Goal: Transaction & Acquisition: Purchase product/service

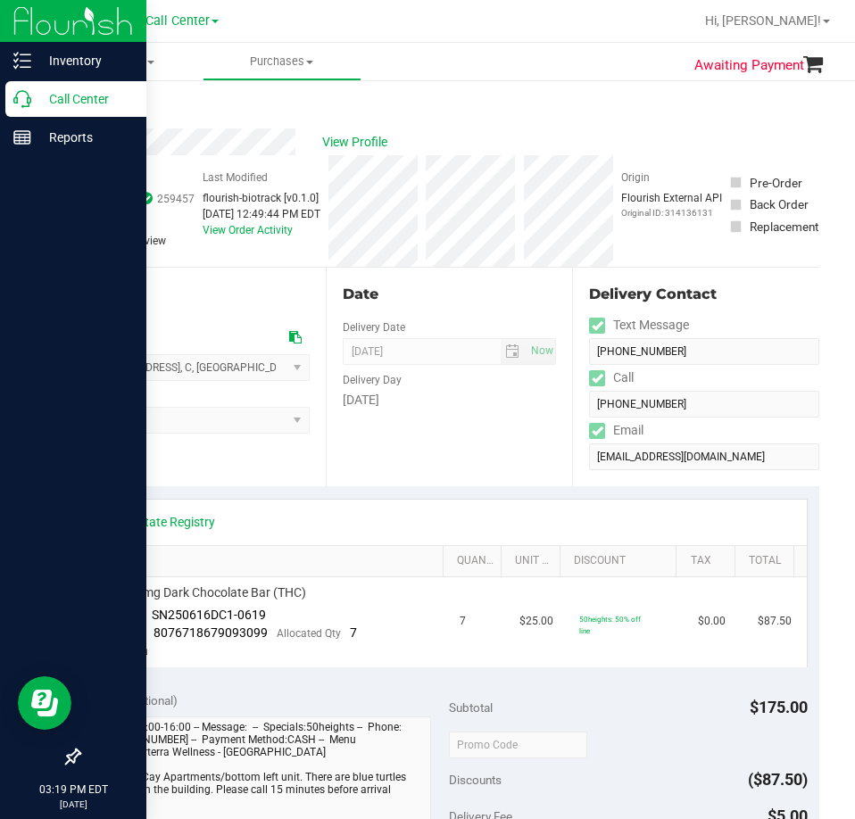
click at [38, 104] on p "Call Center" at bounding box center [84, 98] width 107 height 21
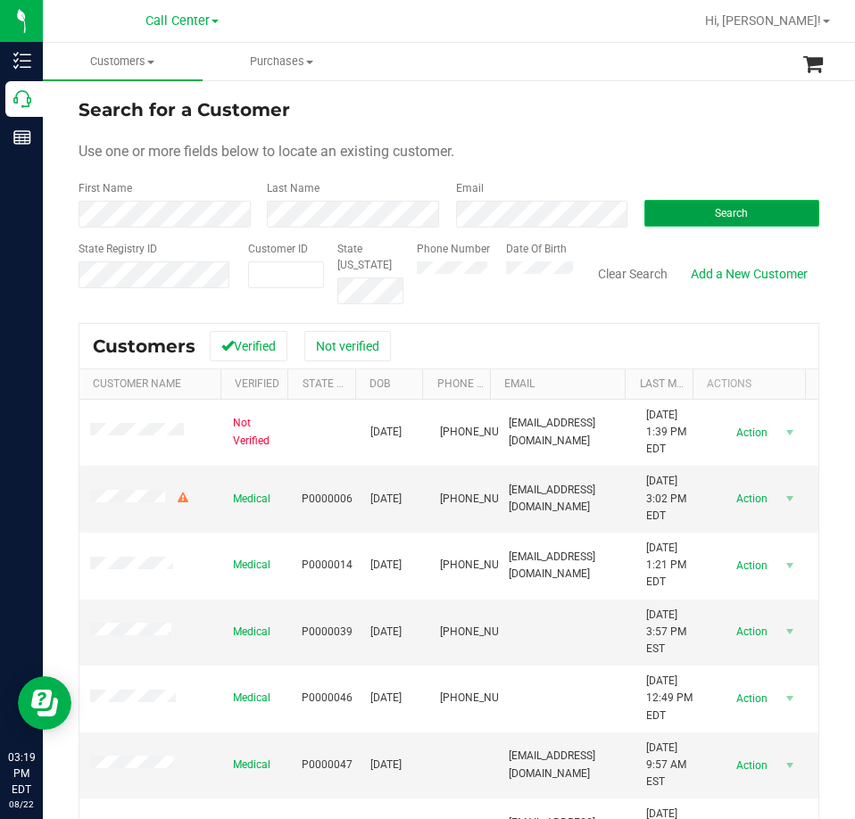
click at [715, 211] on span "Search" at bounding box center [731, 213] width 33 height 12
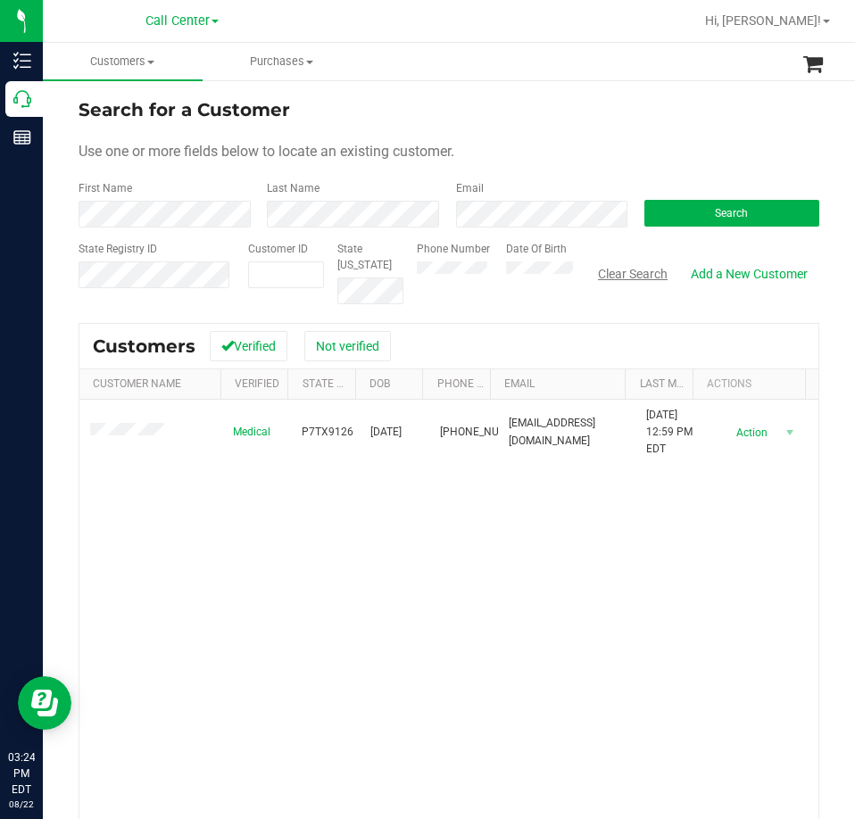
click at [618, 278] on button "Clear Search" at bounding box center [632, 274] width 93 height 30
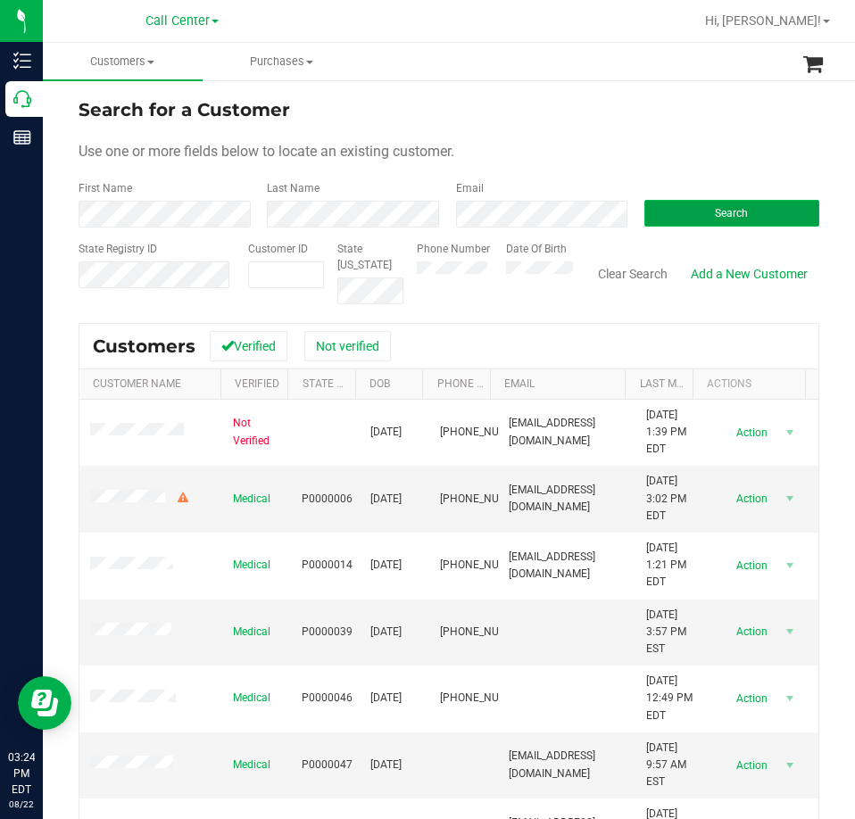
click at [682, 225] on button "Search" at bounding box center [731, 213] width 175 height 27
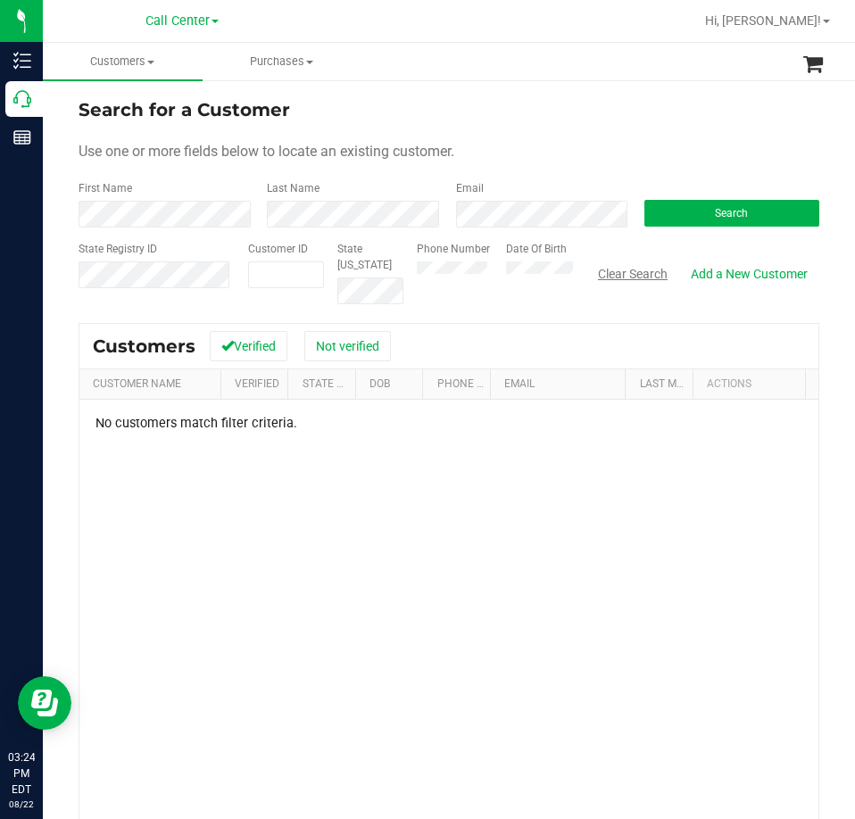
click at [619, 264] on button "Clear Search" at bounding box center [632, 274] width 93 height 30
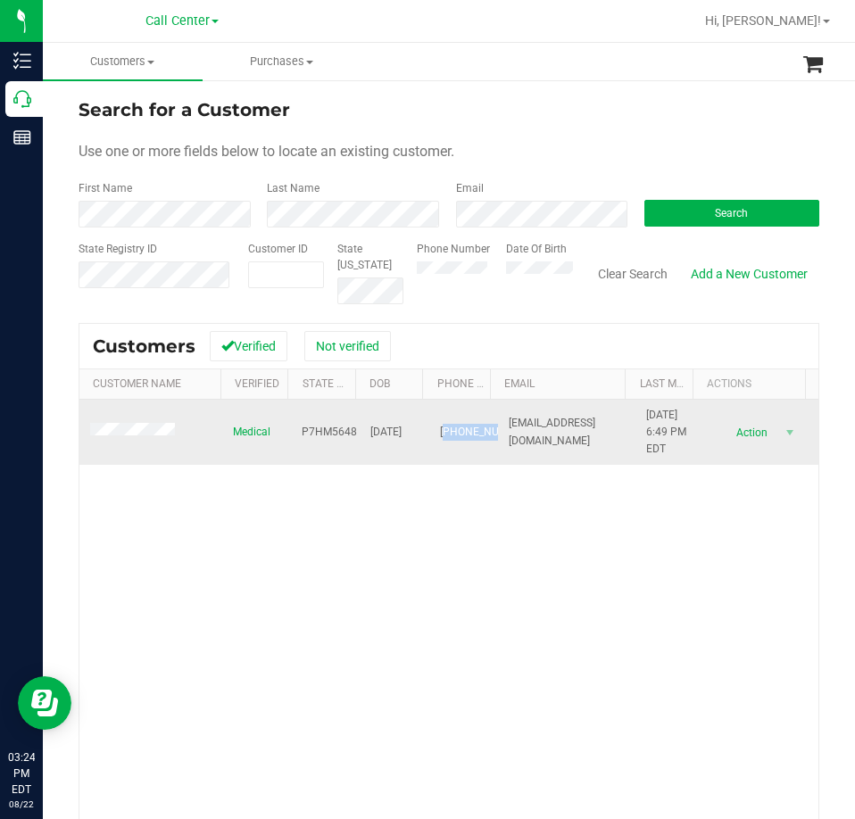
drag, startPoint x: 467, startPoint y: 446, endPoint x: 433, endPoint y: 419, distance: 43.2
click at [440, 424] on span "[PHONE_NUMBER]" at bounding box center [484, 432] width 89 height 17
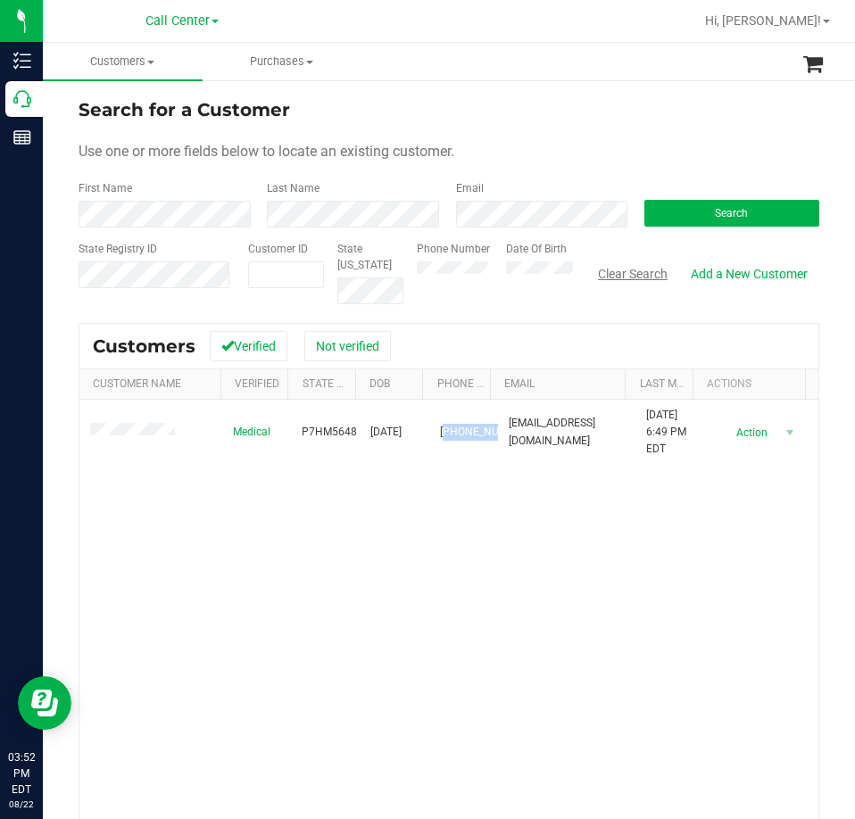
click at [628, 270] on button "Clear Search" at bounding box center [632, 274] width 93 height 30
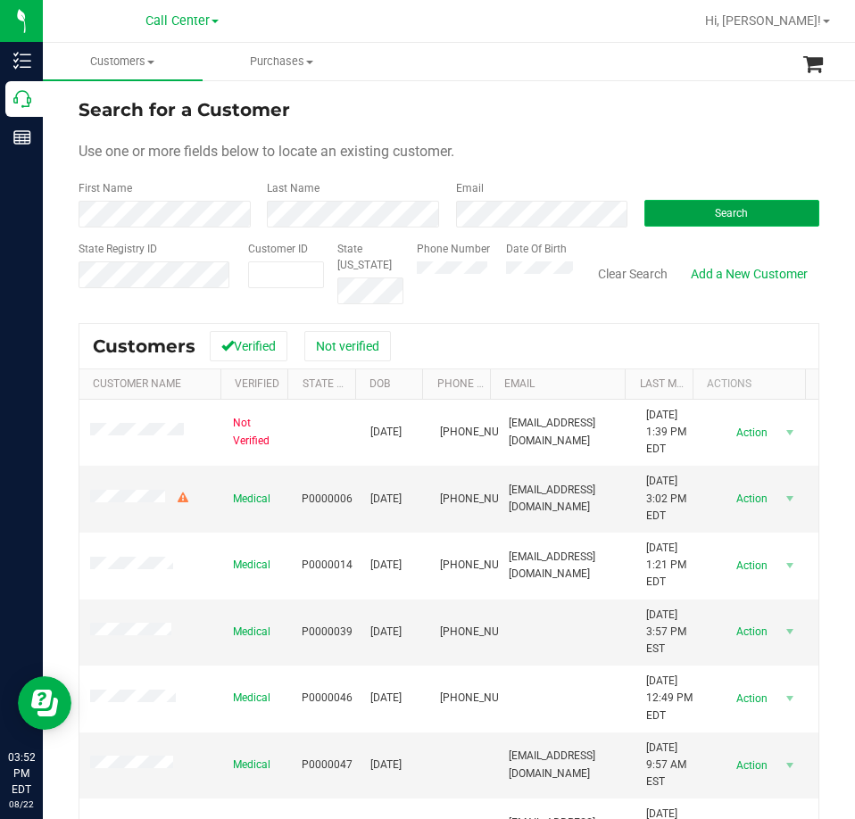
click at [644, 220] on button "Search" at bounding box center [731, 213] width 175 height 27
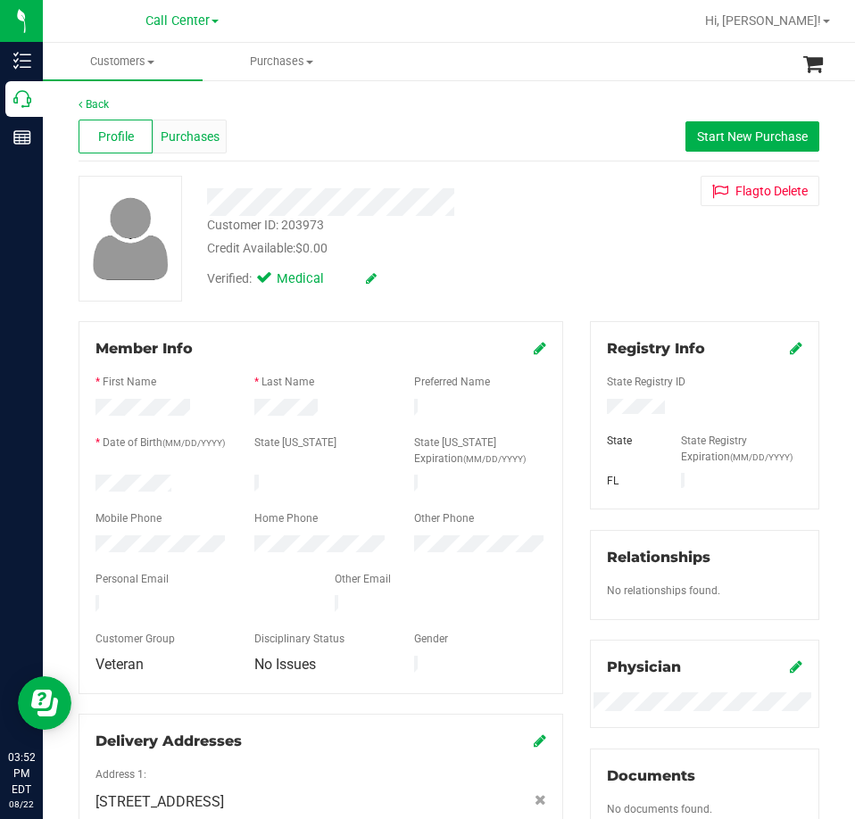
click at [192, 152] on div "Purchases" at bounding box center [190, 137] width 74 height 34
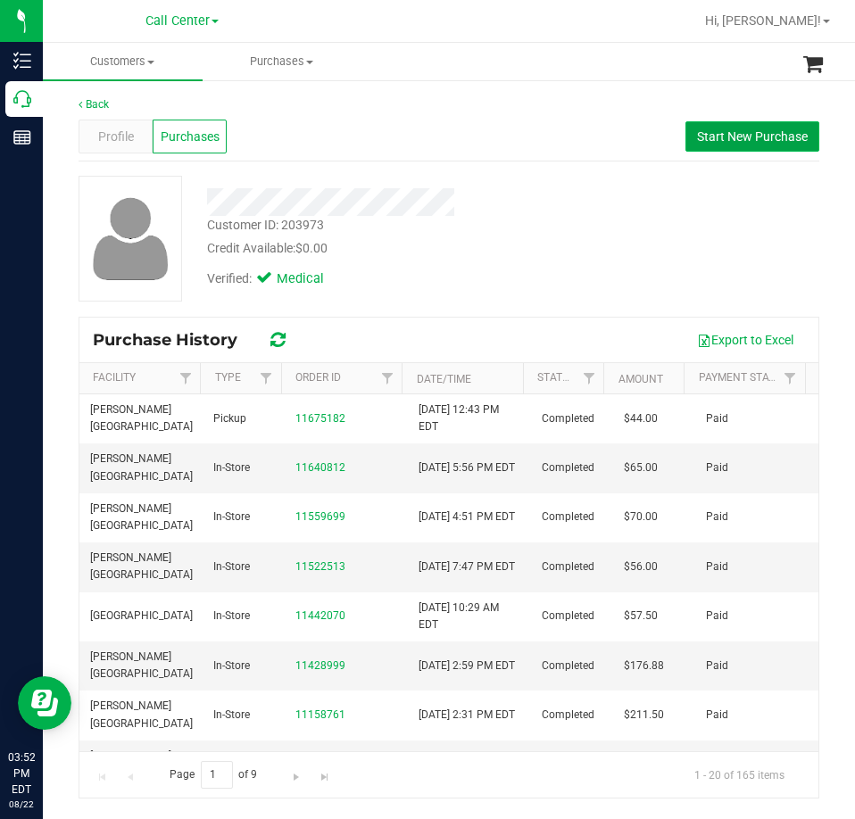
click at [713, 140] on span "Start New Purchase" at bounding box center [752, 136] width 111 height 14
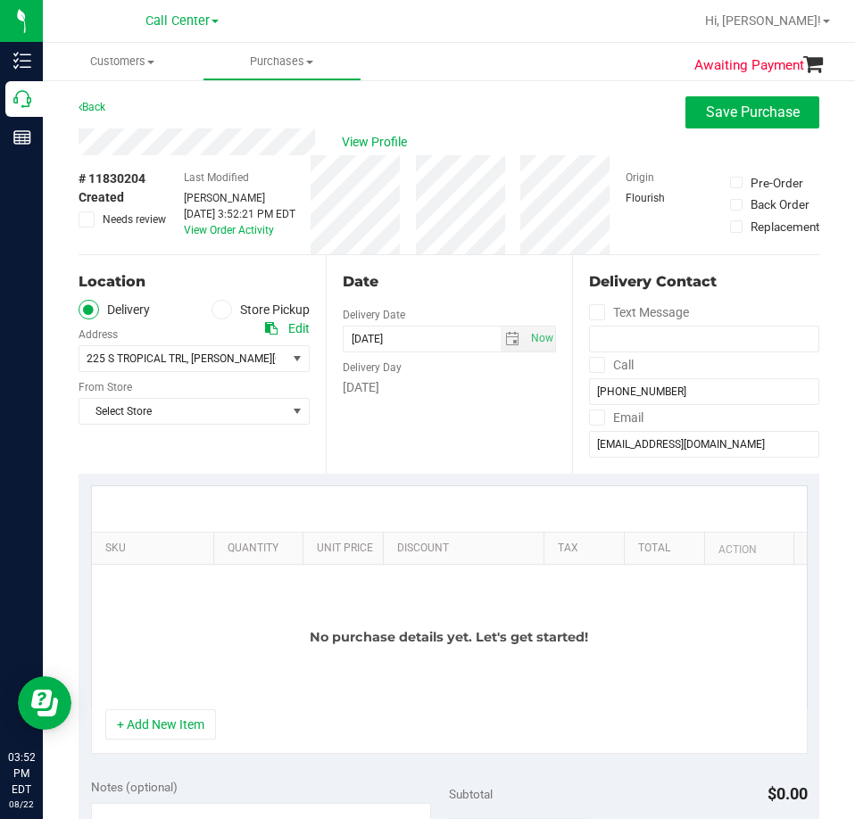
click at [233, 316] on label "Store Pickup" at bounding box center [260, 310] width 98 height 21
click at [0, 0] on input "Store Pickup" at bounding box center [0, 0] width 0 height 0
click at [209, 367] on span "Select Store" at bounding box center [182, 358] width 207 height 25
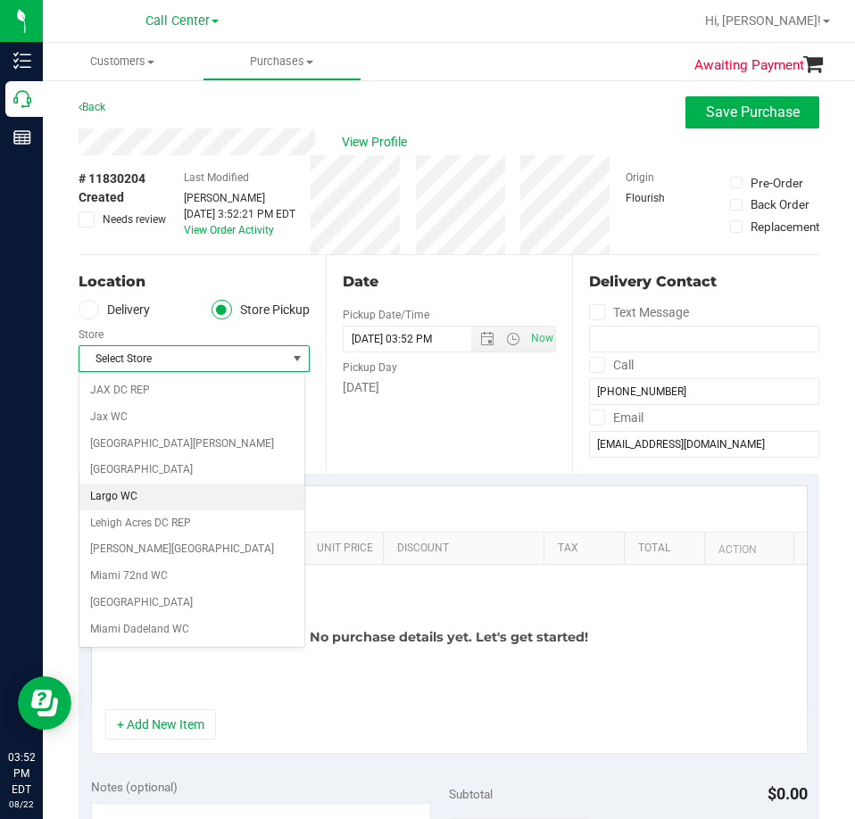
scroll to position [535, 0]
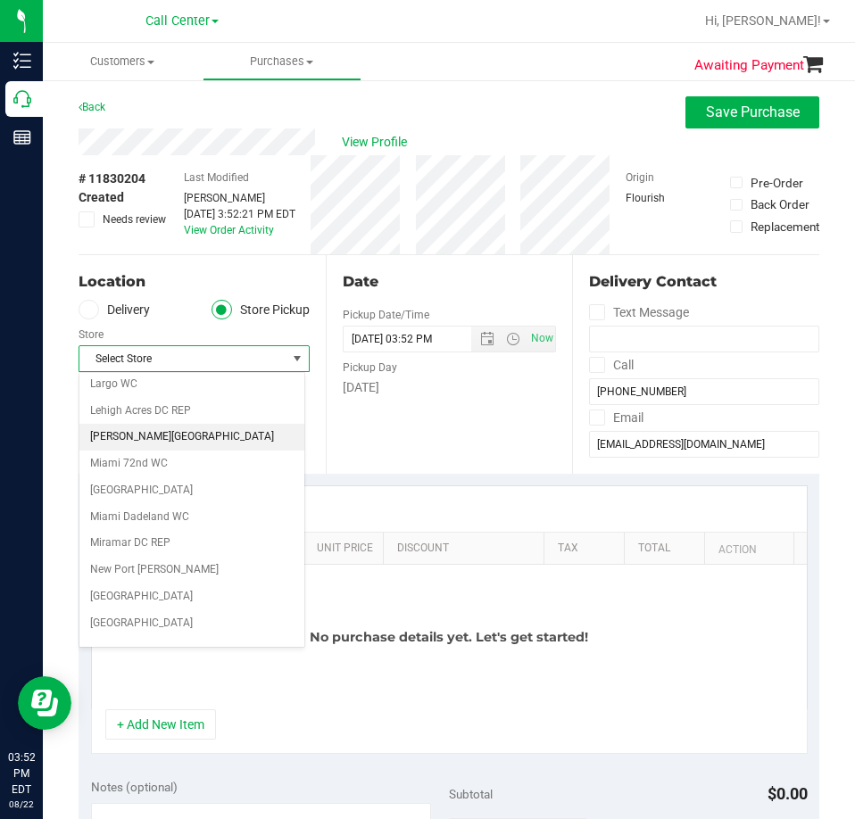
click at [163, 438] on li "[PERSON_NAME][GEOGRAPHIC_DATA]" at bounding box center [191, 437] width 225 height 27
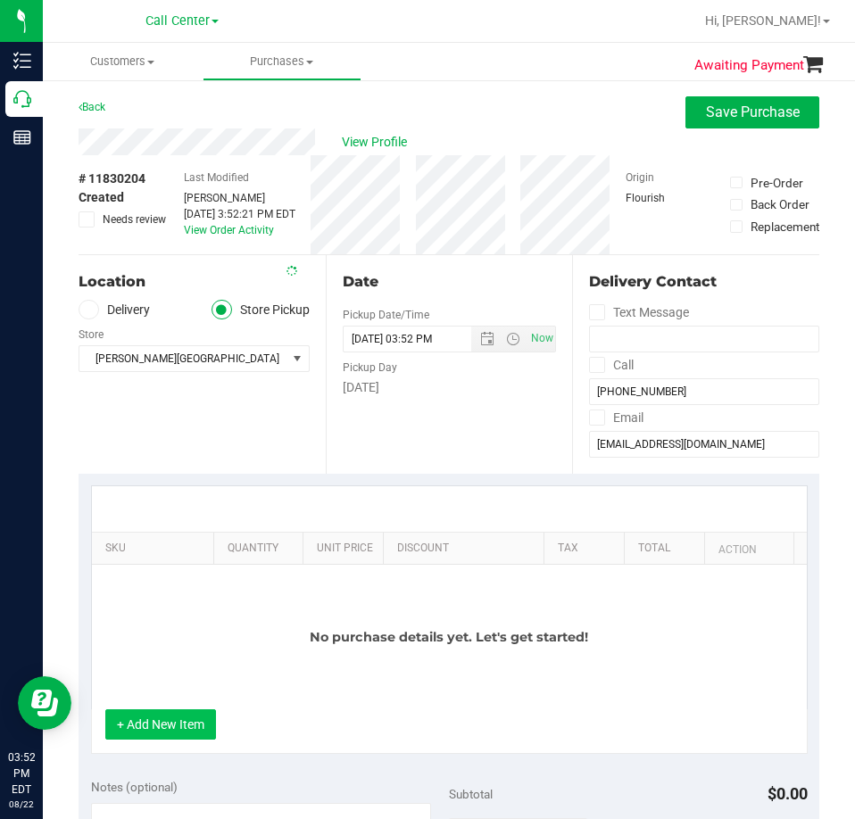
click at [190, 718] on button "+ Add New Item" at bounding box center [160, 724] width 111 height 30
click at [177, 584] on div "No purchase details yet. Let's get started!" at bounding box center [449, 637] width 715 height 145
click at [184, 720] on button "+ Add New Item" at bounding box center [160, 724] width 111 height 30
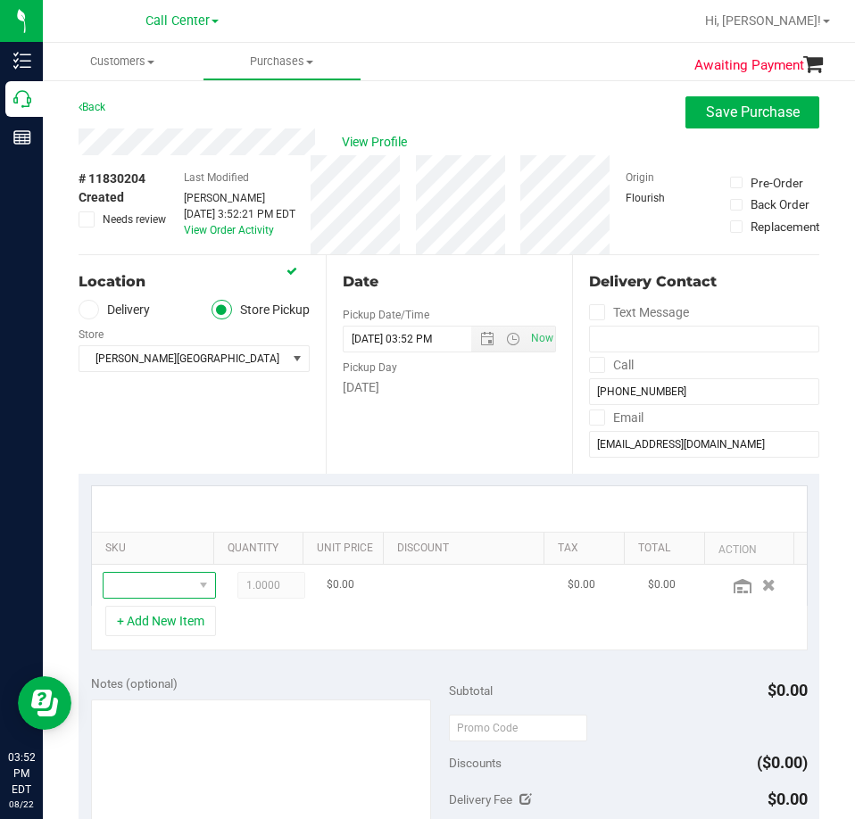
click at [160, 594] on span "NO DATA FOUND" at bounding box center [147, 585] width 89 height 25
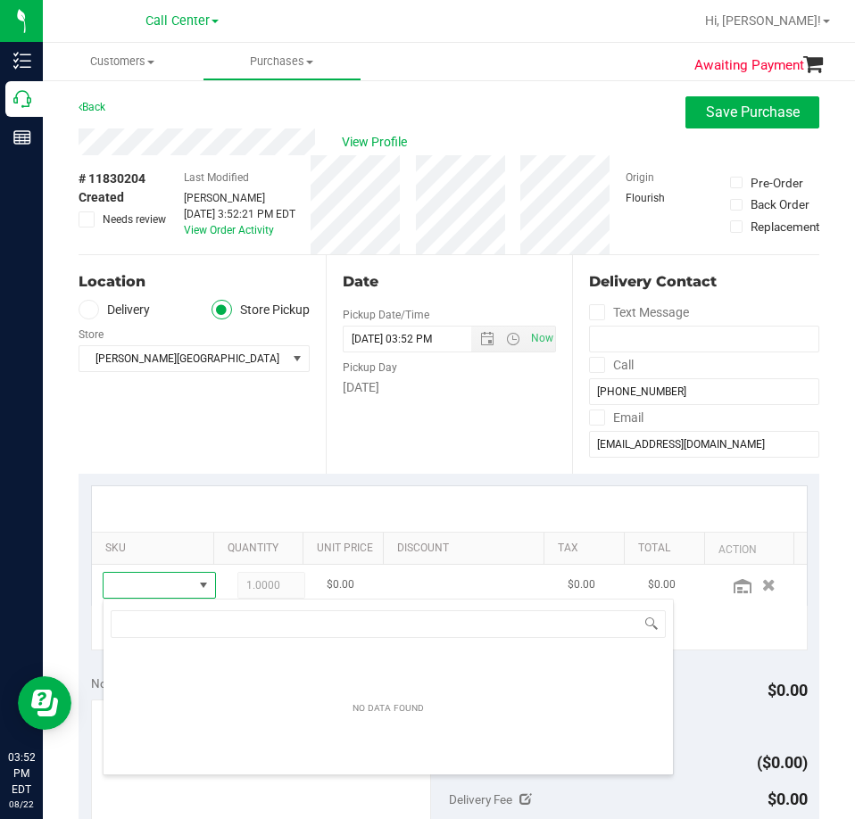
scroll to position [27, 73]
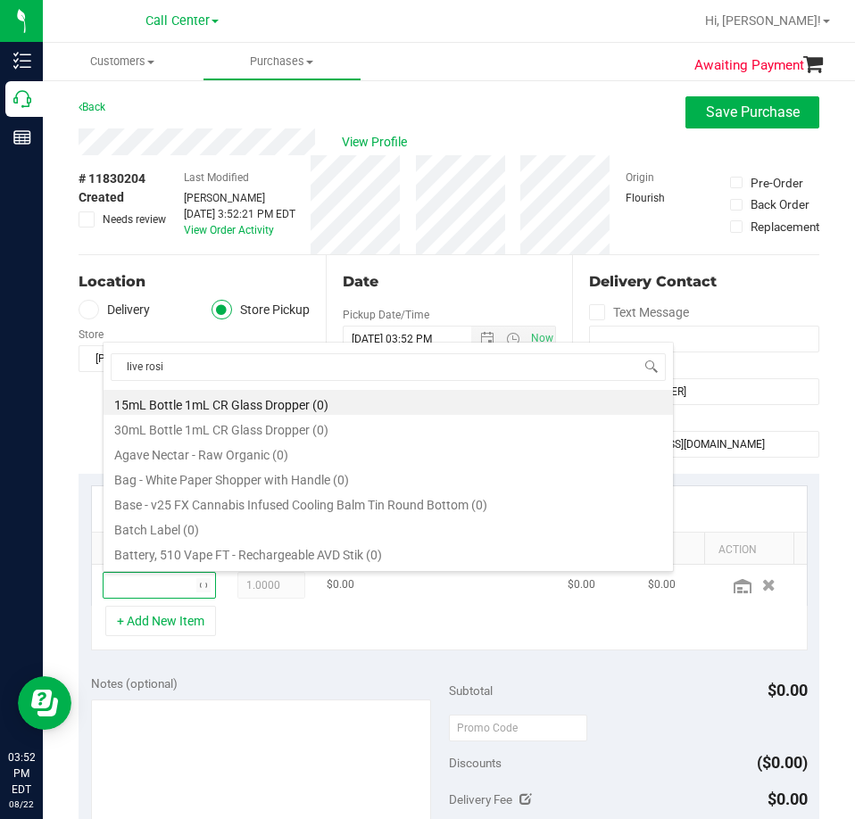
type input "live rosin"
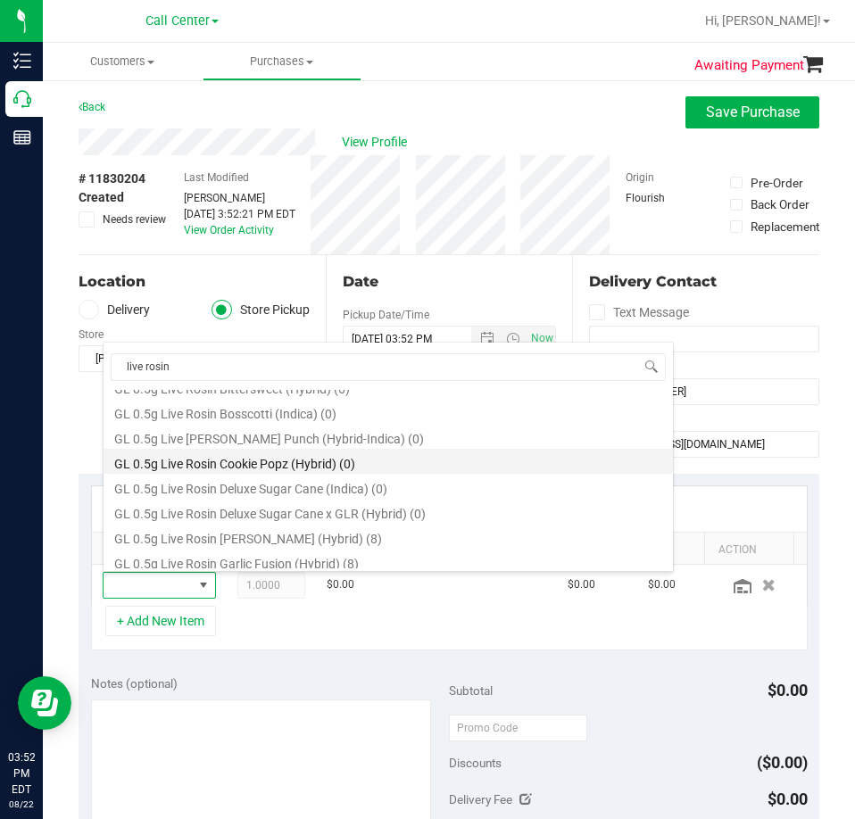
scroll to position [535, 0]
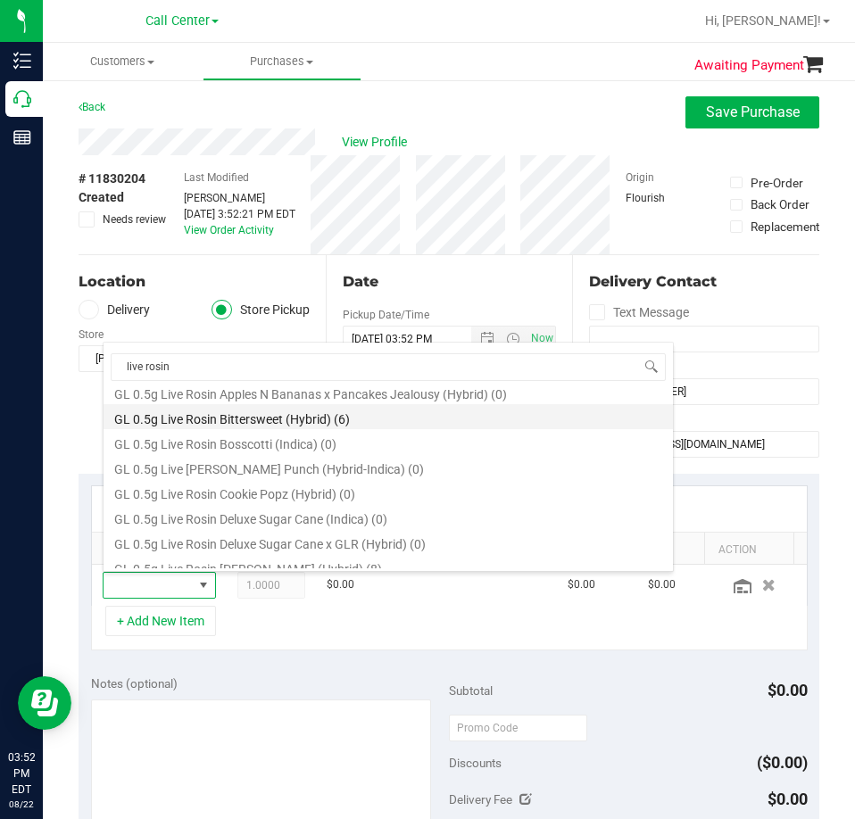
click at [310, 414] on li "GL 0.5g Live Rosin Bittersweet (Hybrid) (6)" at bounding box center [387, 416] width 569 height 25
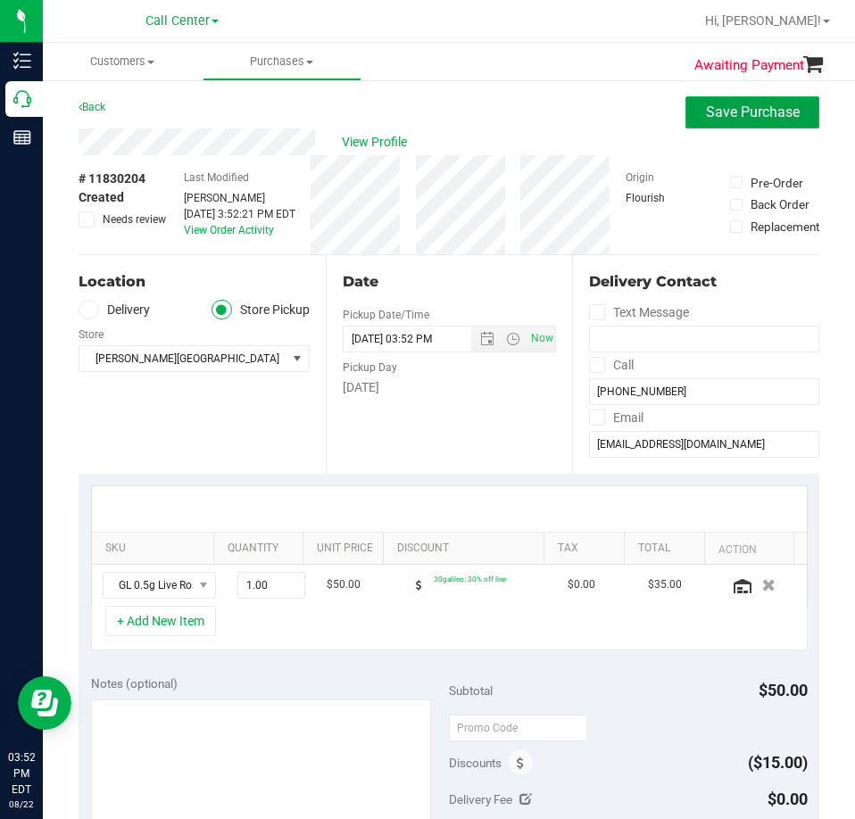
click at [776, 116] on span "Save Purchase" at bounding box center [753, 111] width 94 height 17
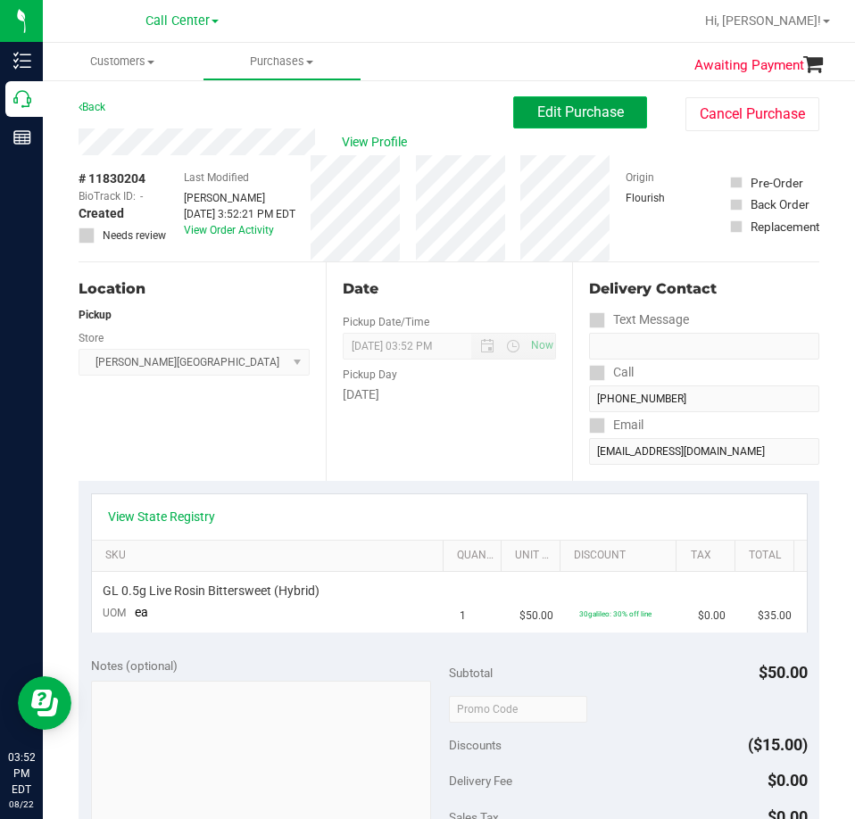
click at [580, 120] on span "Edit Purchase" at bounding box center [580, 111] width 87 height 17
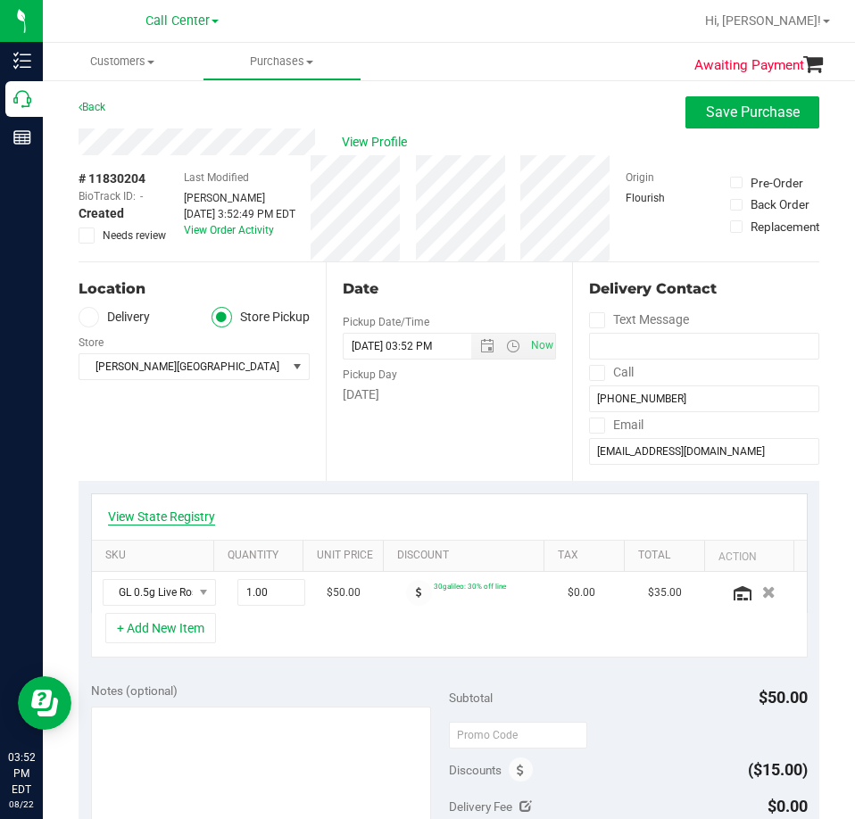
click at [170, 517] on link "View State Registry" at bounding box center [161, 517] width 107 height 18
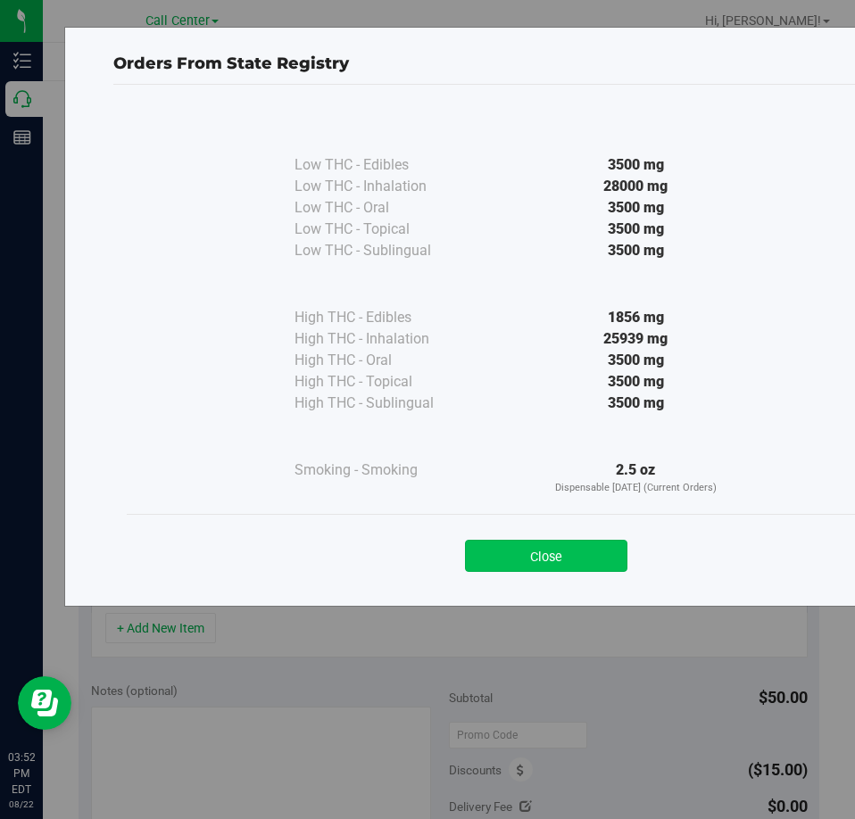
click at [539, 550] on button "Close" at bounding box center [546, 556] width 162 height 32
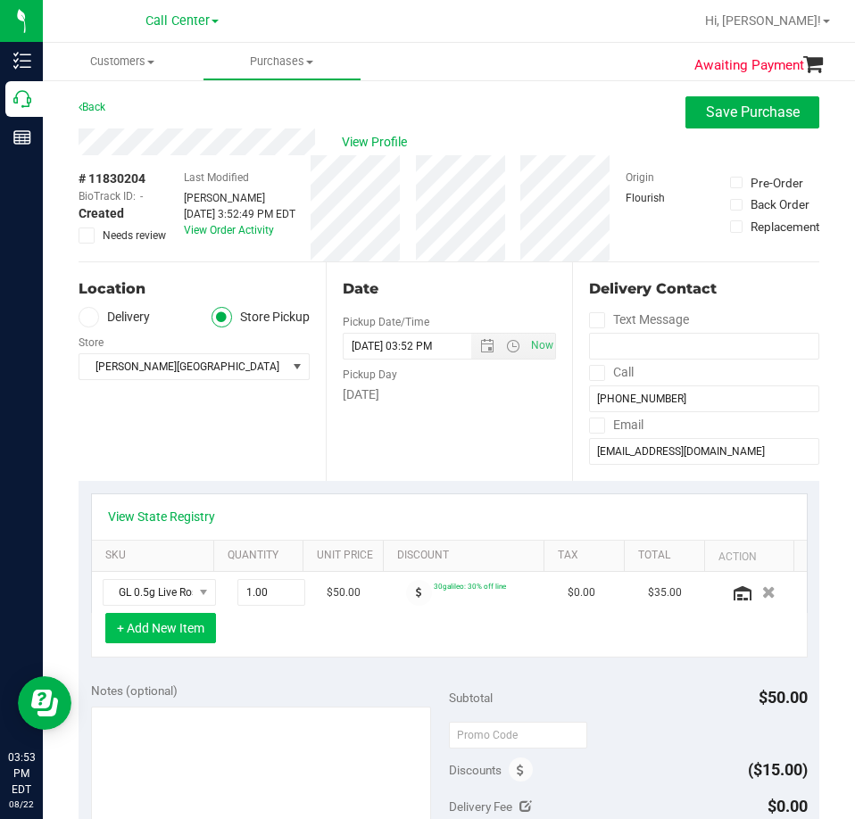
click at [197, 628] on button "+ Add New Item" at bounding box center [160, 628] width 111 height 30
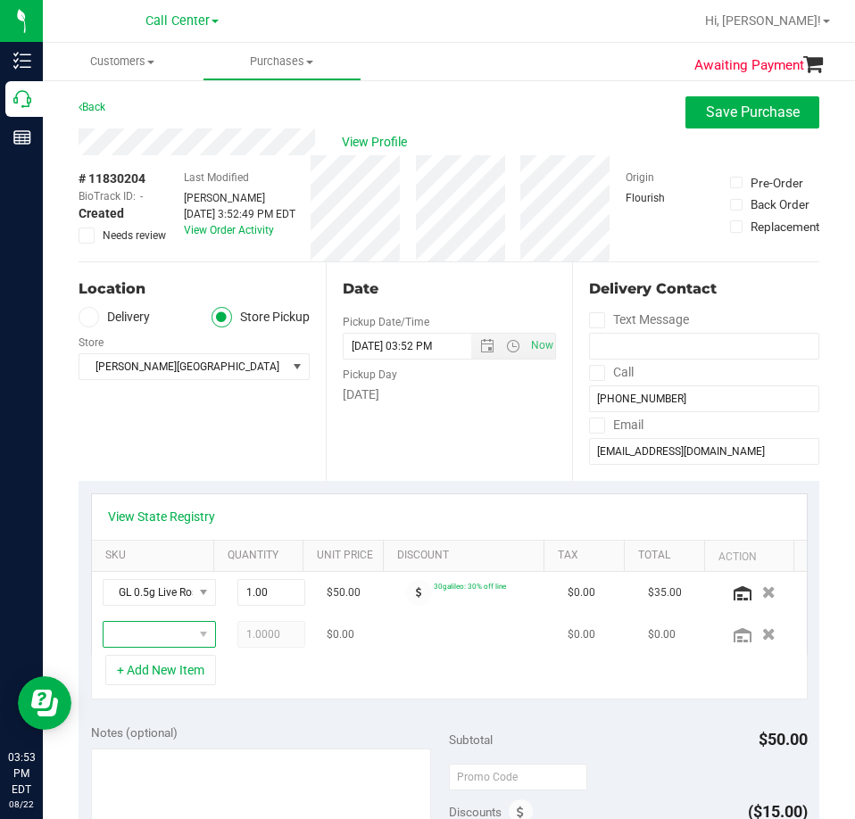
click at [160, 631] on span "NO DATA FOUND" at bounding box center [147, 634] width 89 height 25
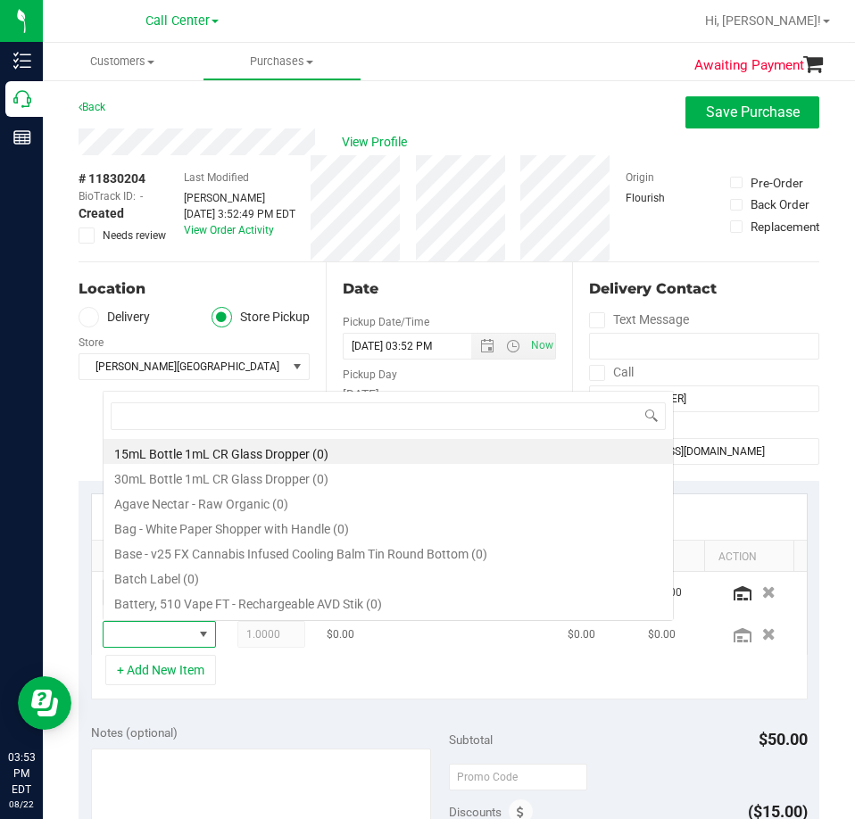
scroll to position [27, 73]
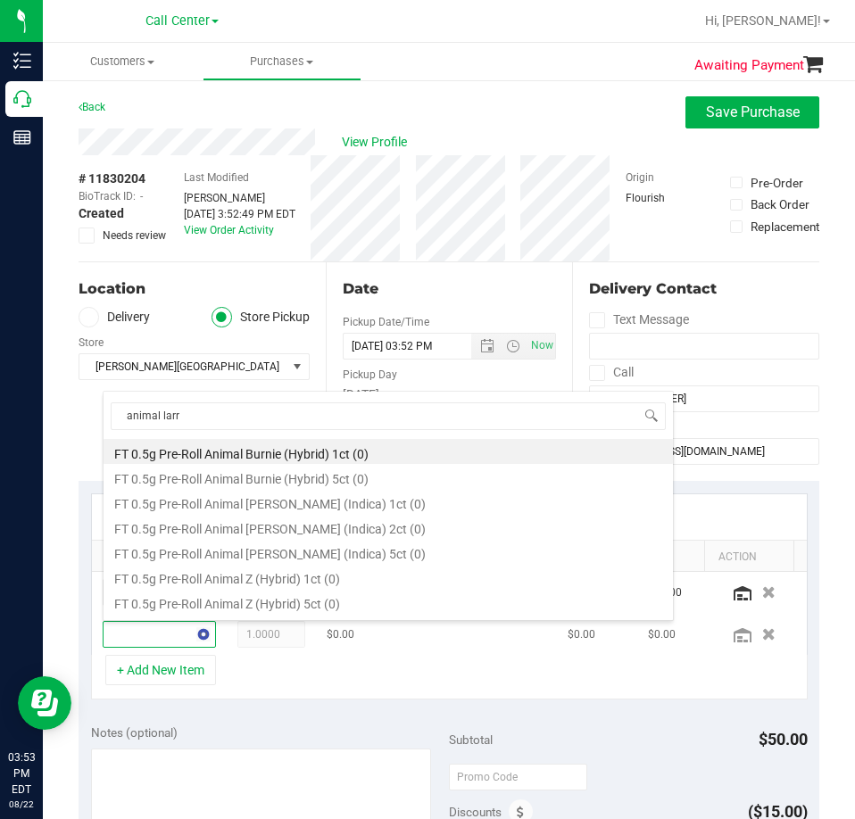
type input "animal [PERSON_NAME]"
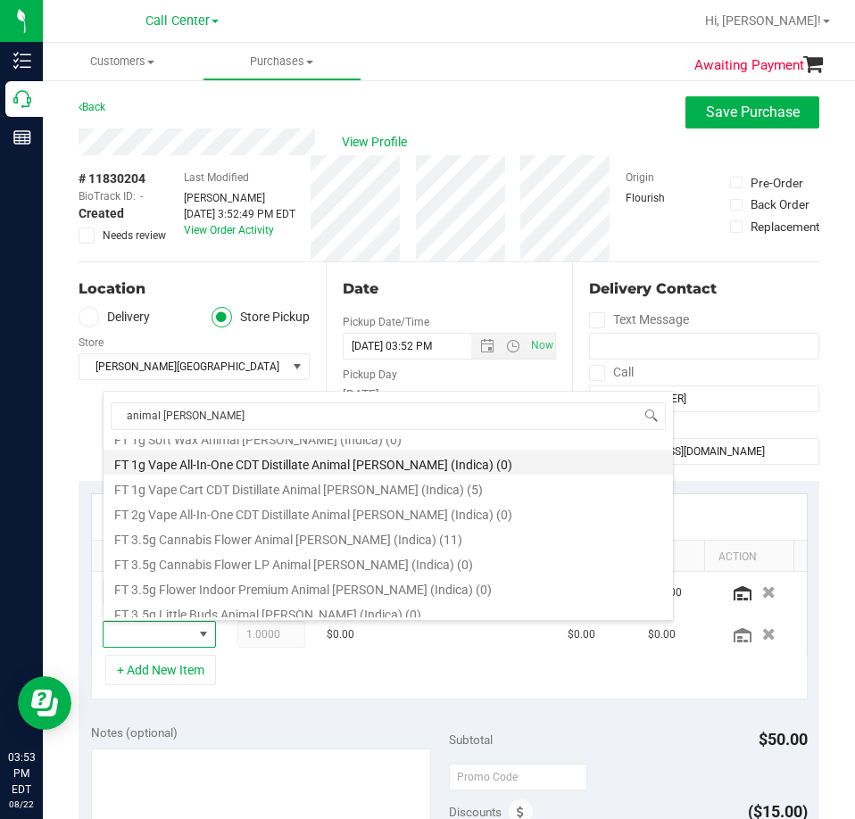
scroll to position [268, 0]
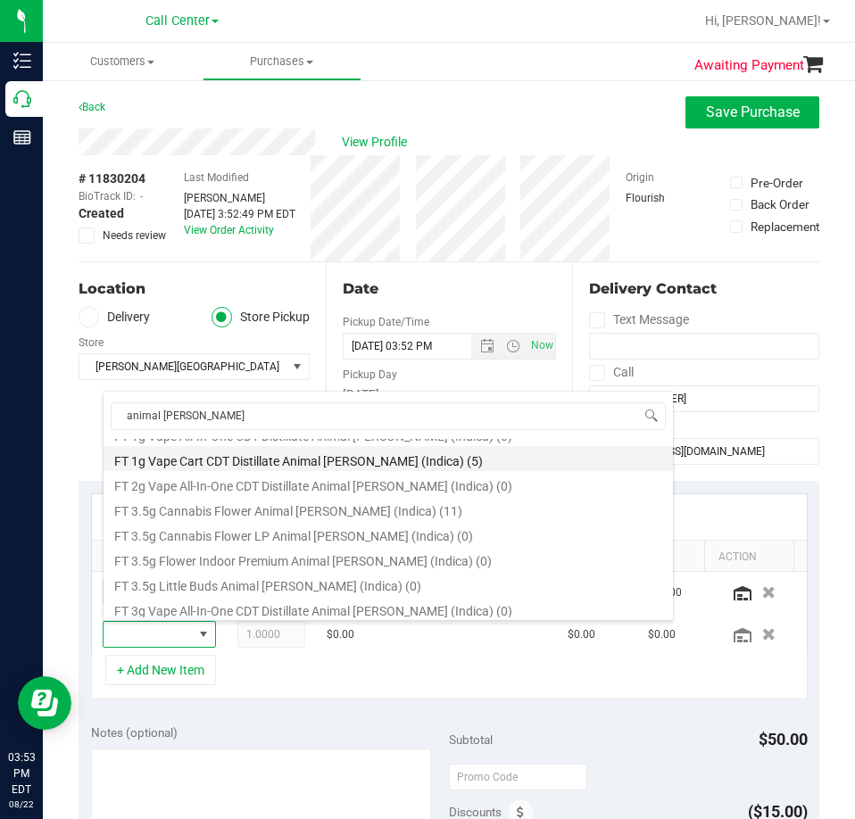
click at [327, 458] on li "FT 1g Vape Cart CDT Distillate Animal [PERSON_NAME] (Indica) (5)" at bounding box center [387, 458] width 569 height 25
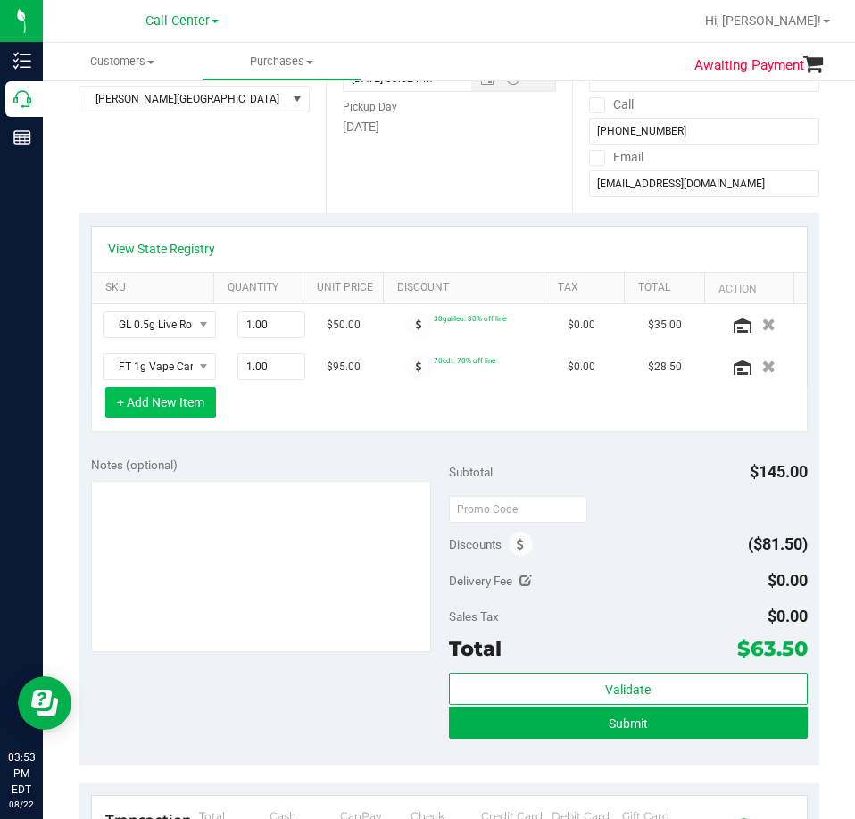
click at [170, 396] on button "+ Add New Item" at bounding box center [160, 402] width 111 height 30
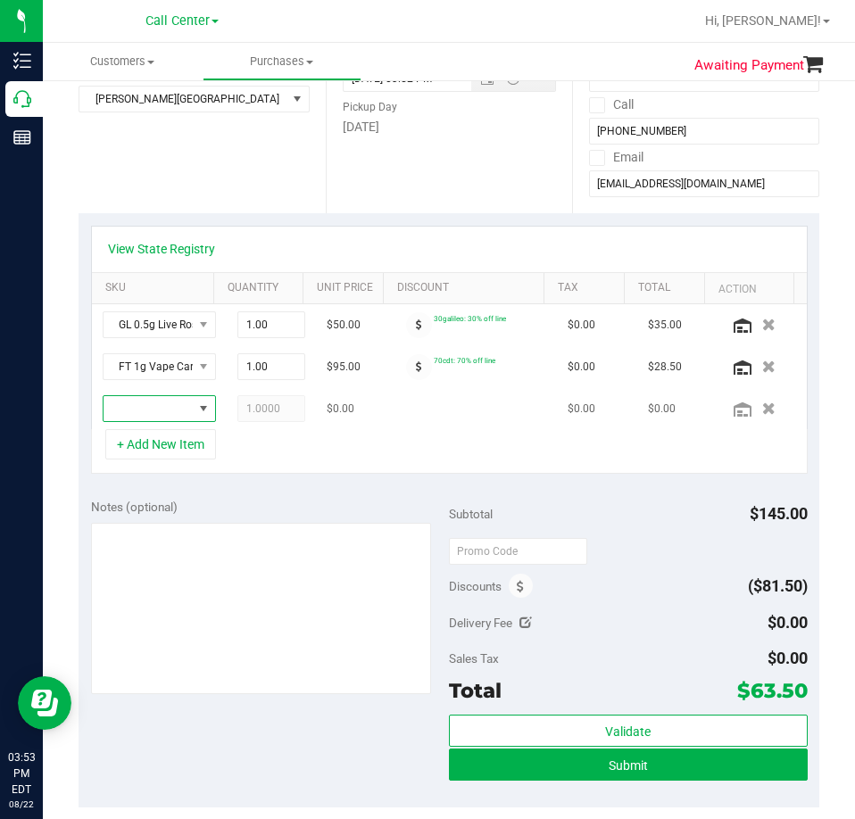
click at [154, 407] on span "NO DATA FOUND" at bounding box center [147, 408] width 89 height 25
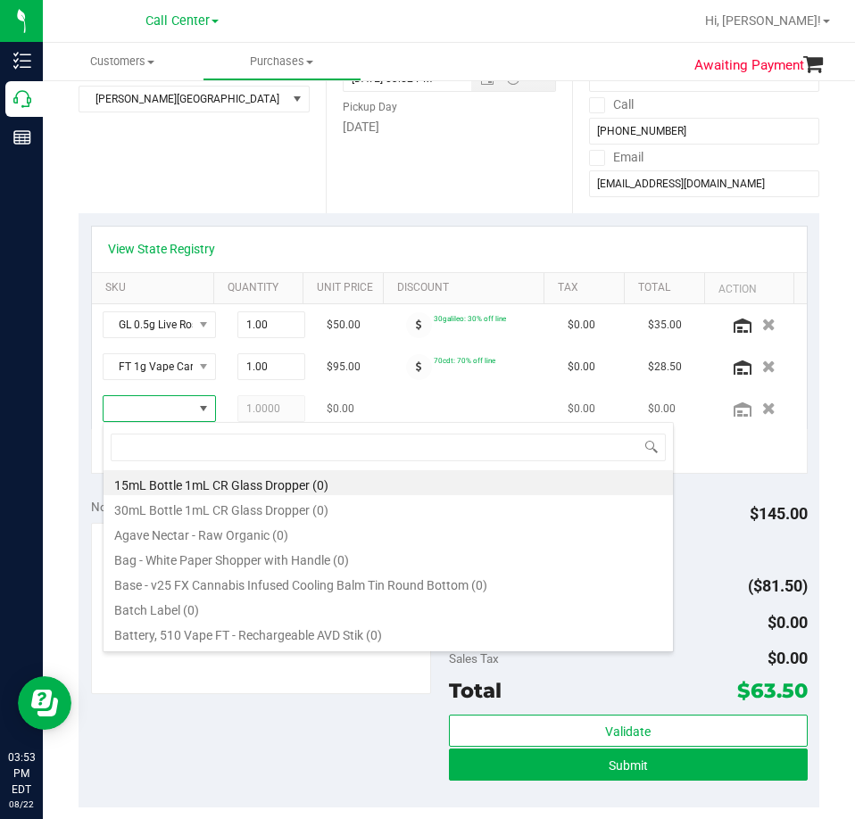
scroll to position [27, 87]
type input "srh"
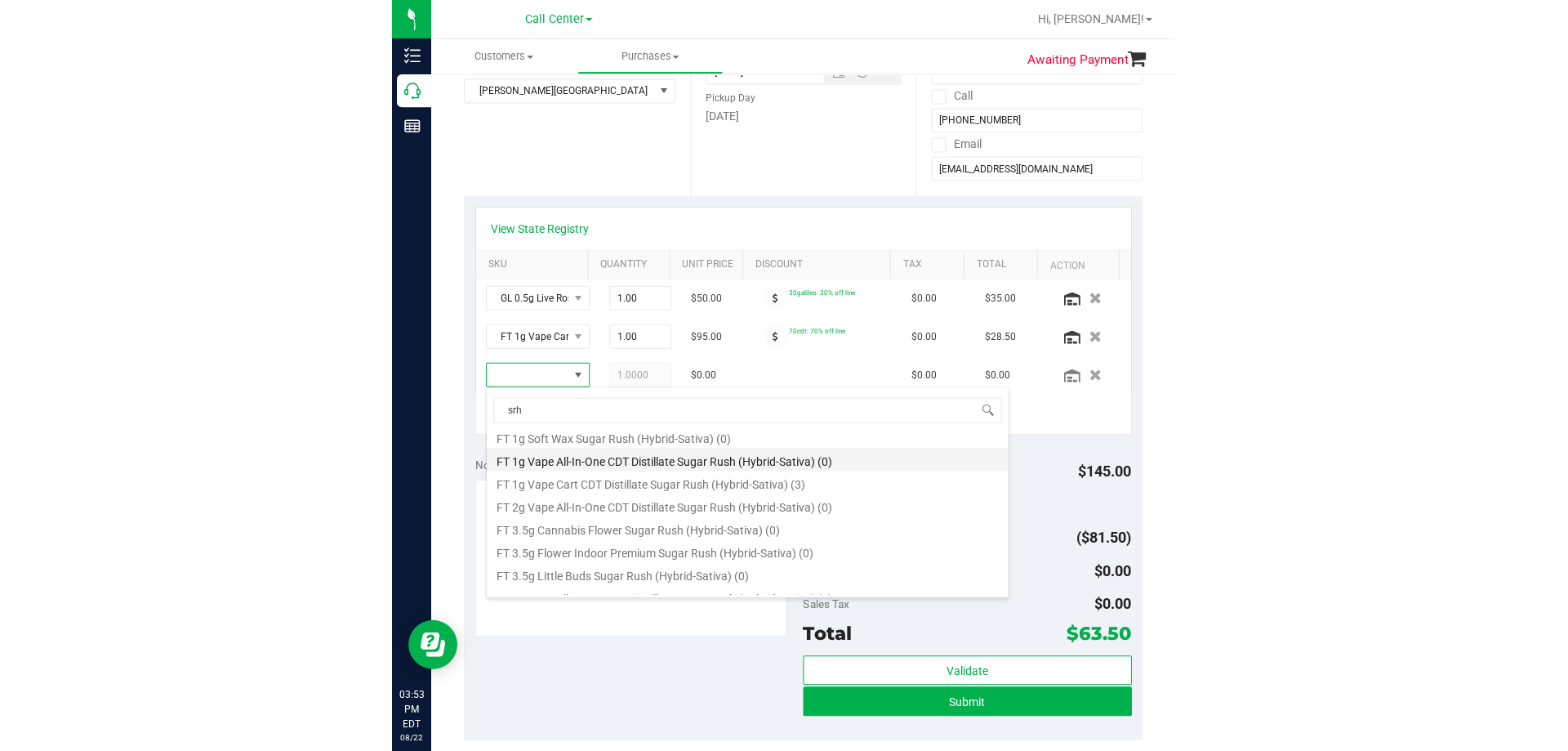
scroll to position [163, 0]
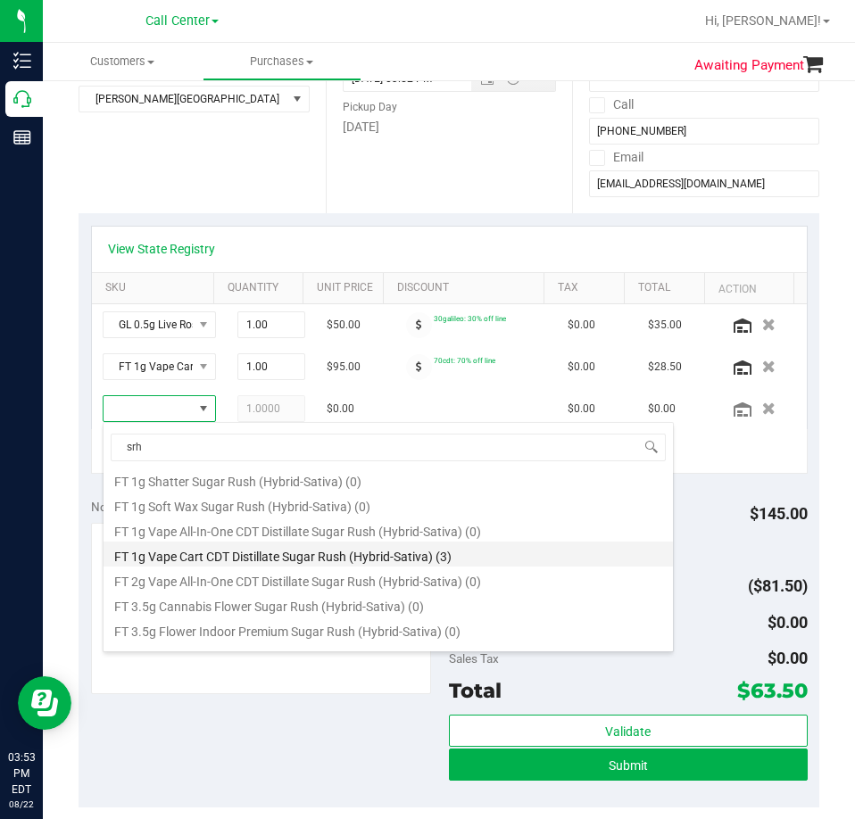
click at [290, 555] on li "FT 1g Vape Cart CDT Distillate Sugar Rush (Hybrid-Sativa) (3)" at bounding box center [387, 554] width 569 height 25
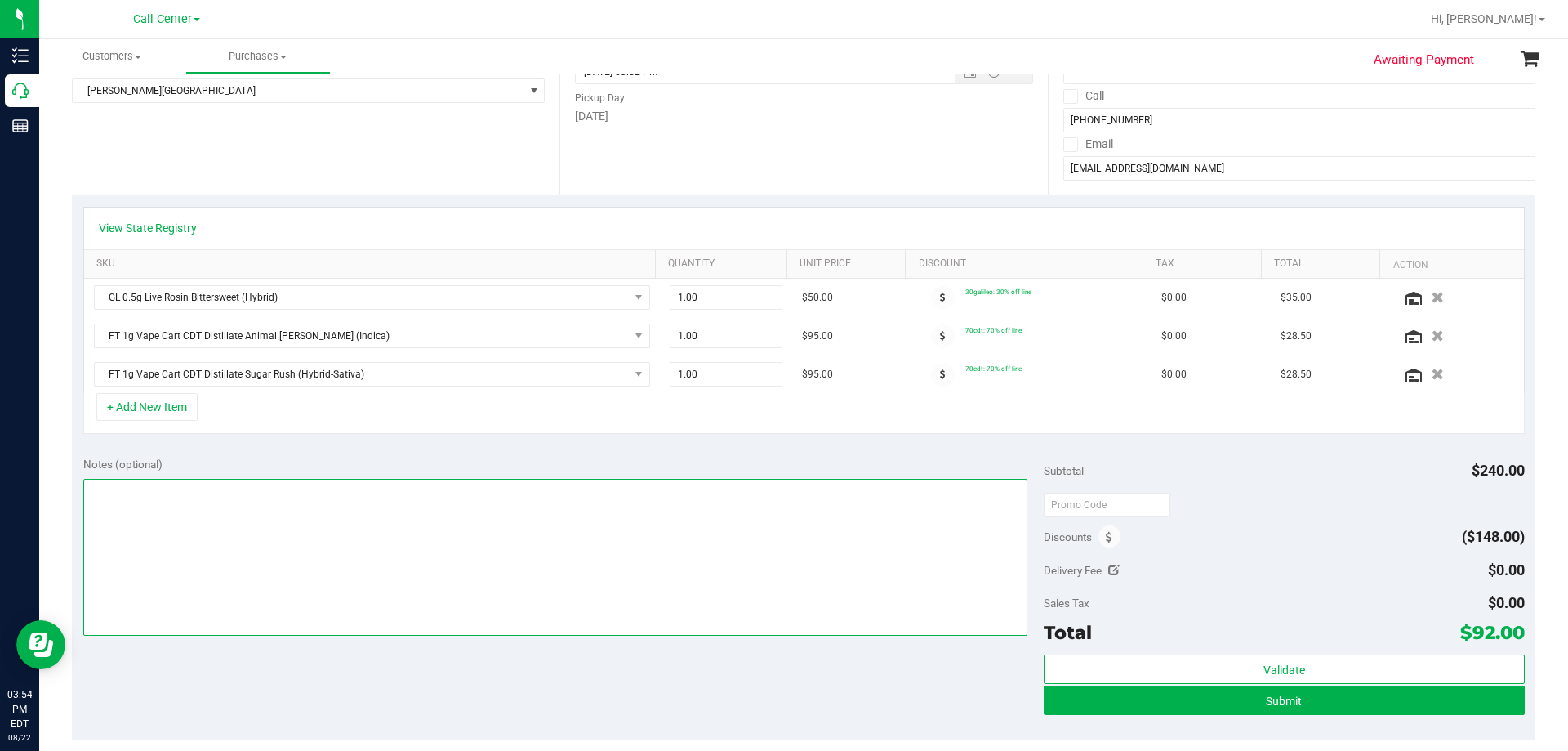
click at [318, 535] on textarea at bounding box center [556, 557] width 945 height 157
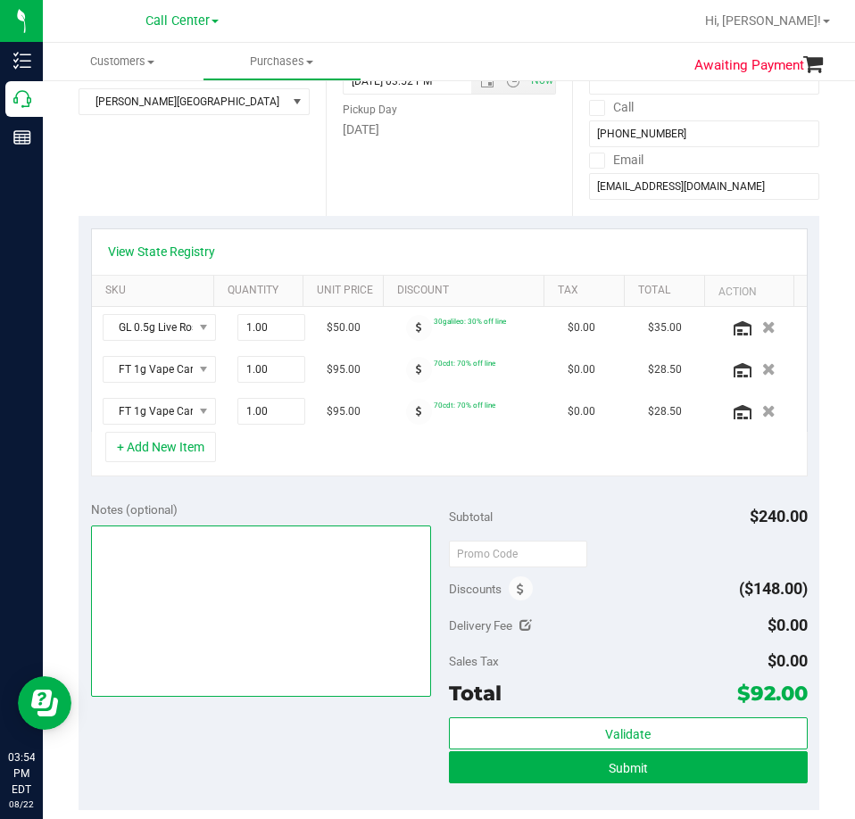
scroll to position [268, 0]
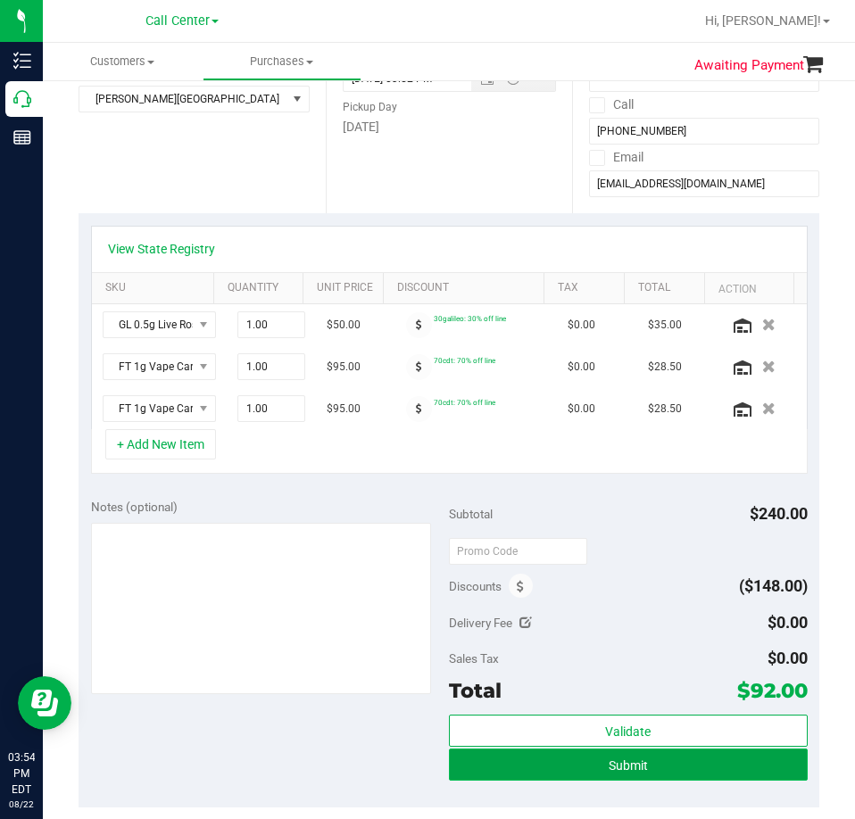
click at [683, 763] on button "Submit" at bounding box center [628, 765] width 359 height 32
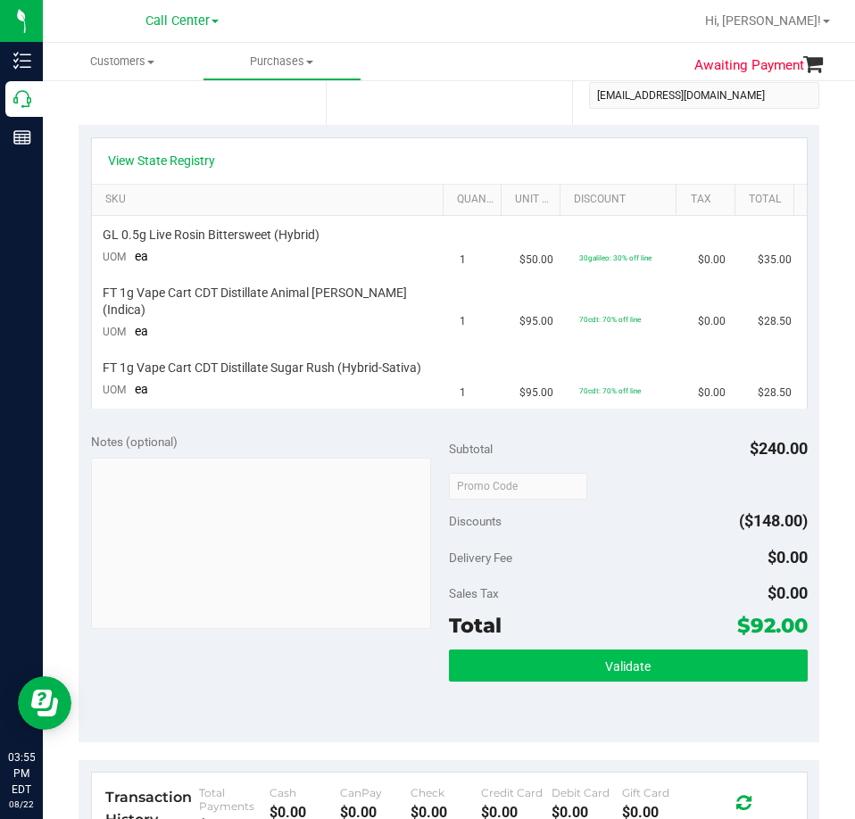
scroll to position [357, 0]
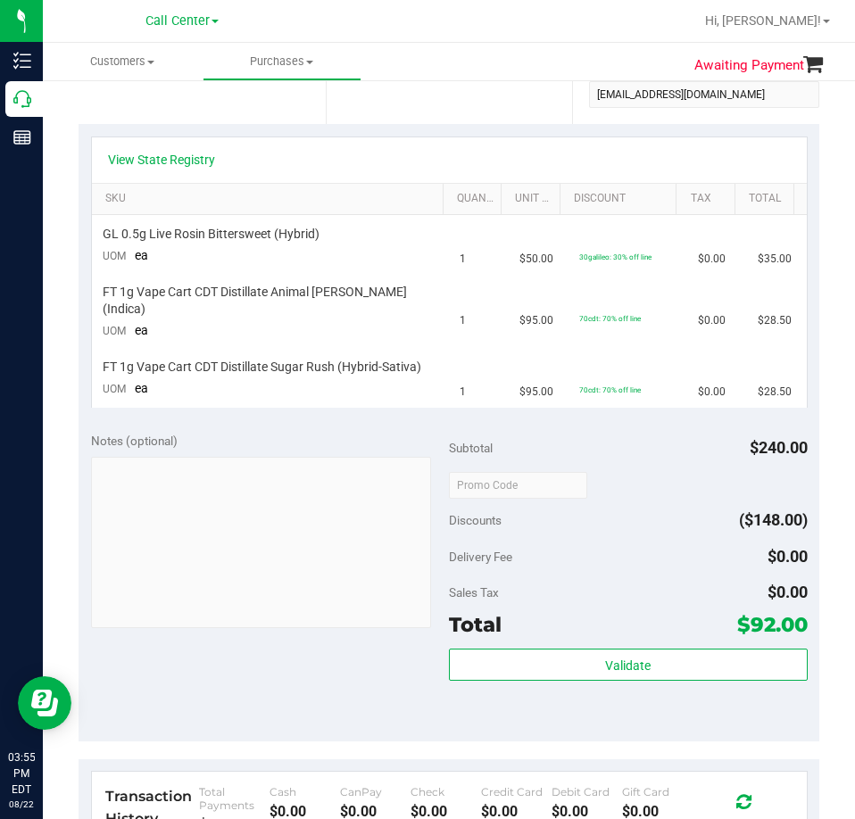
click at [757, 618] on span "$92.00" at bounding box center [772, 624] width 70 height 25
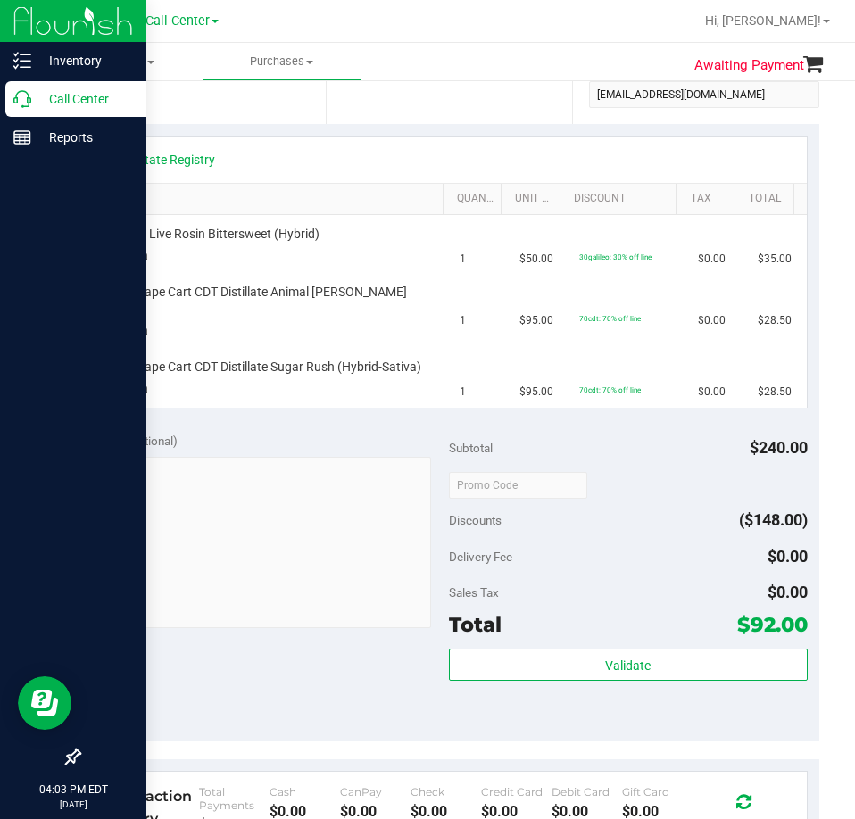
click at [38, 105] on p "Call Center" at bounding box center [84, 98] width 107 height 21
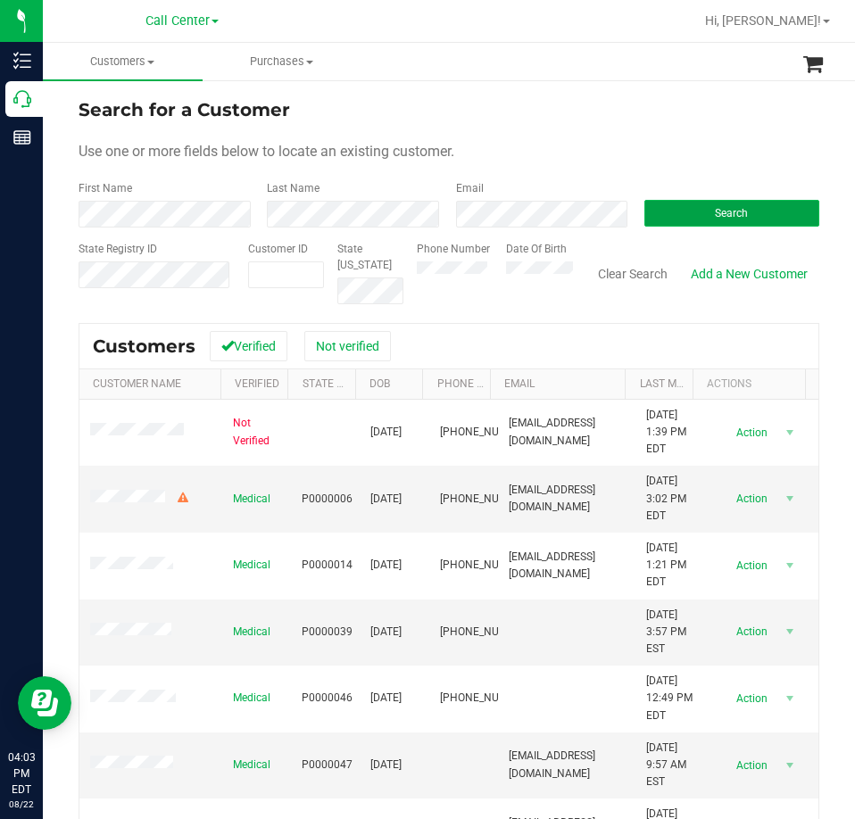
click at [658, 213] on button "Search" at bounding box center [731, 213] width 175 height 27
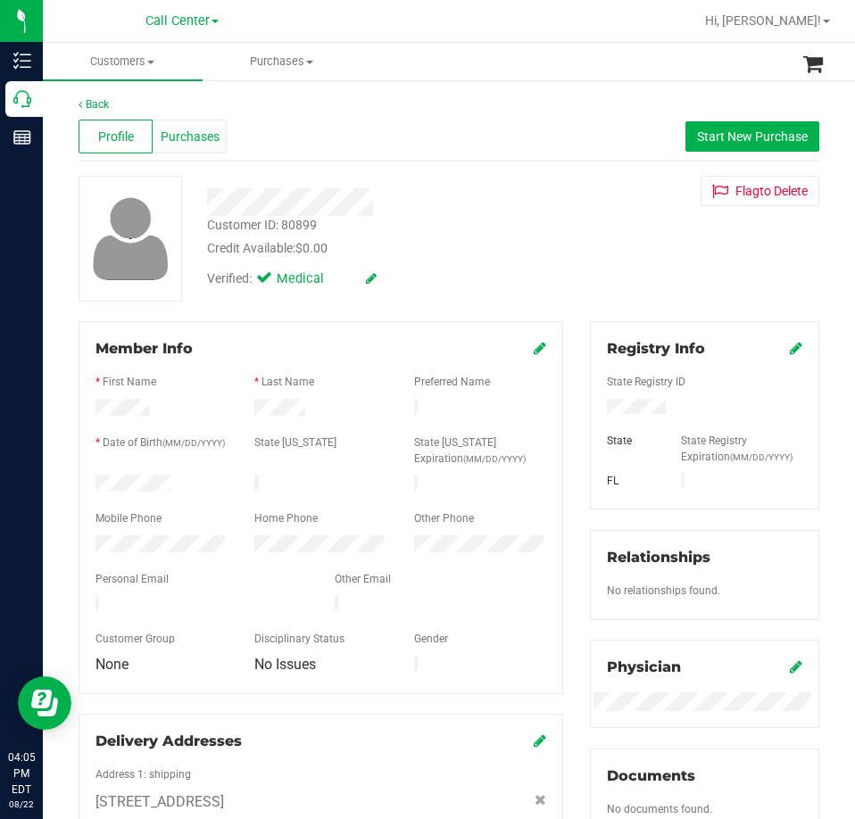
click at [210, 140] on span "Purchases" at bounding box center [190, 137] width 59 height 19
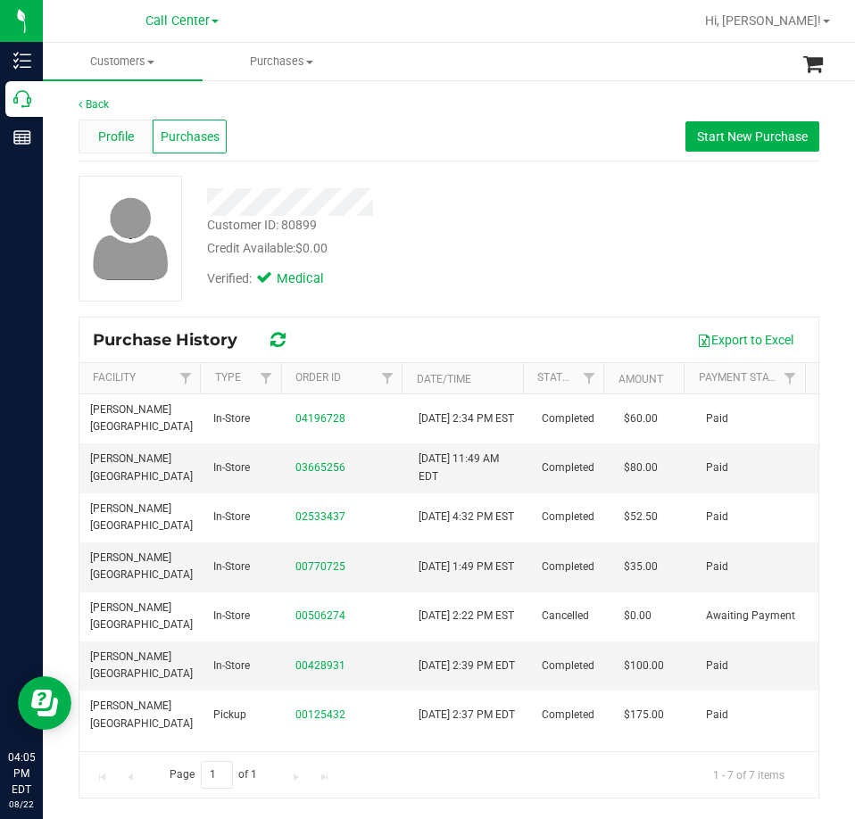
click at [140, 141] on div "Profile" at bounding box center [116, 137] width 74 height 34
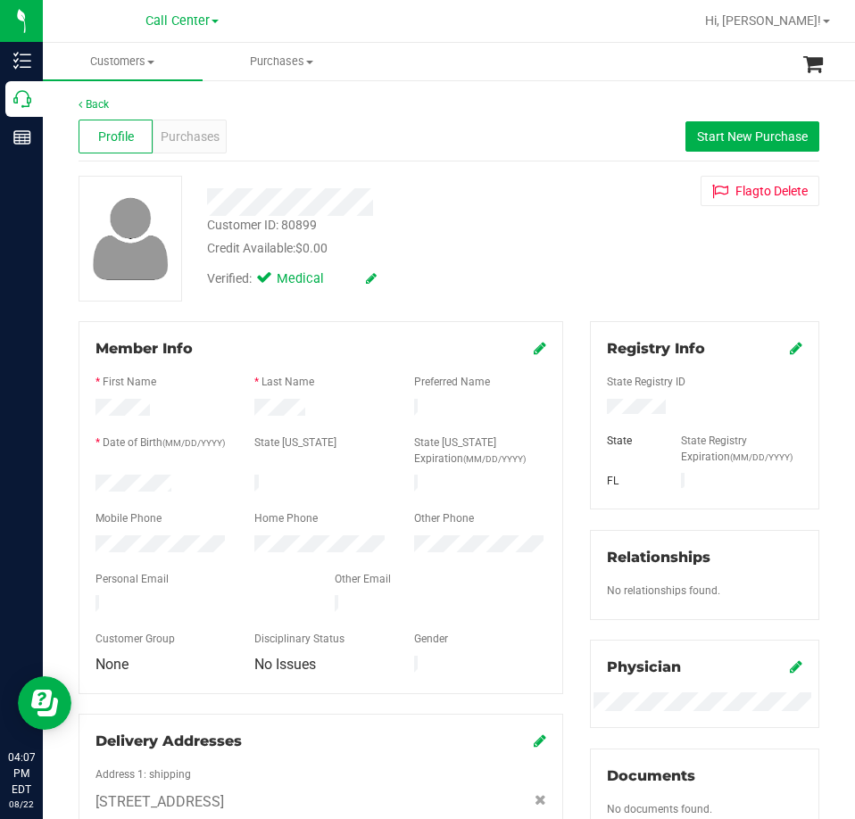
click at [548, 232] on div "Customer ID: 80899 Credit Available: $0.00" at bounding box center [386, 237] width 384 height 42
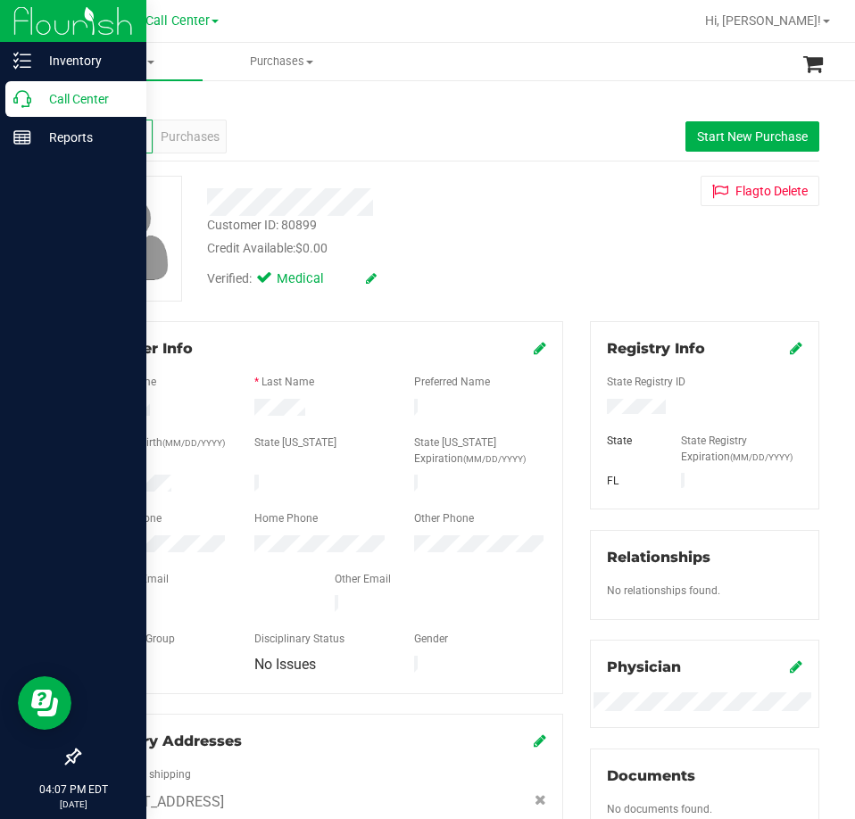
click at [25, 103] on icon at bounding box center [22, 99] width 18 height 18
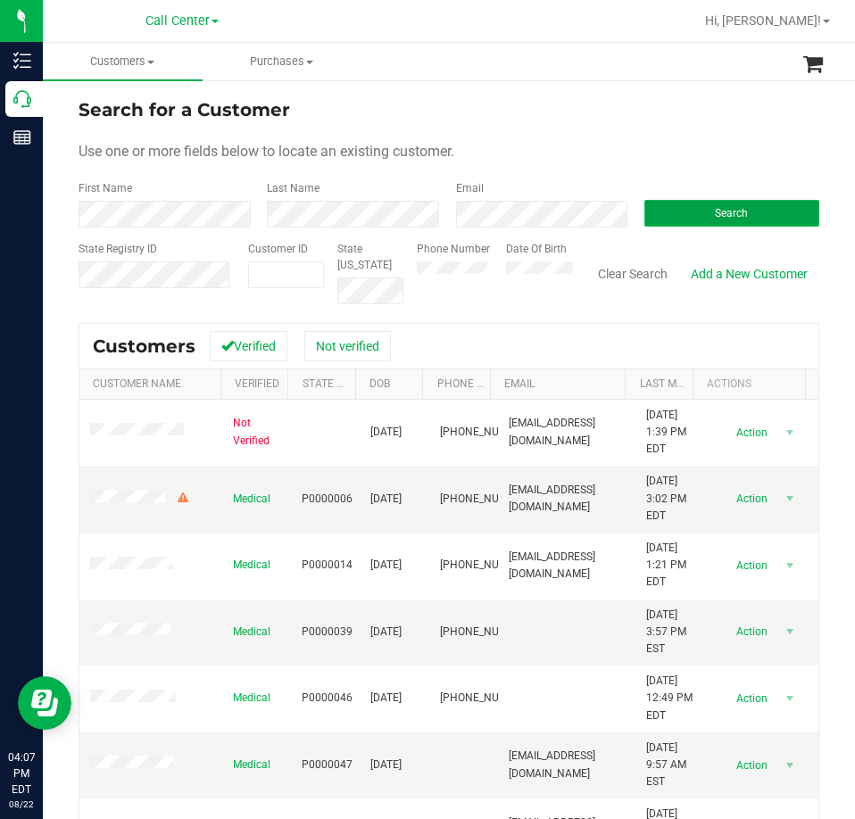
click at [674, 219] on button "Search" at bounding box center [731, 213] width 175 height 27
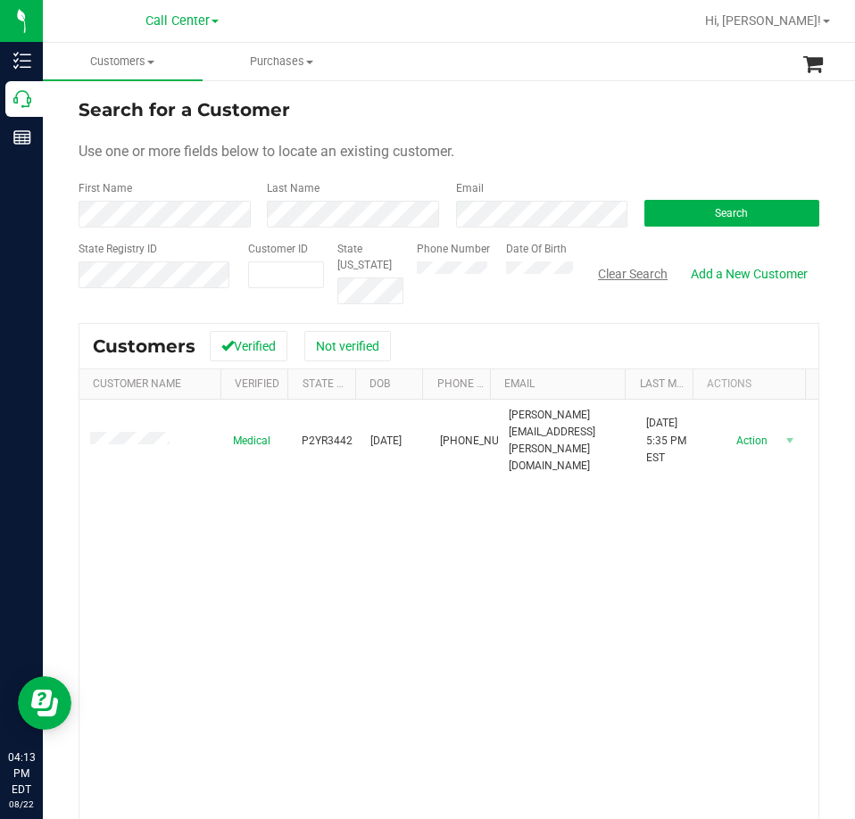
click at [648, 268] on button "Clear Search" at bounding box center [632, 274] width 93 height 30
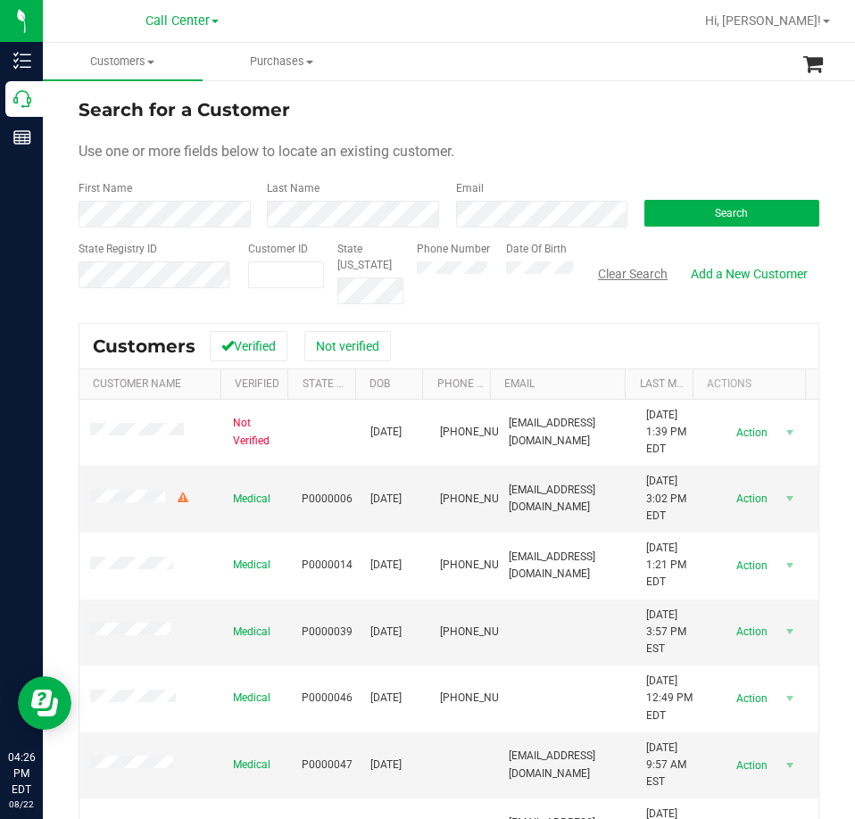
click at [608, 273] on button "Clear Search" at bounding box center [632, 274] width 93 height 30
click at [722, 218] on span "Search" at bounding box center [731, 213] width 33 height 12
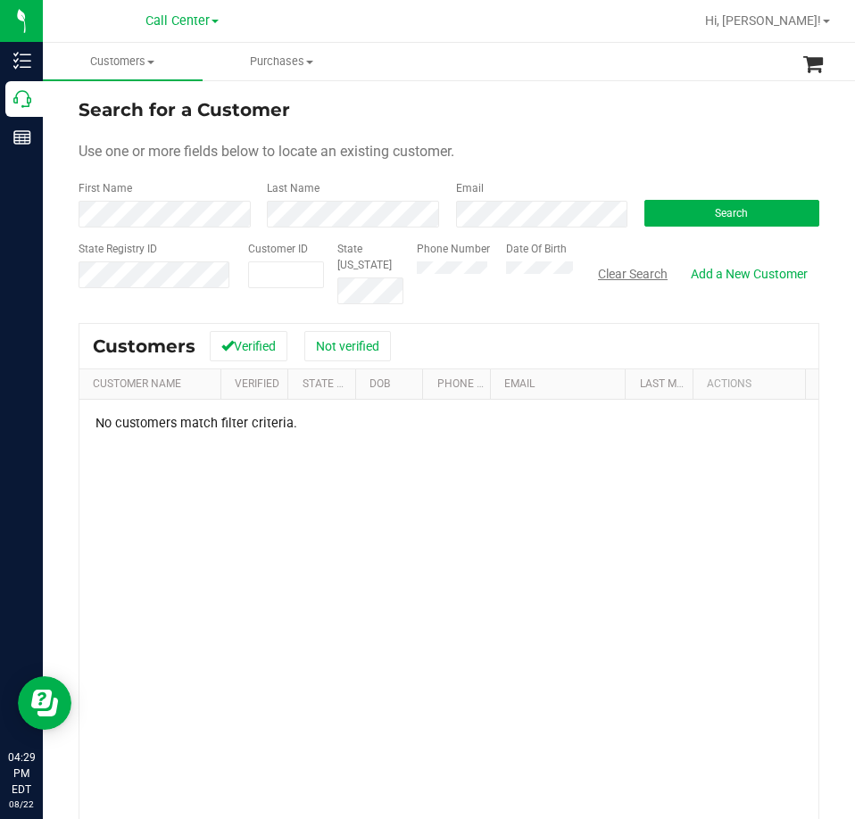
click at [637, 277] on button "Clear Search" at bounding box center [632, 274] width 93 height 30
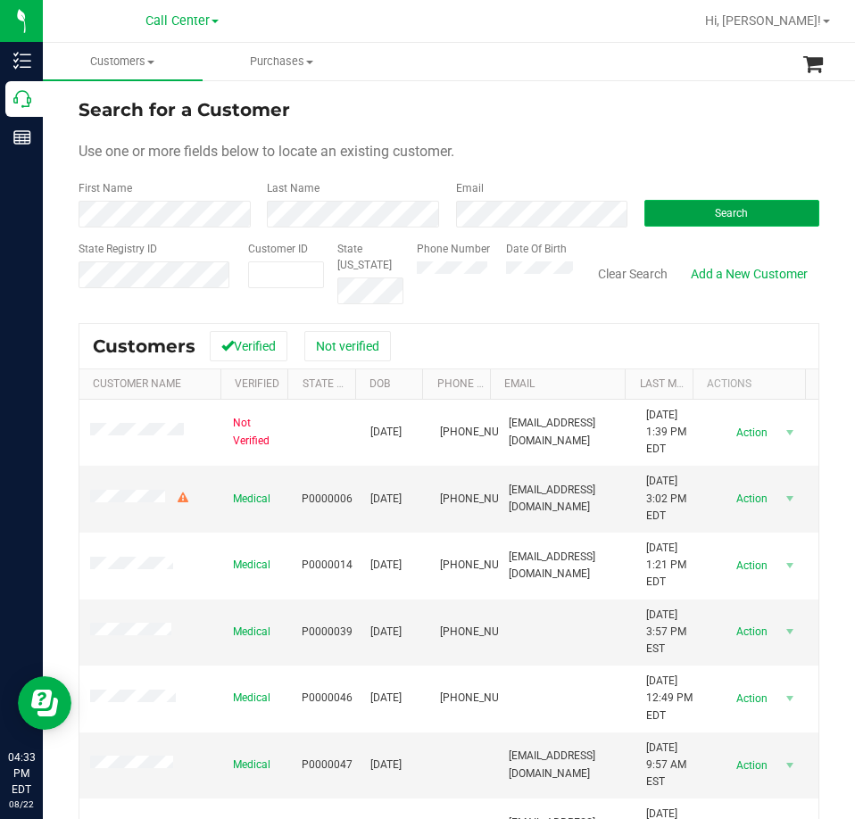
click at [683, 211] on button "Search" at bounding box center [731, 213] width 175 height 27
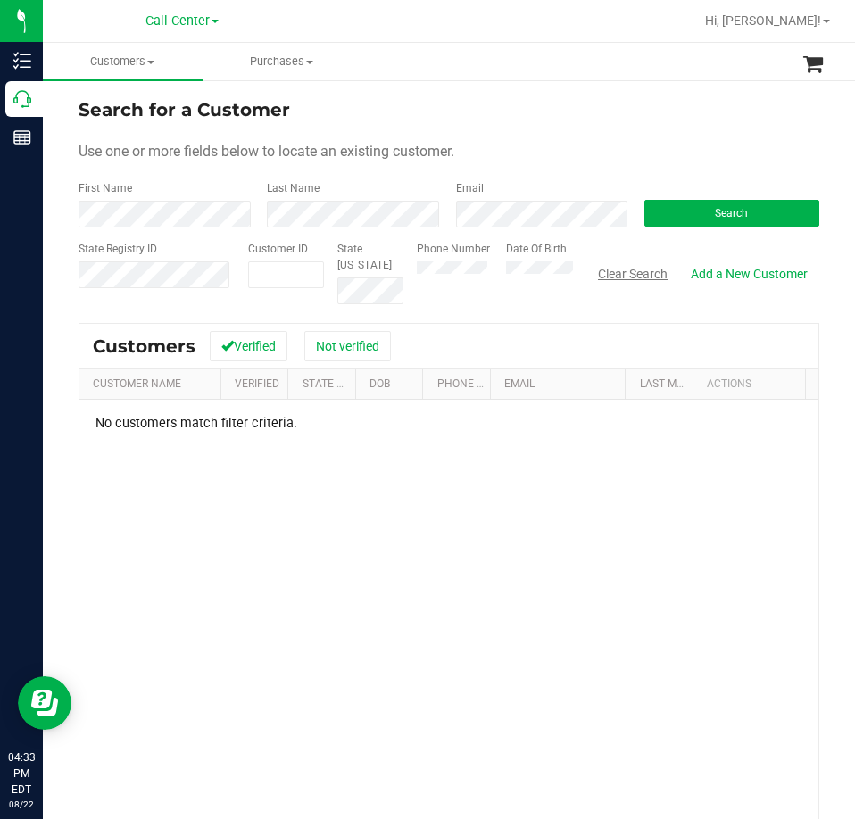
click at [599, 276] on button "Clear Search" at bounding box center [632, 274] width 93 height 30
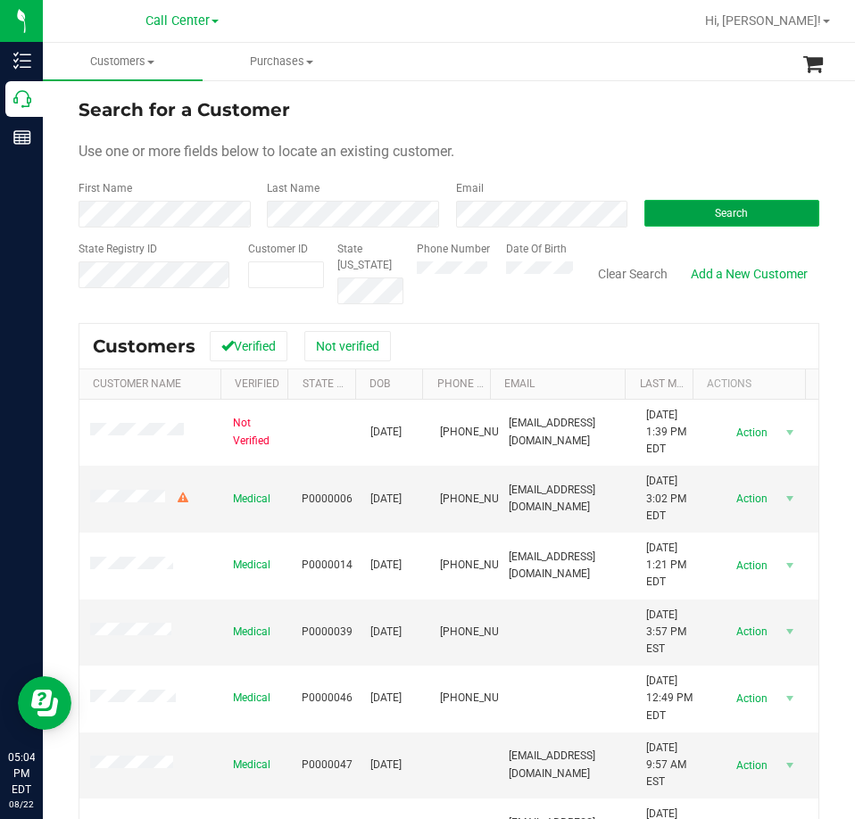
click at [765, 211] on button "Search" at bounding box center [731, 213] width 175 height 27
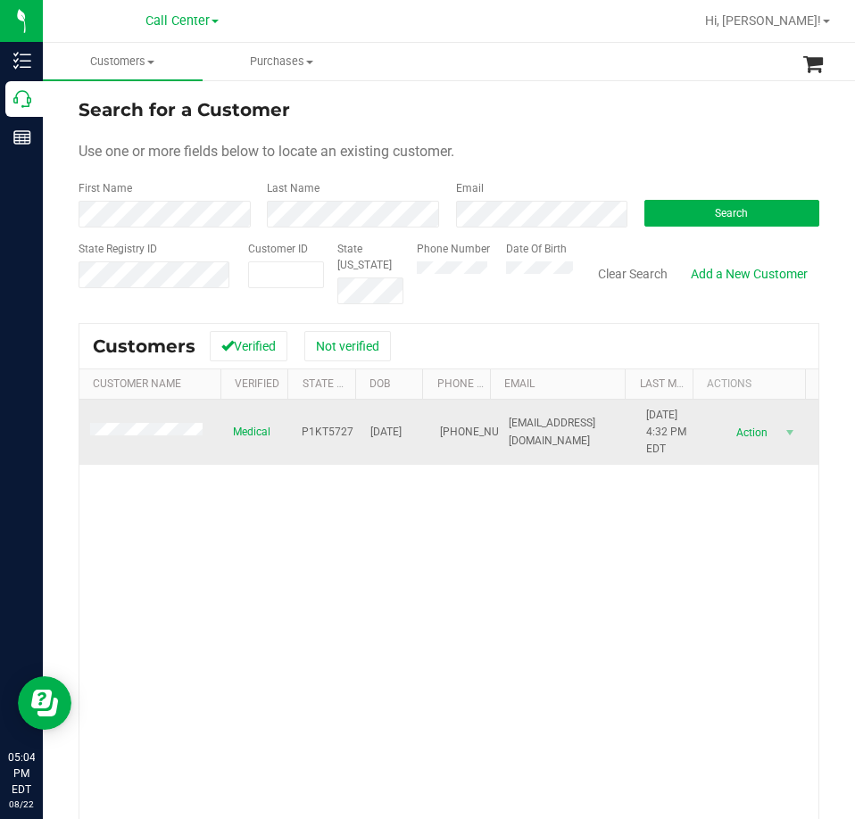
drag, startPoint x: 457, startPoint y: 444, endPoint x: 415, endPoint y: 409, distance: 55.1
click at [415, 409] on tr "Medical P1KT5727 [DATE] (239) 560-2673 [EMAIL_ADDRESS][DOMAIN_NAME] [DATE] 4:32…" at bounding box center [448, 433] width 739 height 66
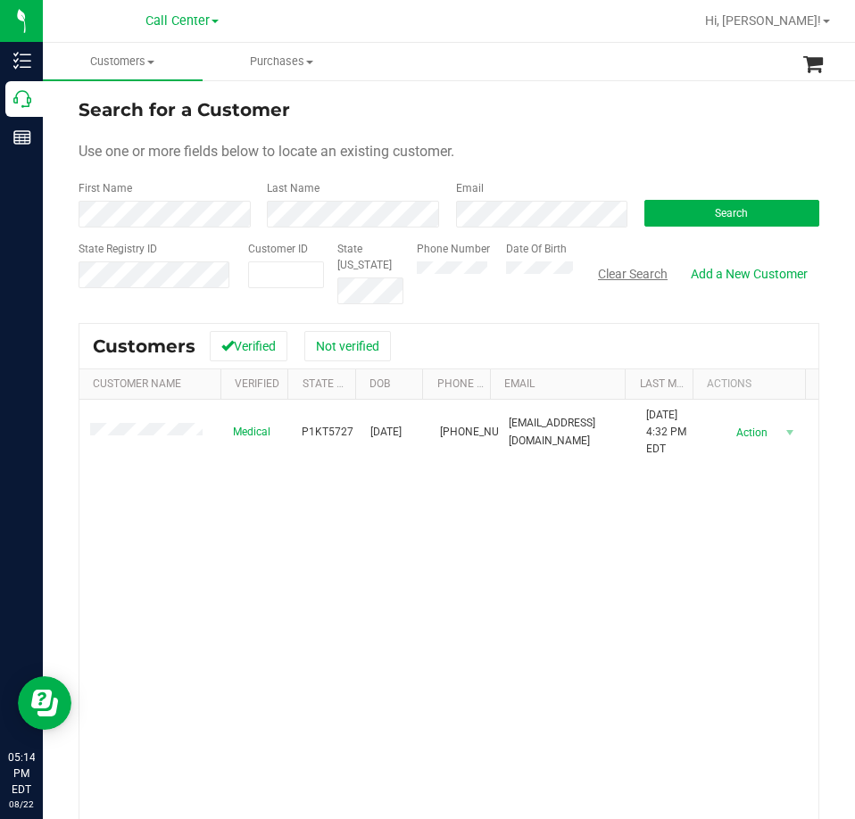
click at [604, 274] on button "Clear Search" at bounding box center [632, 274] width 93 height 30
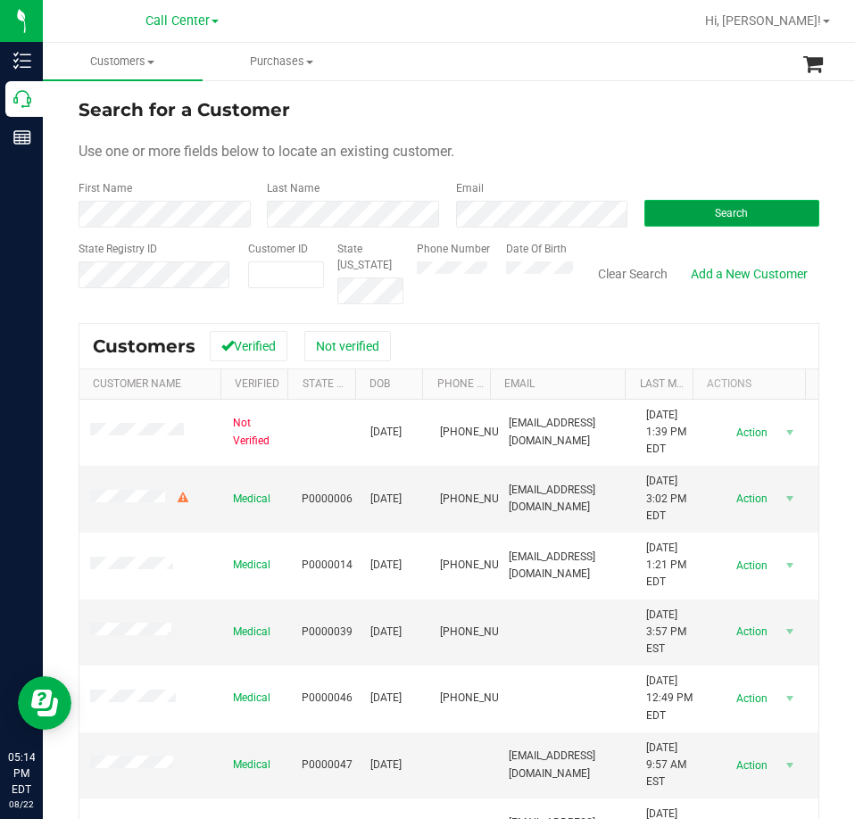
click at [693, 211] on button "Search" at bounding box center [731, 213] width 175 height 27
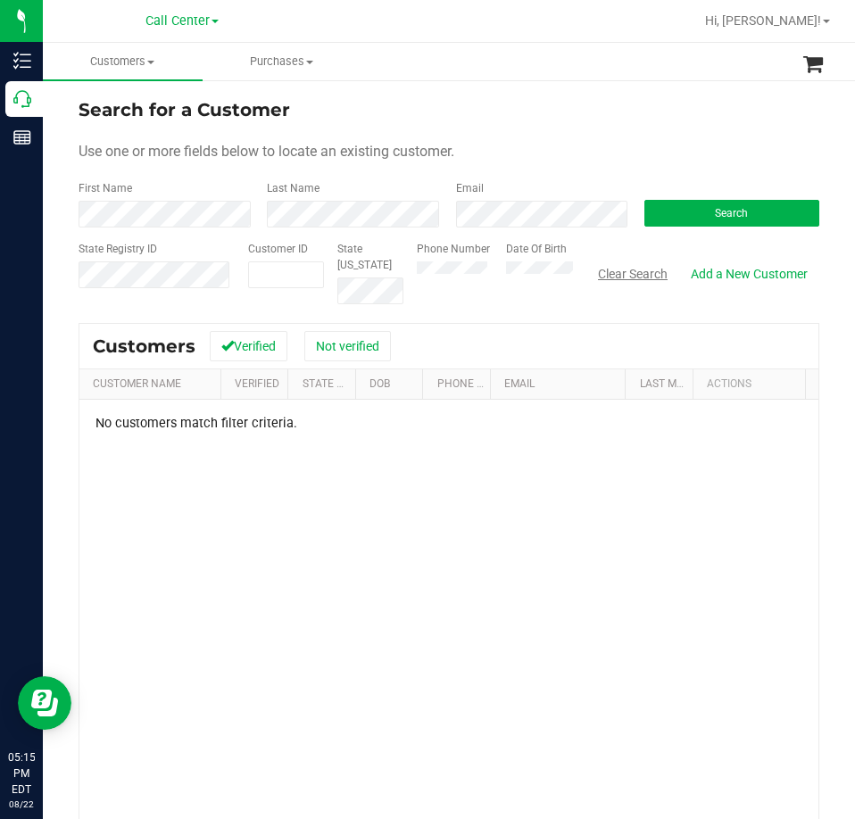
click at [623, 277] on button "Clear Search" at bounding box center [632, 274] width 93 height 30
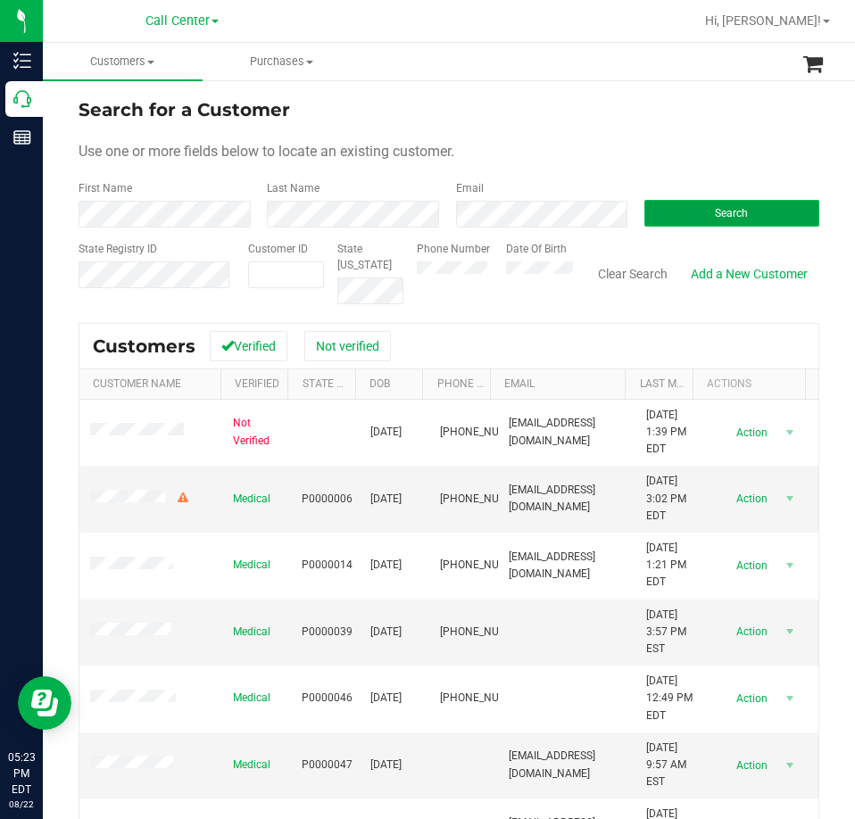
click at [666, 208] on button "Search" at bounding box center [731, 213] width 175 height 27
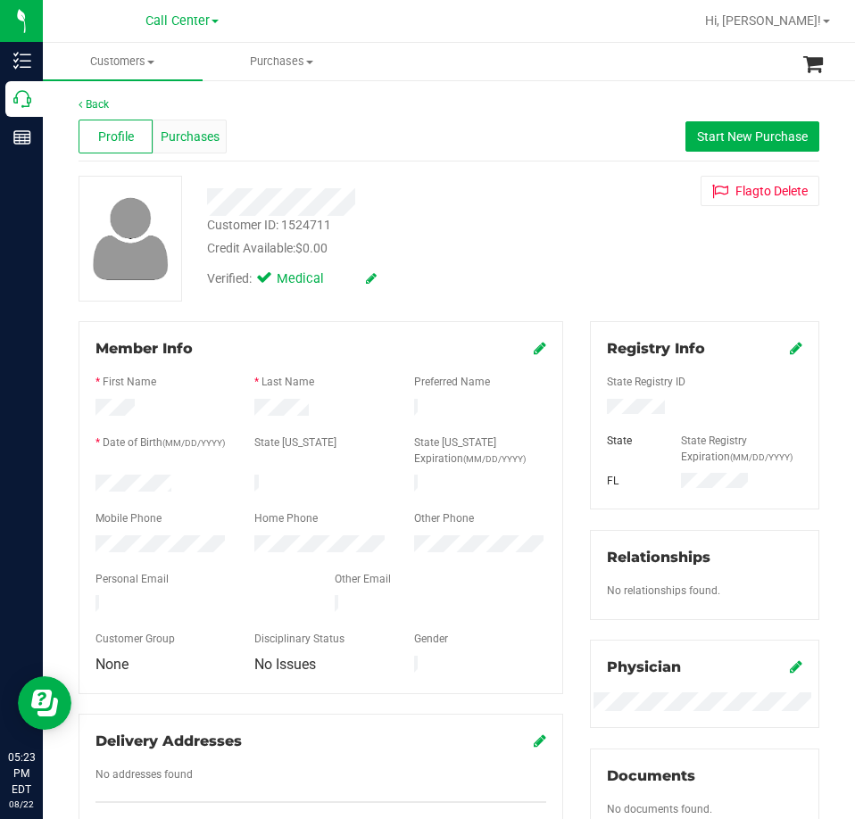
click at [190, 137] on span "Purchases" at bounding box center [190, 137] width 59 height 19
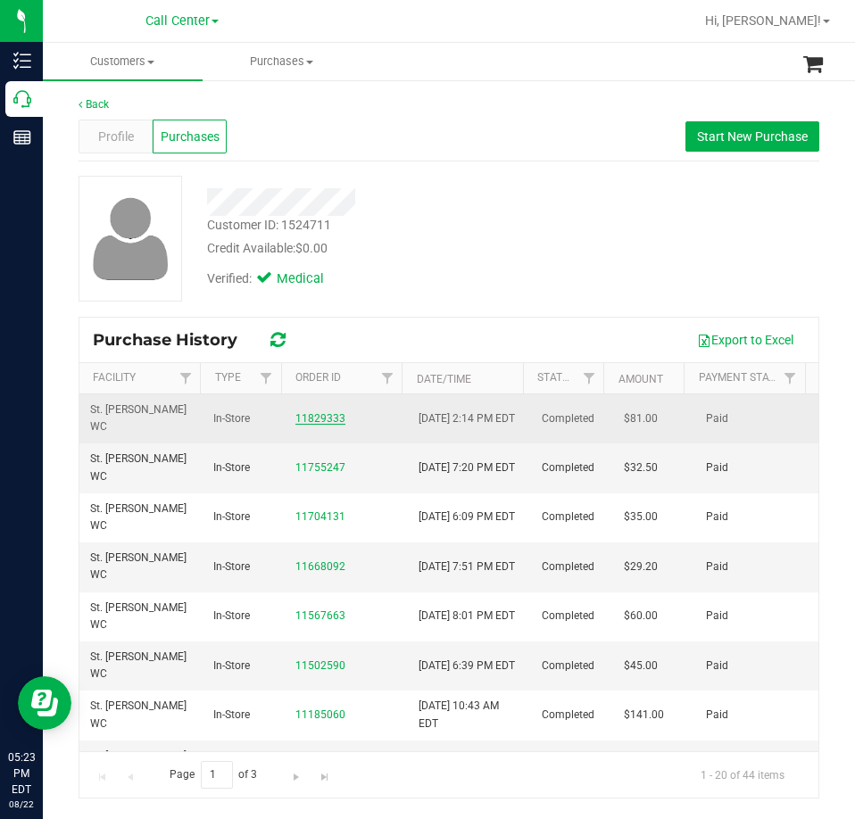
click at [315, 418] on link "11829333" at bounding box center [320, 418] width 50 height 12
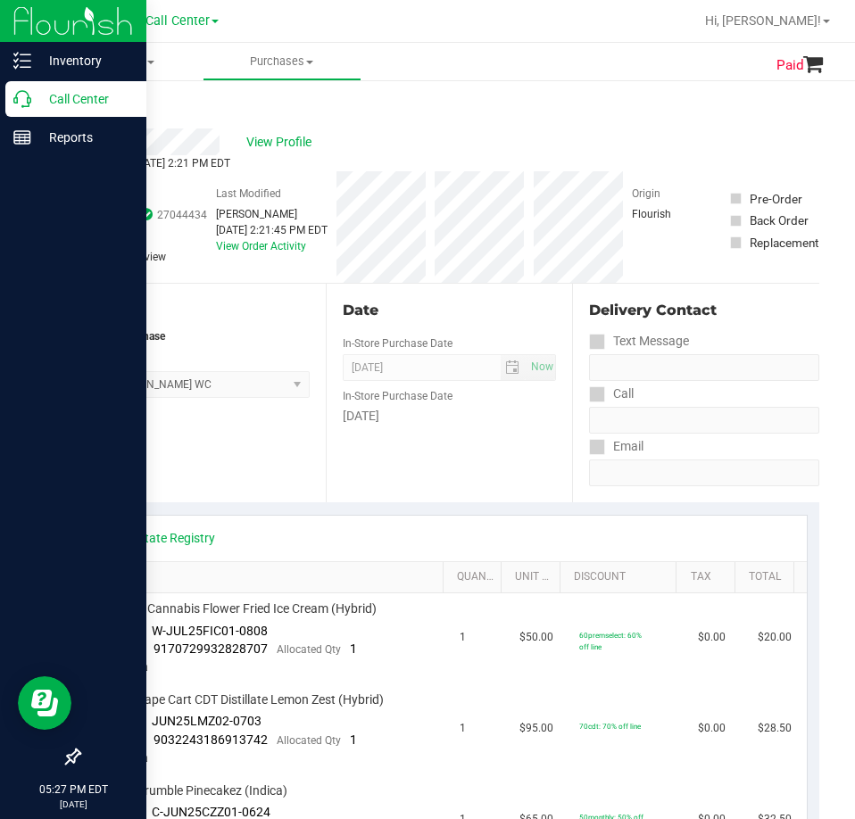
click at [23, 111] on div "Call Center" at bounding box center [75, 99] width 141 height 36
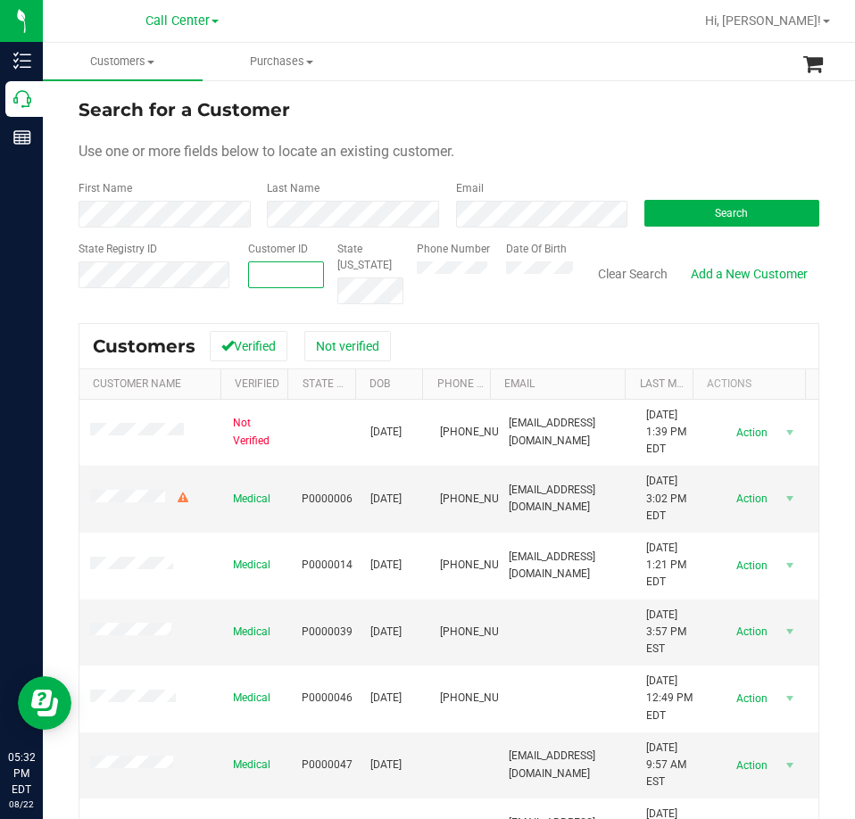
paste input "203973"
type input "203973"
click at [730, 226] on div "Search" at bounding box center [725, 203] width 188 height 47
click at [729, 217] on span "Search" at bounding box center [731, 213] width 33 height 12
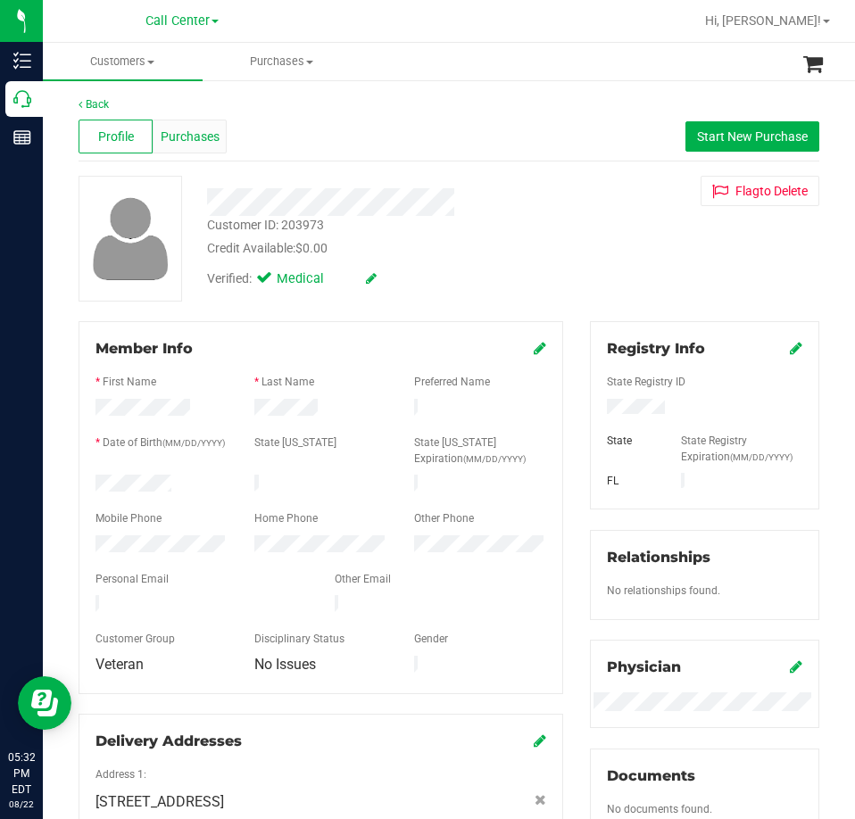
click at [197, 128] on span "Purchases" at bounding box center [190, 137] width 59 height 19
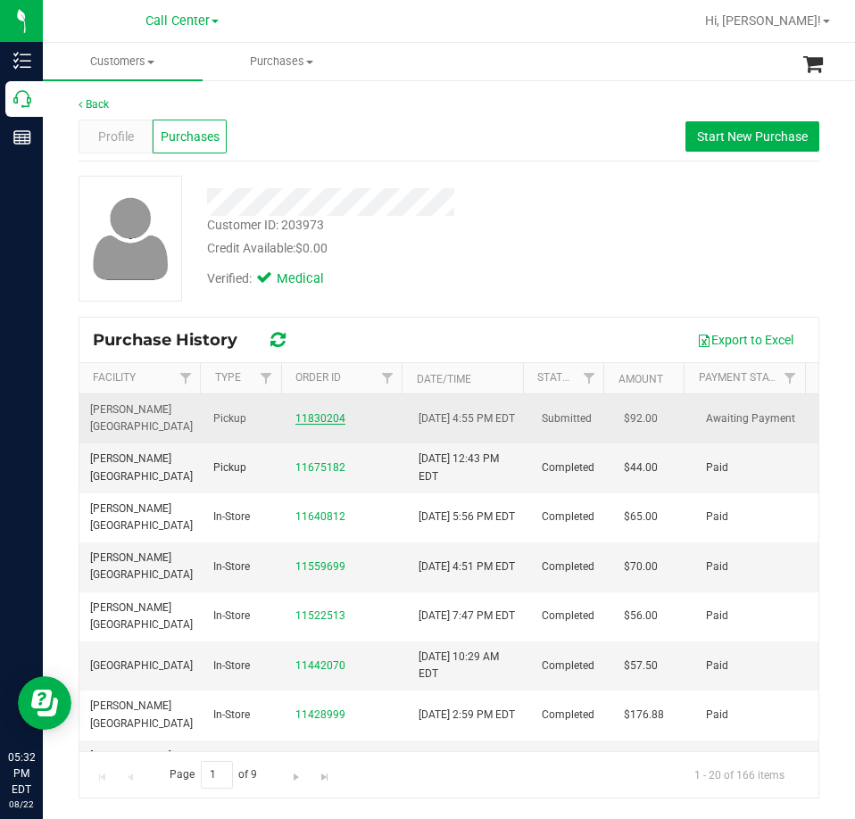
click at [304, 420] on link "11830204" at bounding box center [320, 418] width 50 height 12
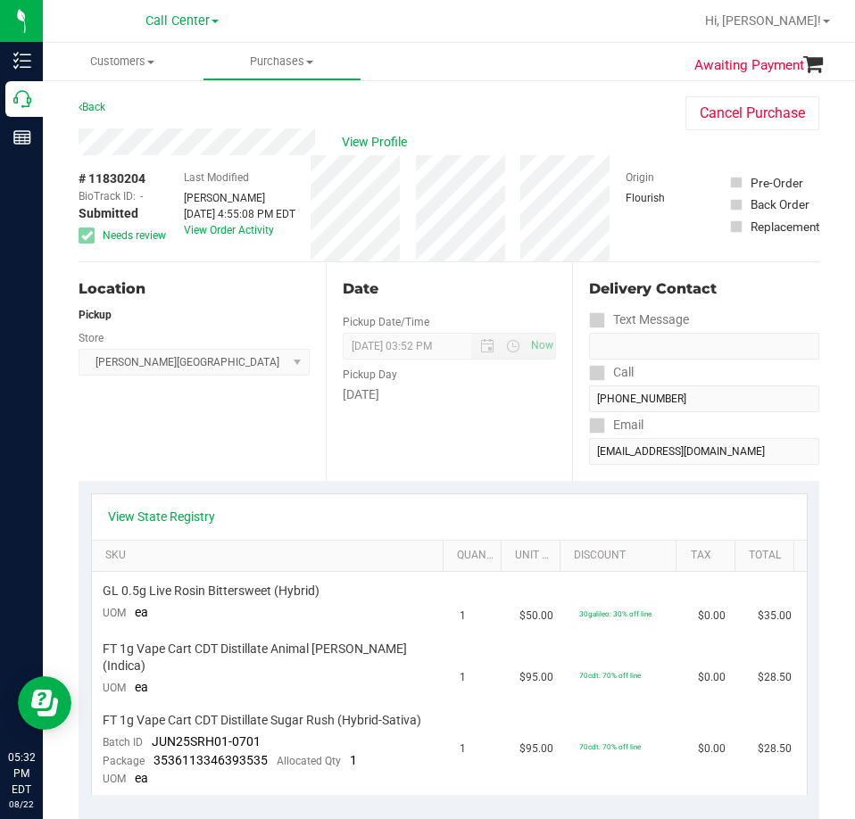
drag, startPoint x: 87, startPoint y: 108, endPoint x: 229, endPoint y: 268, distance: 213.6
click at [223, 258] on purchase-details "Back Cancel Purchase View Profile # 11830204 BioTrack ID: - Submitted Needs rev…" at bounding box center [449, 776] width 740 height 1361
drag, startPoint x: 232, startPoint y: 277, endPoint x: 225, endPoint y: 253, distance: 25.1
click at [232, 277] on div "Location Pickup Store [PERSON_NAME][GEOGRAPHIC_DATA] WC Select Store [PERSON_NA…" at bounding box center [202, 371] width 247 height 219
click at [194, 17] on span "Call Center" at bounding box center [177, 21] width 64 height 16
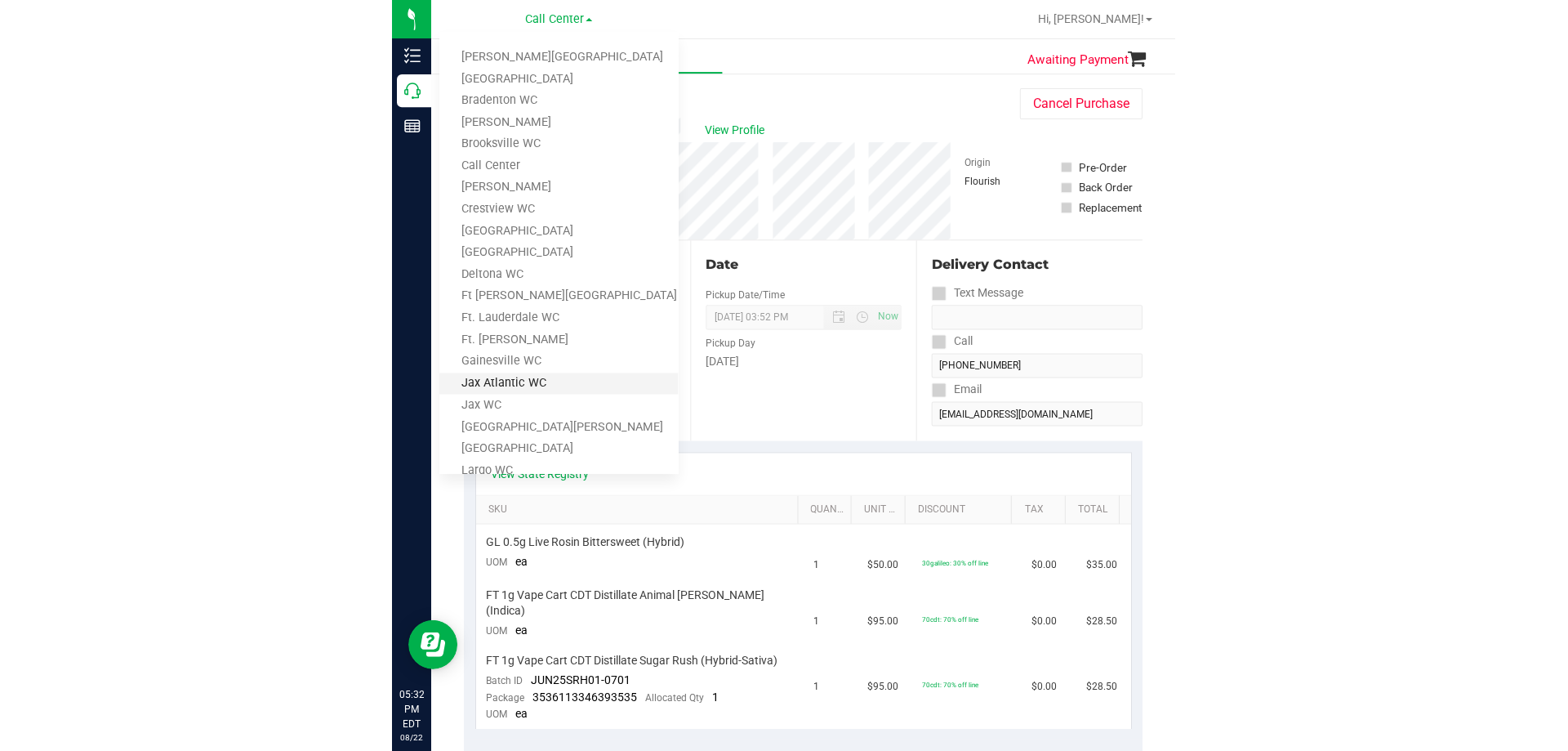
scroll to position [245, 0]
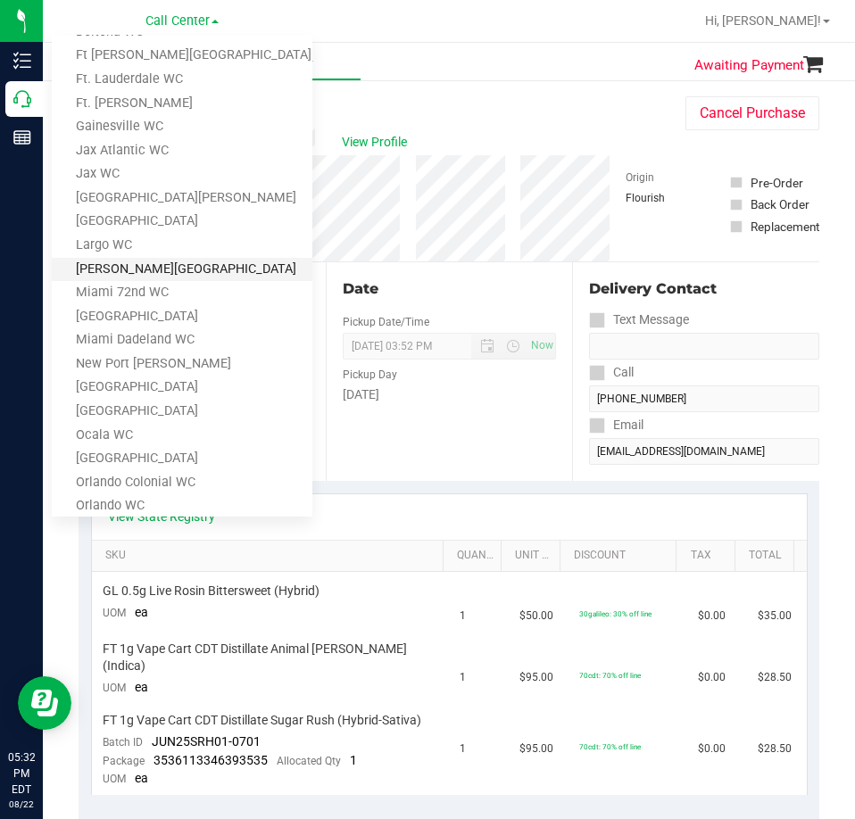
click at [166, 265] on link "[PERSON_NAME][GEOGRAPHIC_DATA]" at bounding box center [182, 270] width 261 height 24
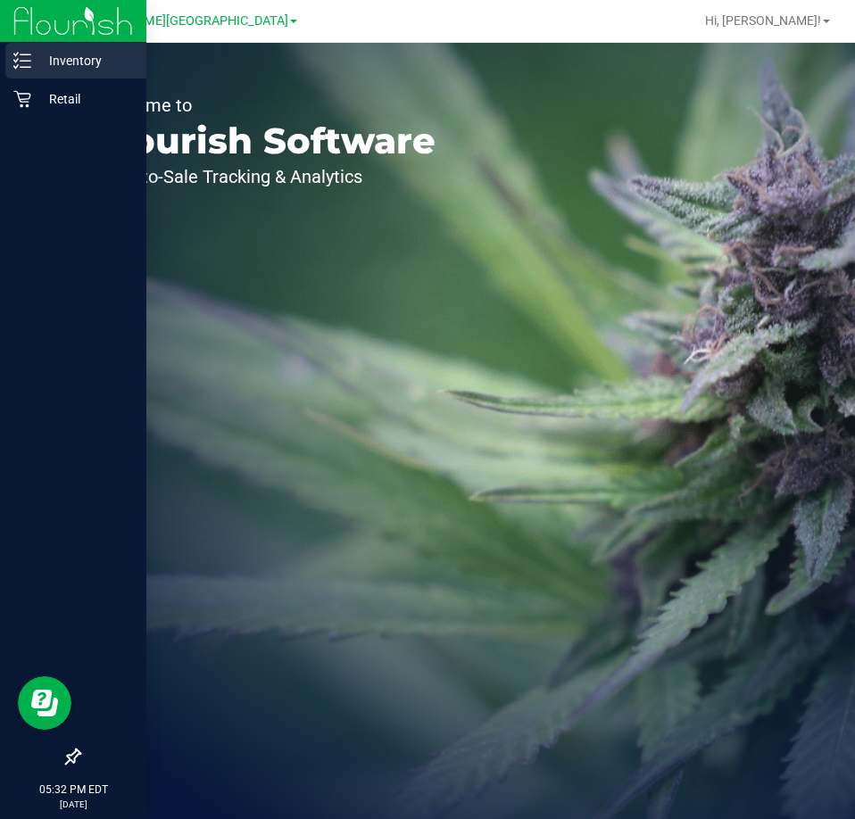
click at [25, 66] on icon at bounding box center [22, 61] width 18 height 18
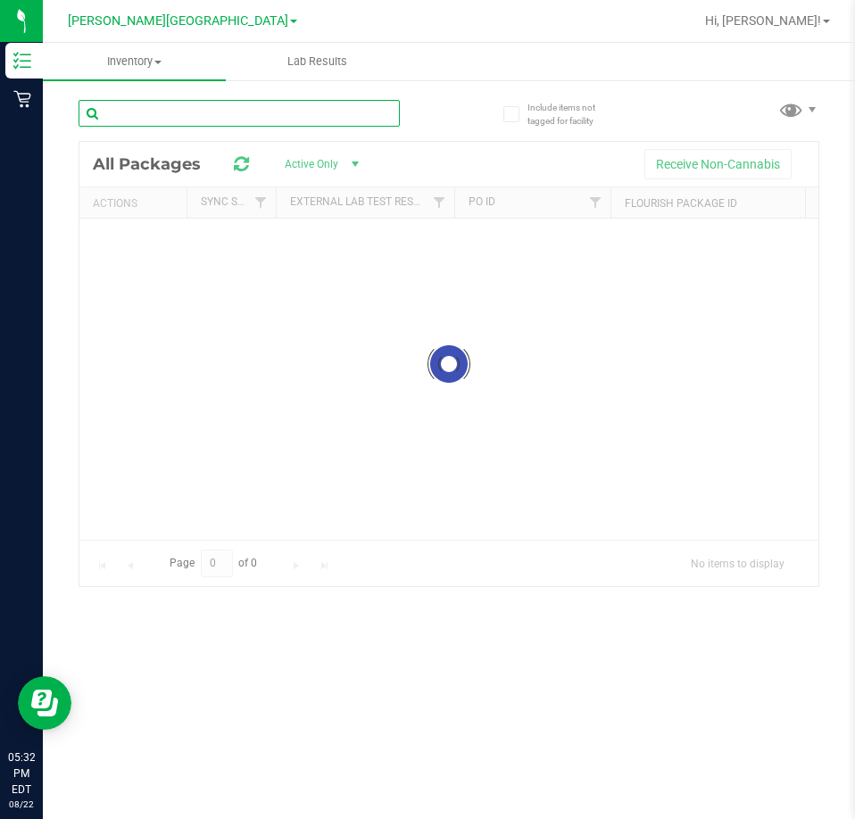
click at [160, 113] on div "Inventory All packages All inventory Waste log Lab Results Include items not ta…" at bounding box center [449, 431] width 812 height 776
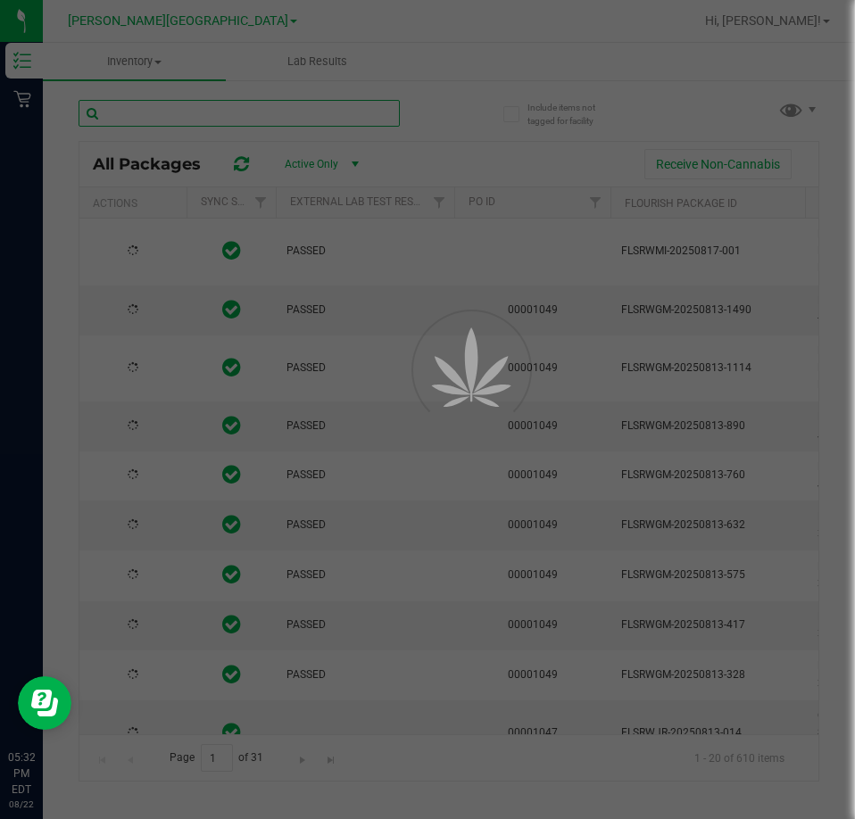
type input "[DATE]"
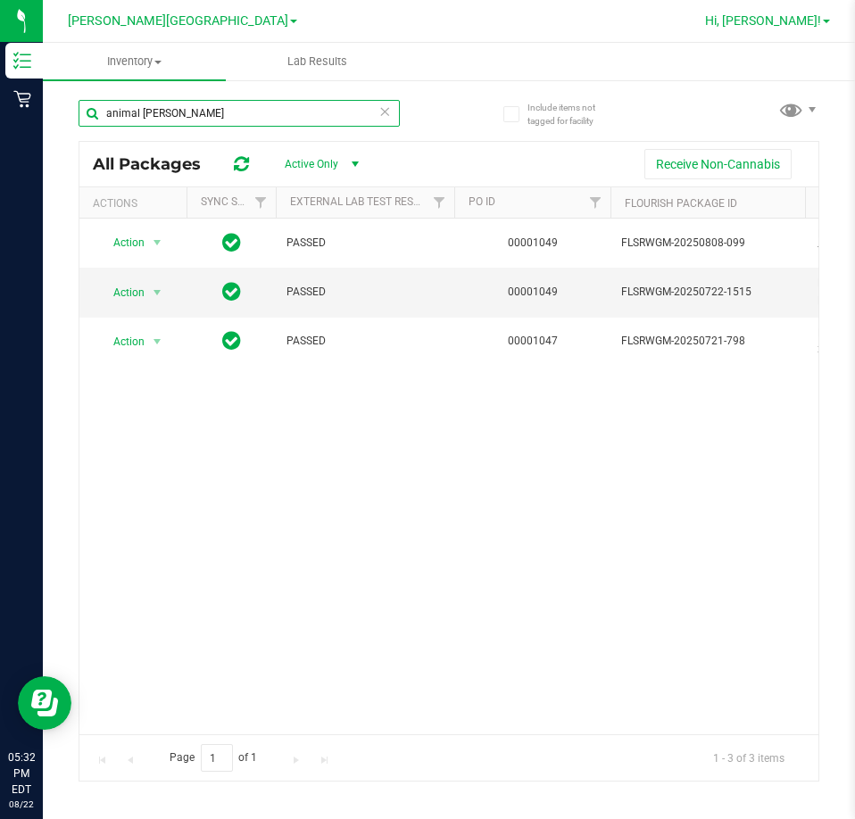
type input "animal [PERSON_NAME]"
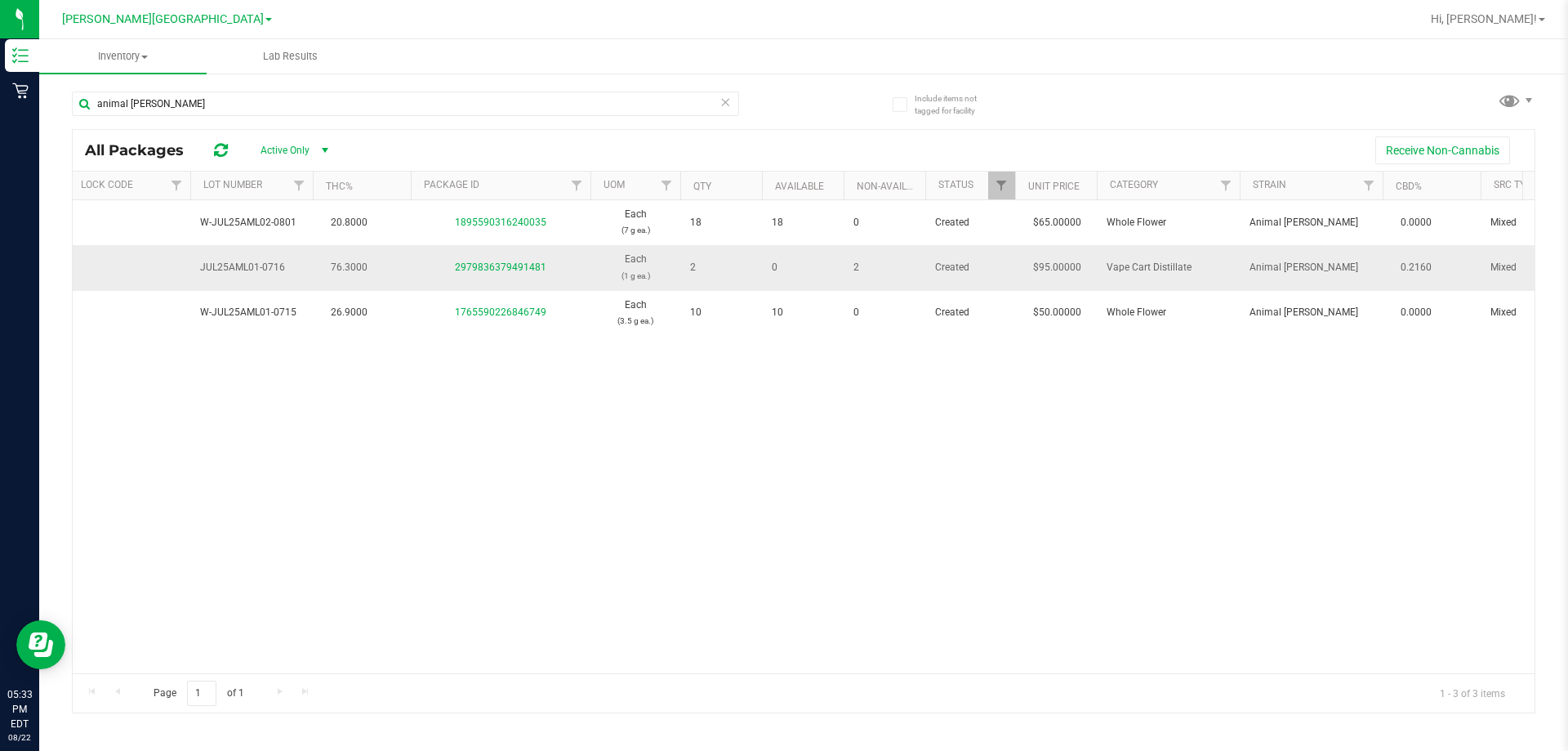
click at [782, 270] on span "2" at bounding box center [884, 267] width 62 height 16
click at [505, 268] on link "2979836379491481" at bounding box center [501, 267] width 92 height 11
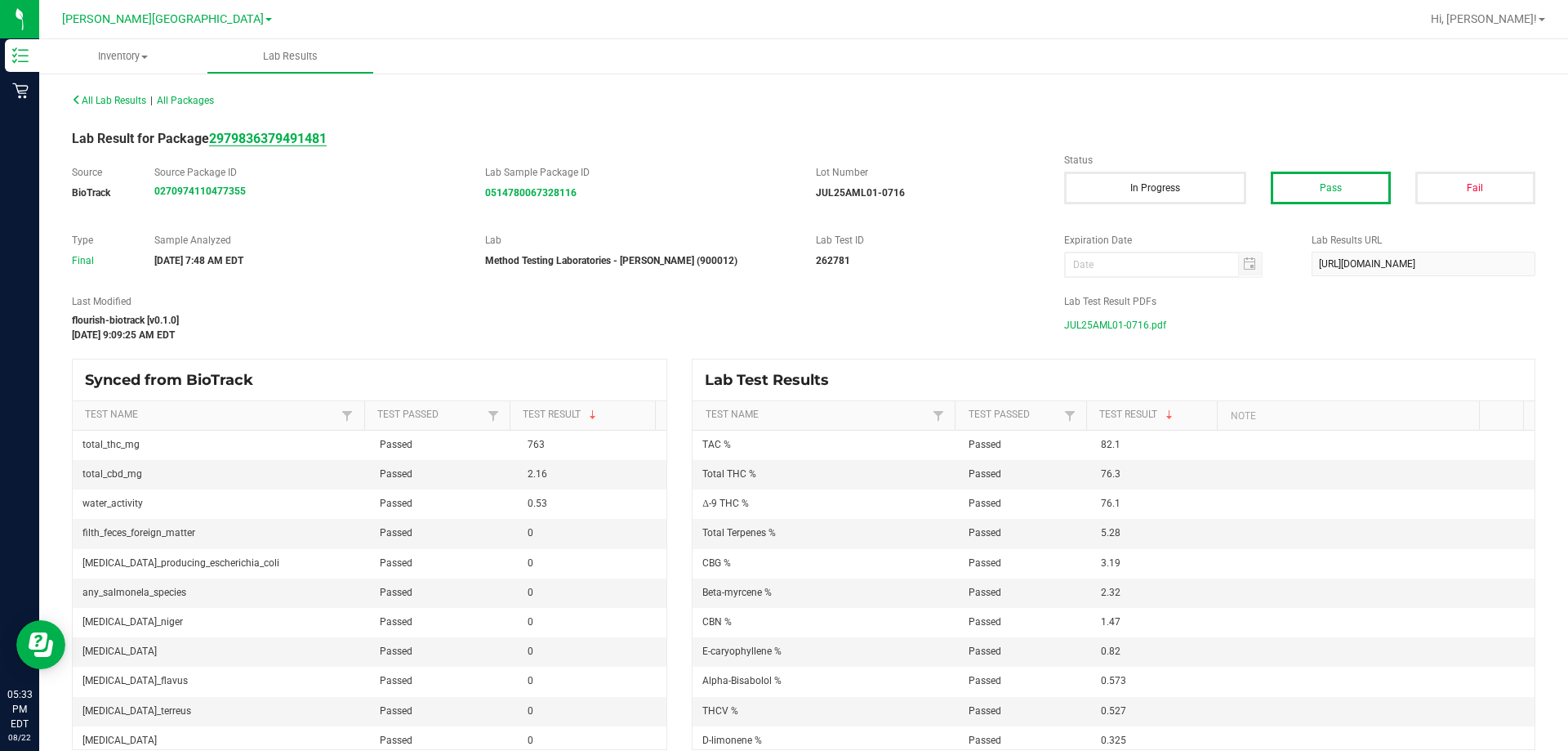
click at [305, 136] on strong "2979836379491481" at bounding box center [267, 138] width 117 height 16
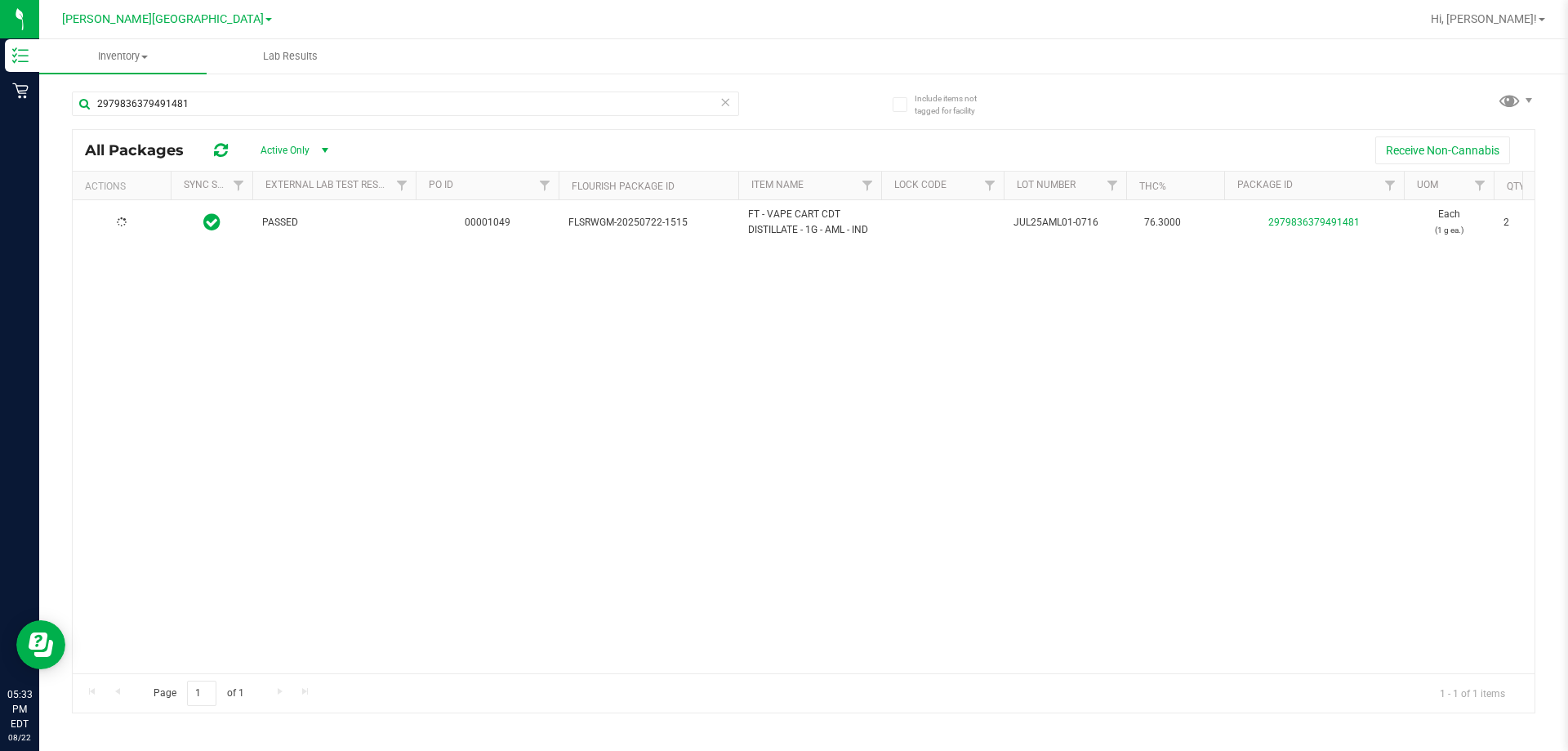
click at [133, 223] on div at bounding box center [122, 223] width 79 height 16
click at [134, 223] on span "select" at bounding box center [144, 222] width 20 height 23
click at [133, 272] on li "Package audit log" at bounding box center [142, 273] width 104 height 25
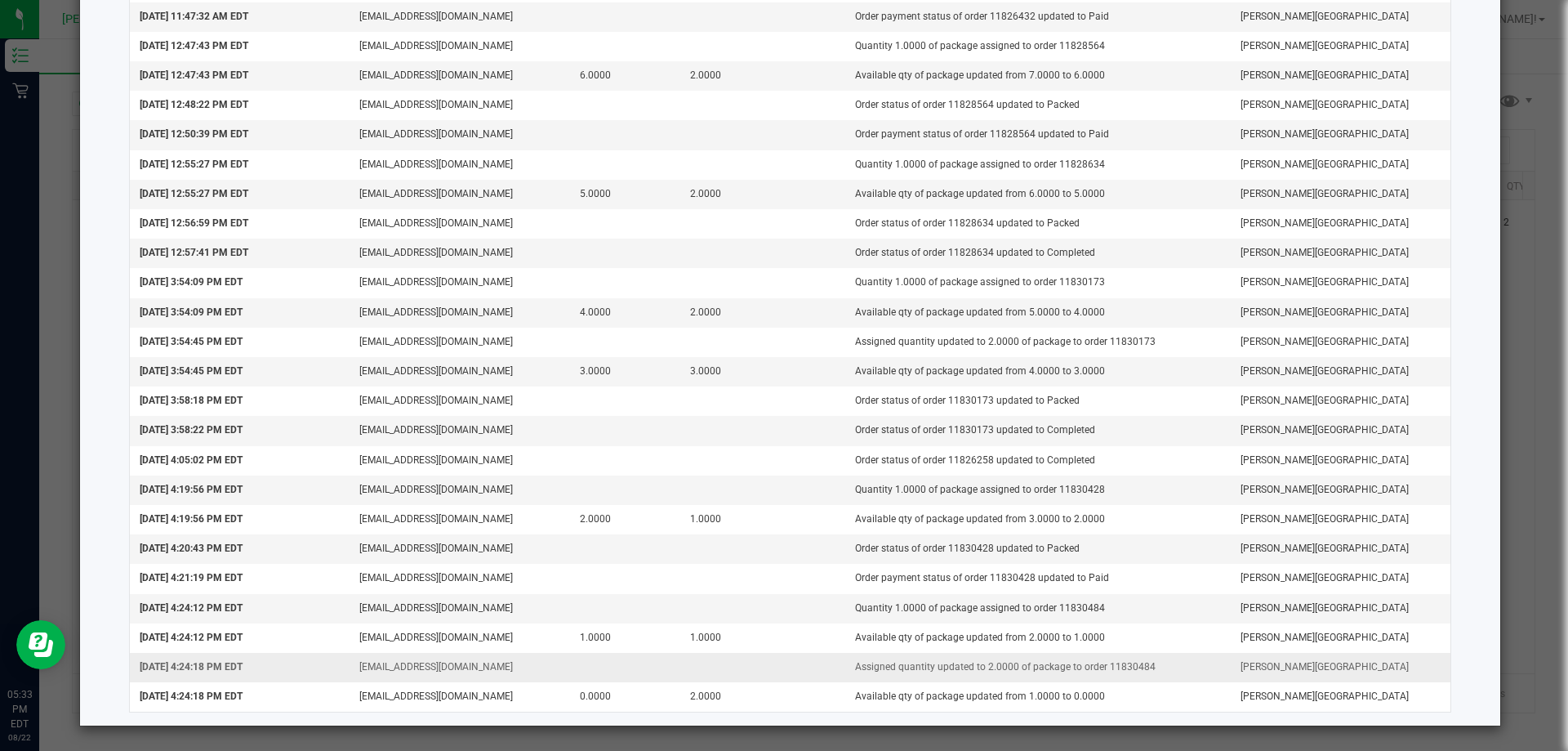
click at [782, 662] on td "Assigned quantity updated to 2.0000 of package to order 11830484" at bounding box center [1037, 668] width 385 height 29
copy td "11830484"
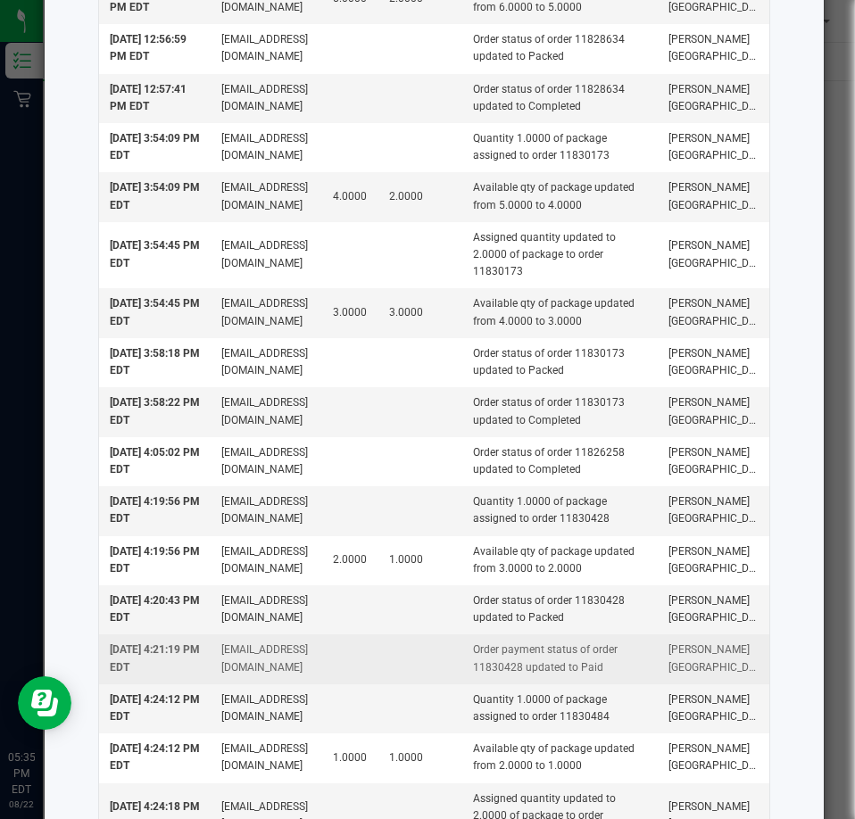
scroll to position [1842, 0]
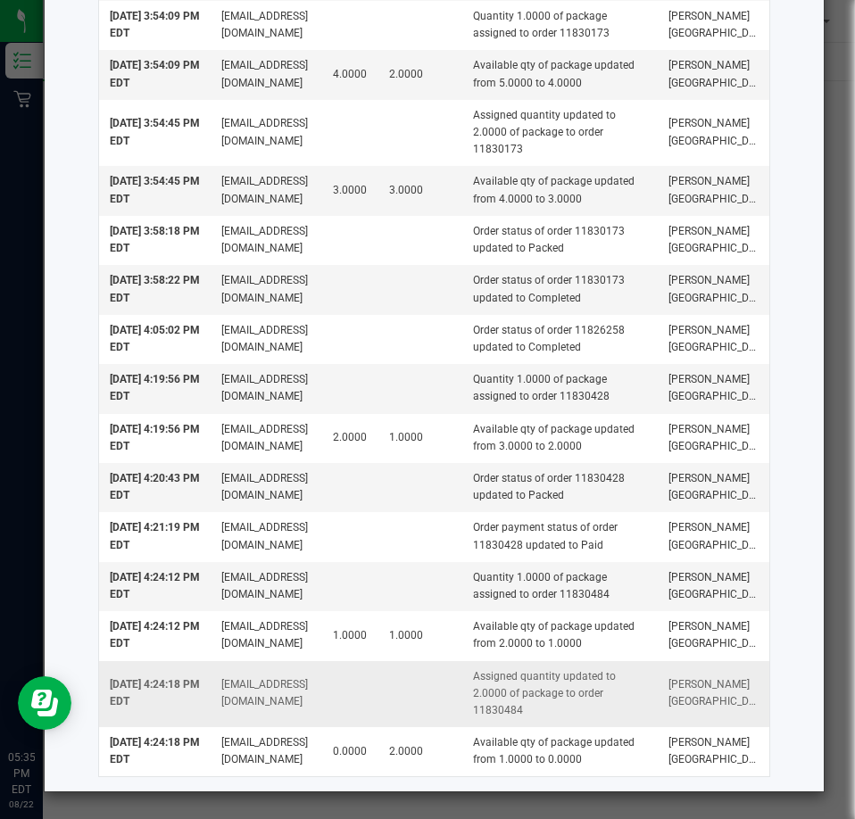
click at [123, 706] on span "[DATE] 4:24:18 PM EDT" at bounding box center [155, 692] width 90 height 29
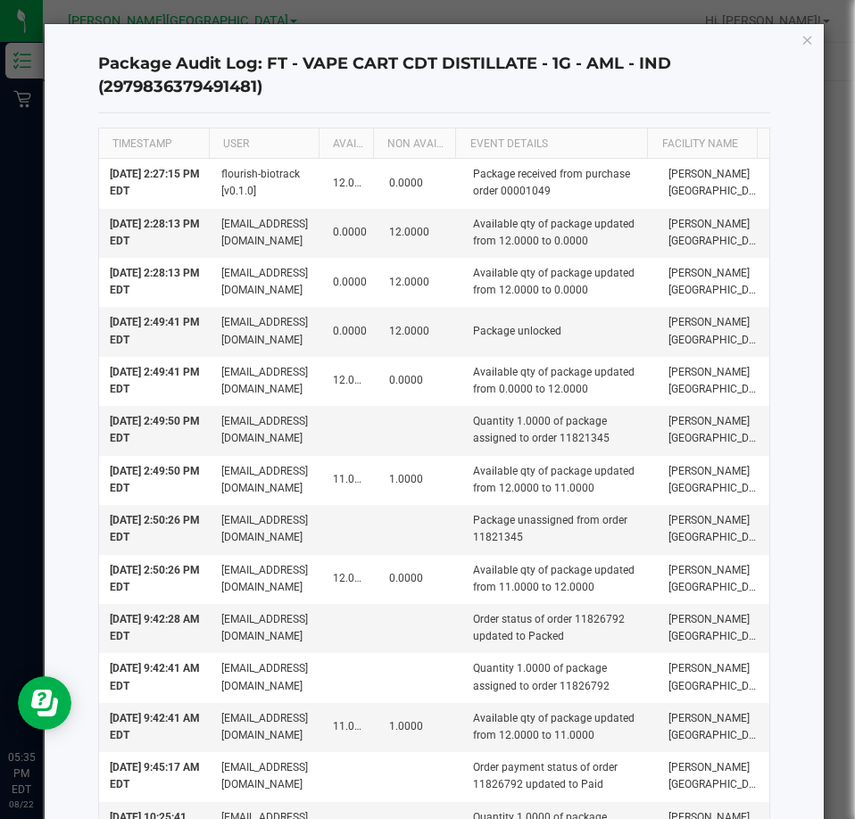
scroll to position [0, 0]
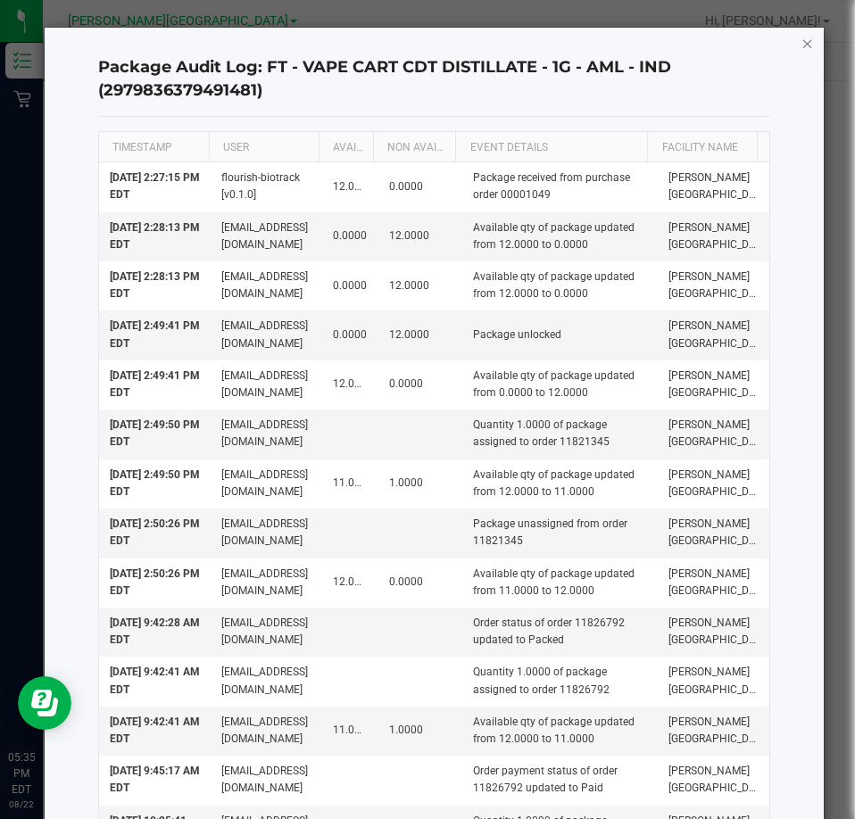
click at [801, 40] on icon "button" at bounding box center [807, 42] width 12 height 21
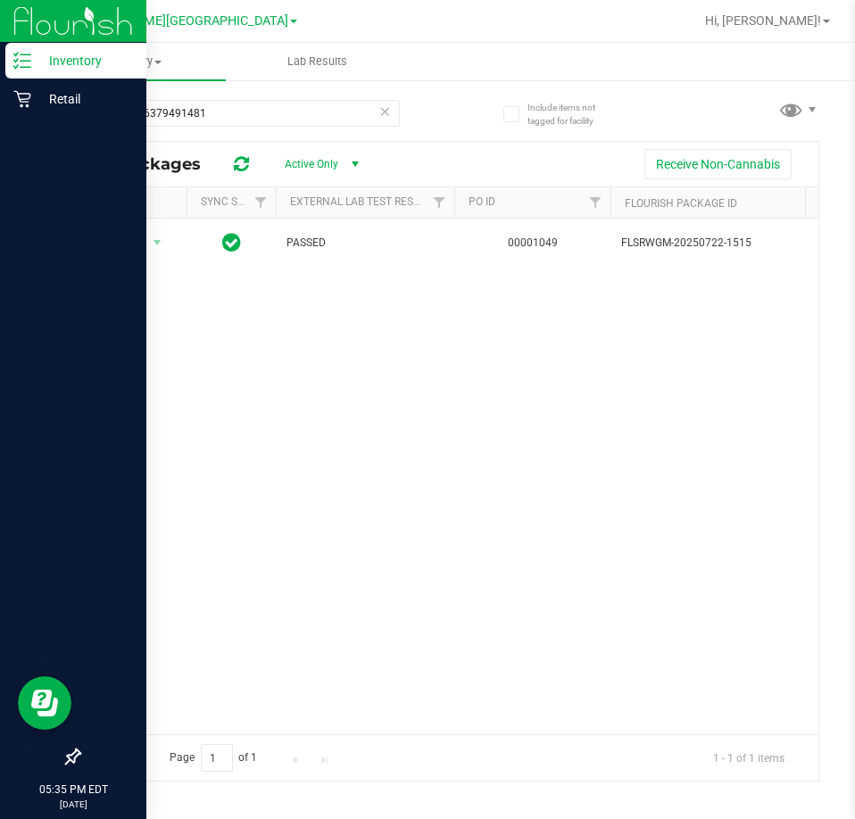
click at [77, 62] on p "Inventory" at bounding box center [84, 60] width 107 height 21
click at [83, 97] on p "Retail" at bounding box center [84, 98] width 107 height 21
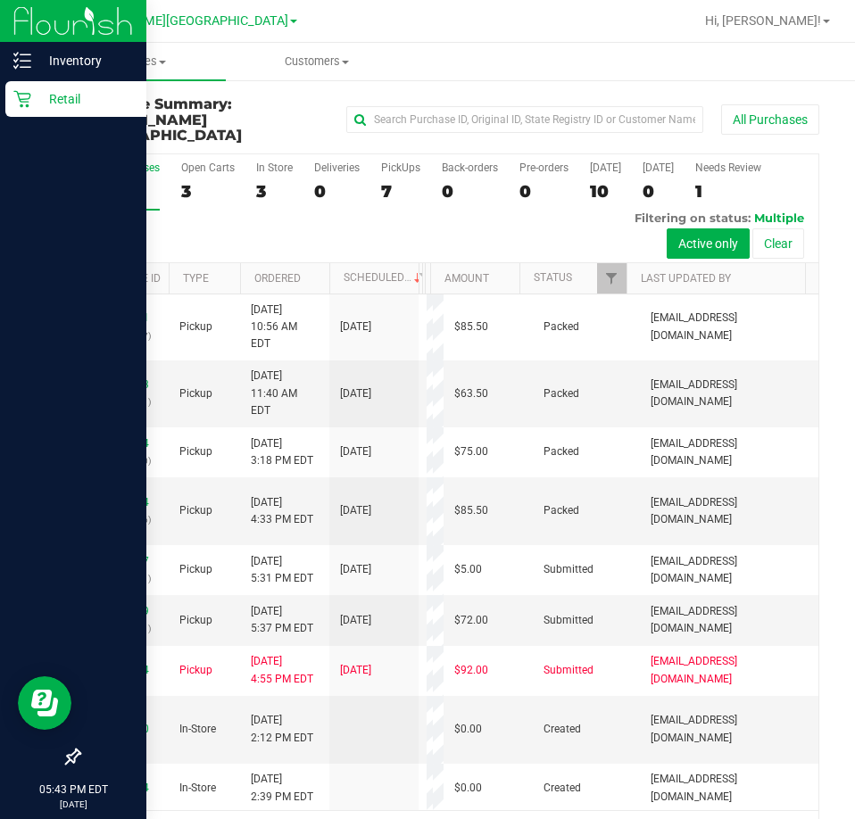
click at [56, 105] on p "Retail" at bounding box center [84, 98] width 107 height 21
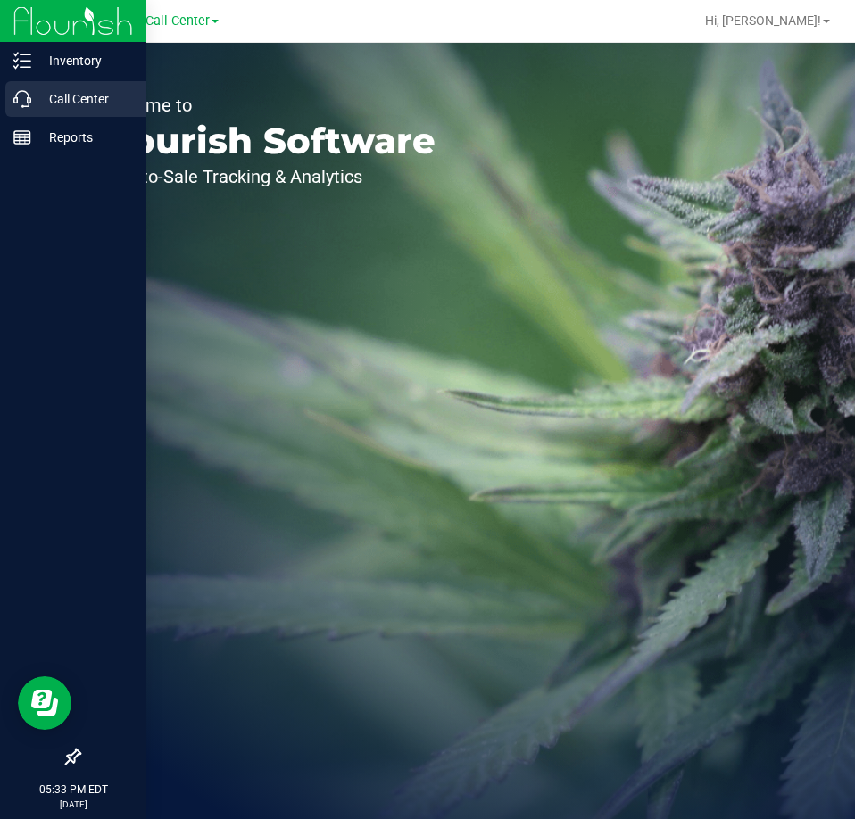
click at [26, 99] on icon at bounding box center [22, 99] width 18 height 18
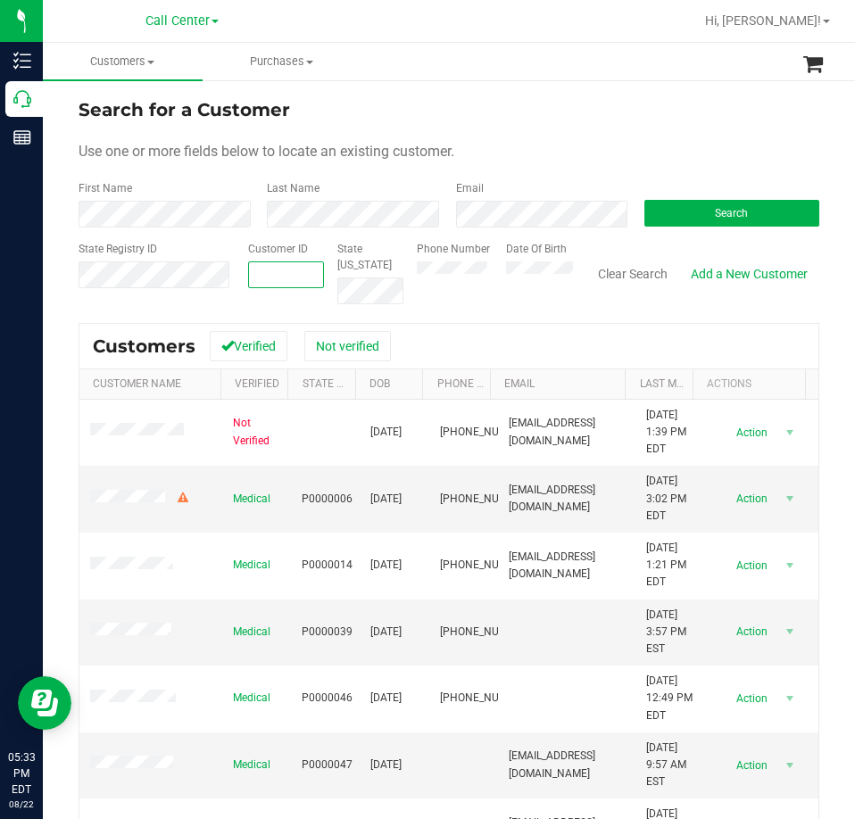
paste input "203973"
type input "203973"
click at [719, 205] on button "Search" at bounding box center [731, 213] width 175 height 27
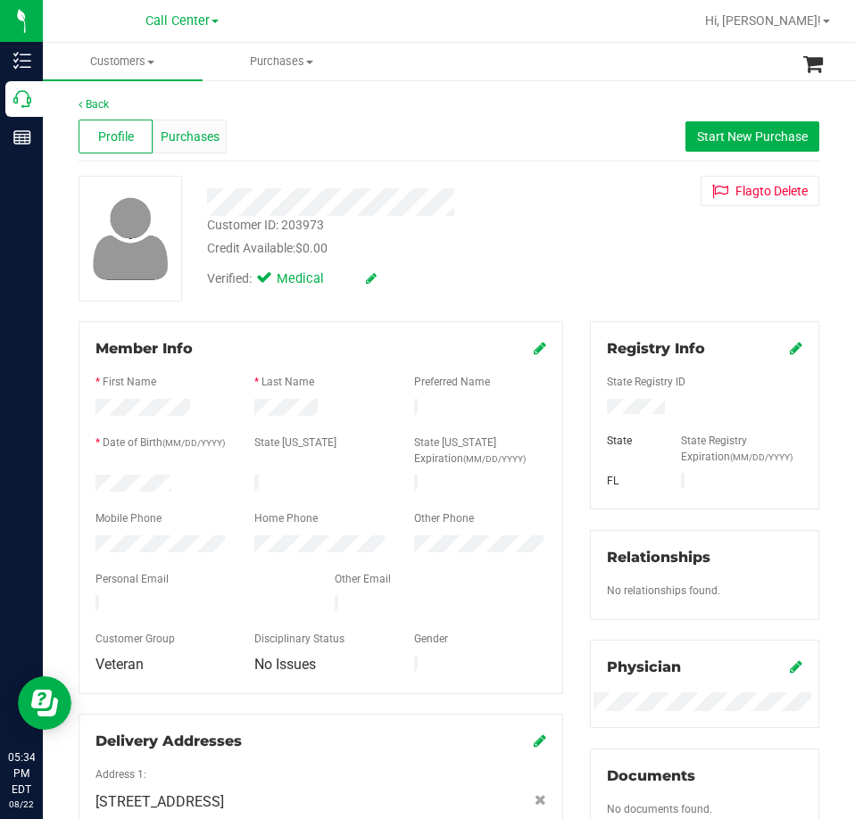
click at [194, 134] on span "Purchases" at bounding box center [190, 137] width 59 height 19
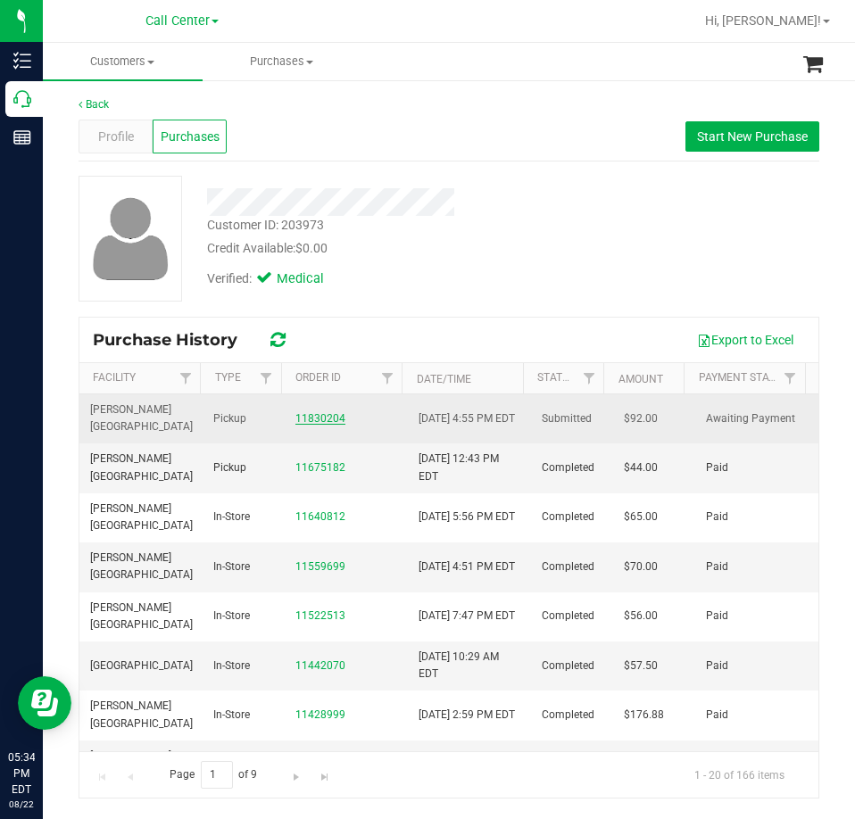
click at [332, 416] on link "11830204" at bounding box center [320, 418] width 50 height 12
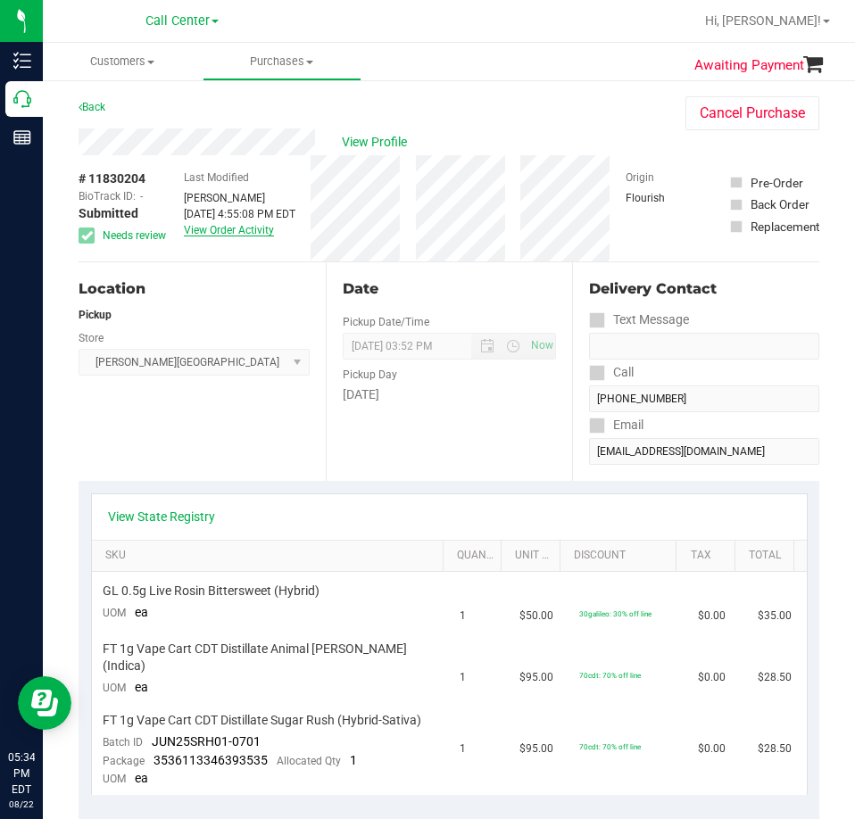
click at [239, 233] on link "View Order Activity" at bounding box center [229, 230] width 90 height 12
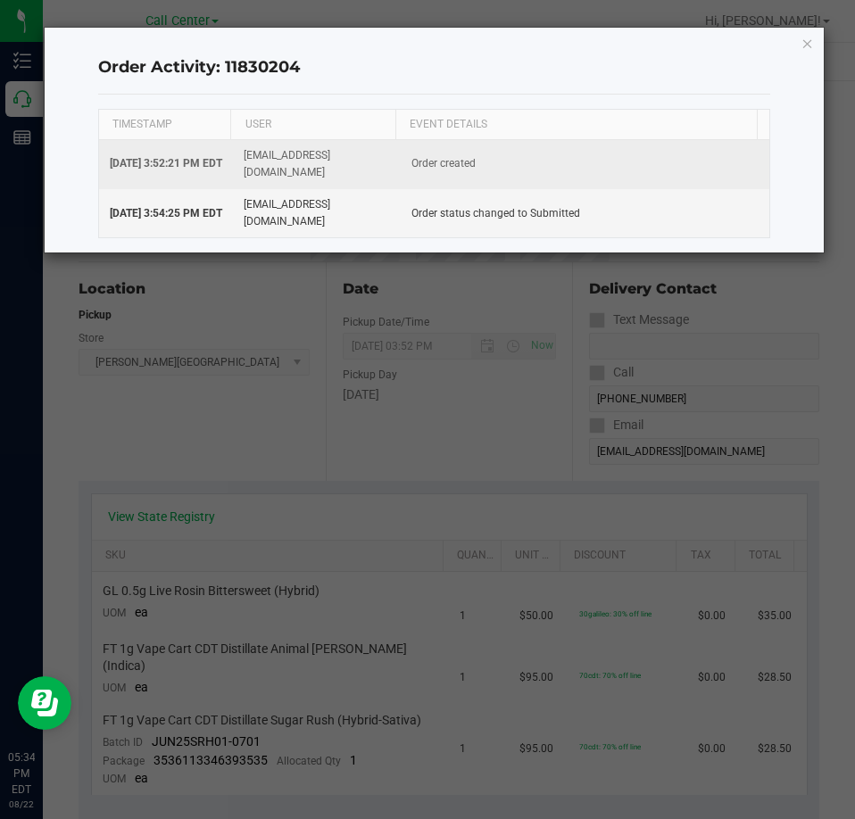
click at [185, 157] on span "[DATE] 3:52:21 PM EDT" at bounding box center [166, 163] width 112 height 12
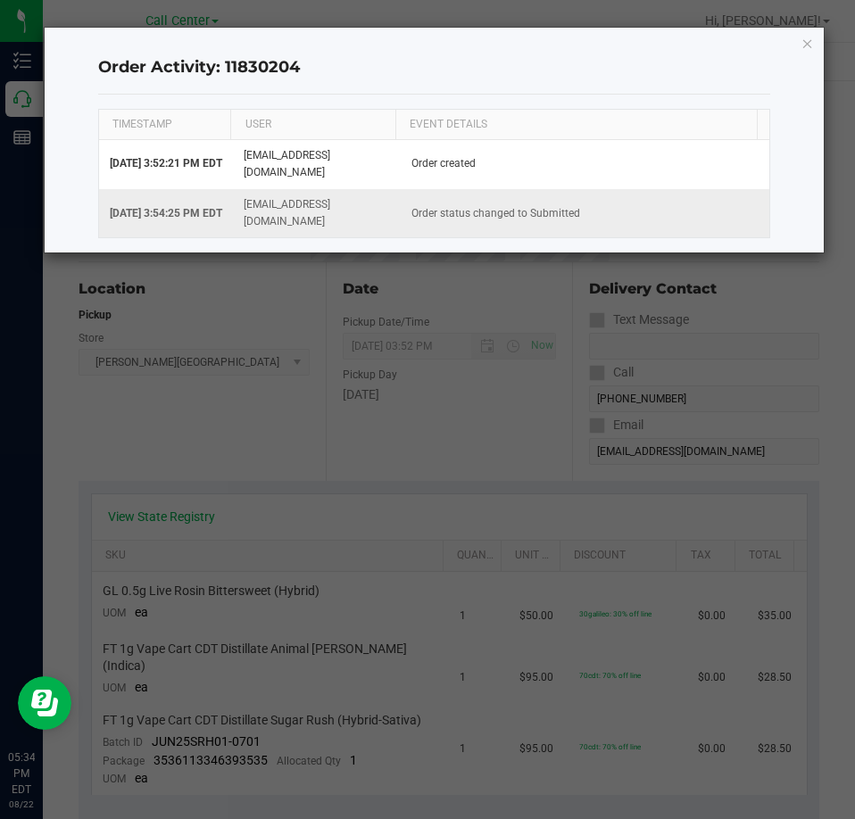
click at [186, 207] on span "Aug 22, 2025 3:54:25 PM EDT" at bounding box center [166, 213] width 112 height 12
click at [806, 45] on icon "button" at bounding box center [807, 42] width 12 height 21
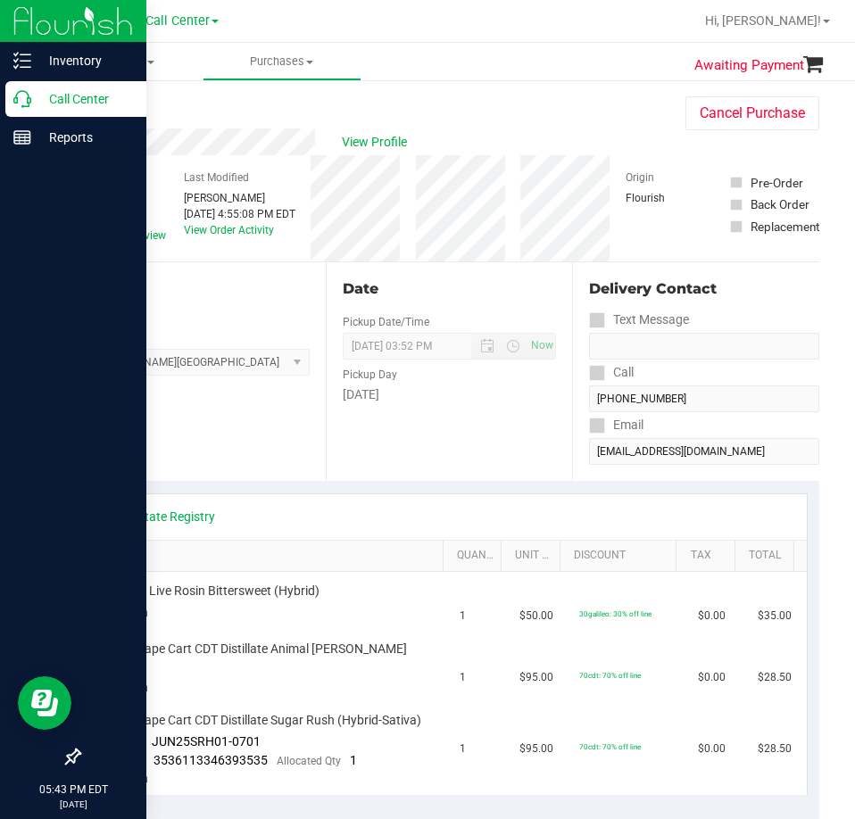
click at [39, 95] on p "Call Center" at bounding box center [84, 98] width 107 height 21
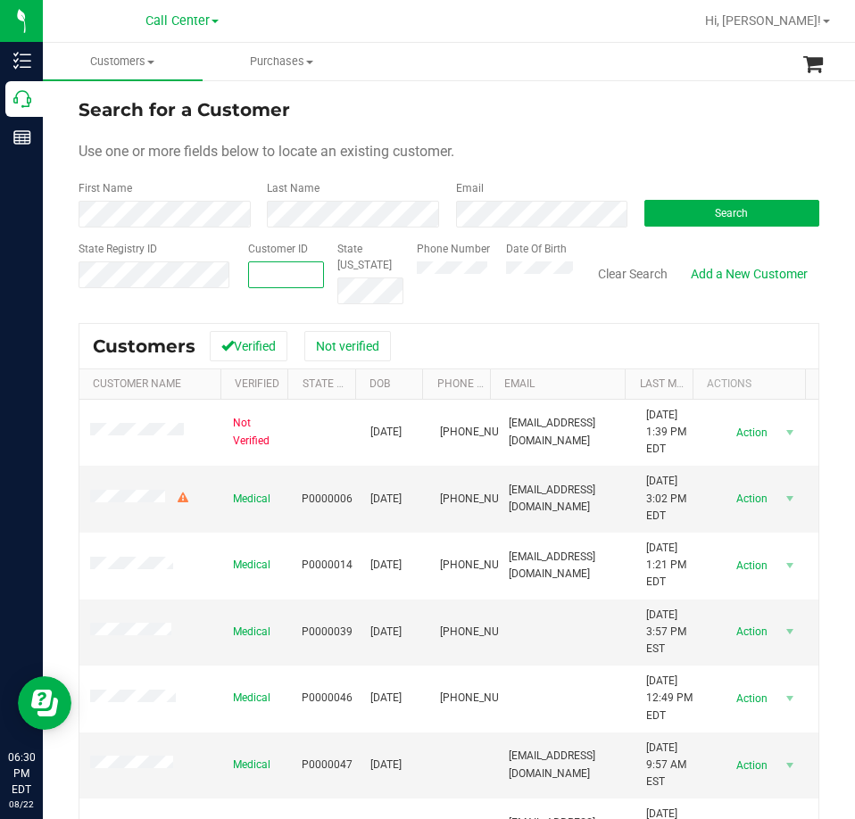
paste input "1542157"
type input "1542157"
click at [715, 209] on span "Search" at bounding box center [731, 213] width 33 height 12
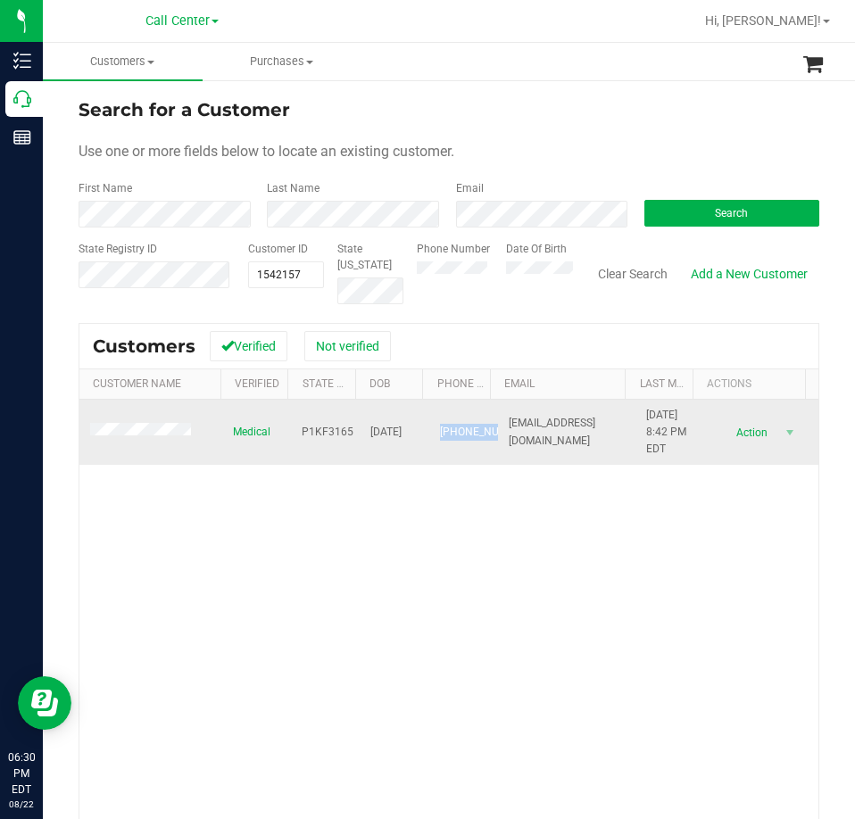
drag, startPoint x: 457, startPoint y: 448, endPoint x: 426, endPoint y: 423, distance: 40.0
click at [429, 423] on td "(850) 974-1101" at bounding box center [463, 433] width 69 height 66
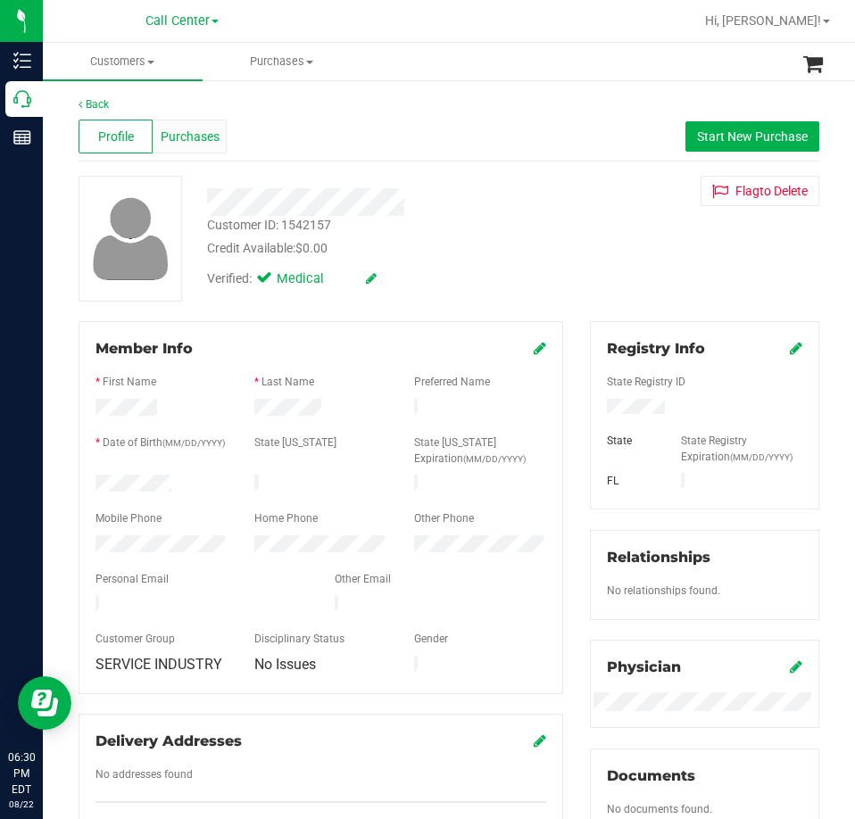
click at [167, 148] on div "Purchases" at bounding box center [190, 137] width 74 height 34
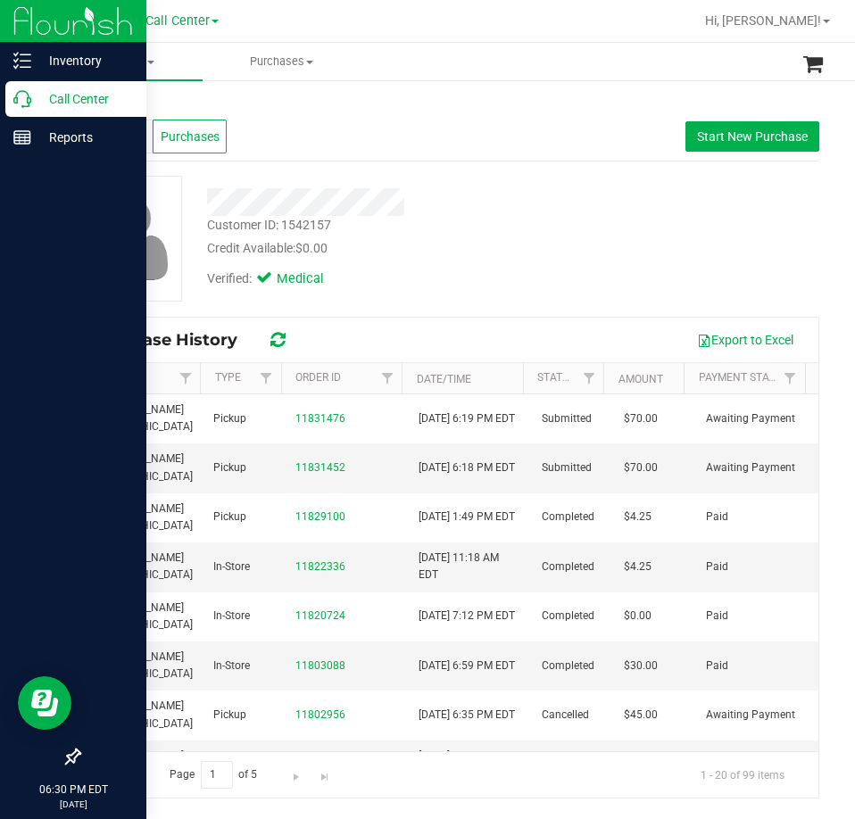
click at [22, 112] on div "Call Center" at bounding box center [75, 99] width 141 height 36
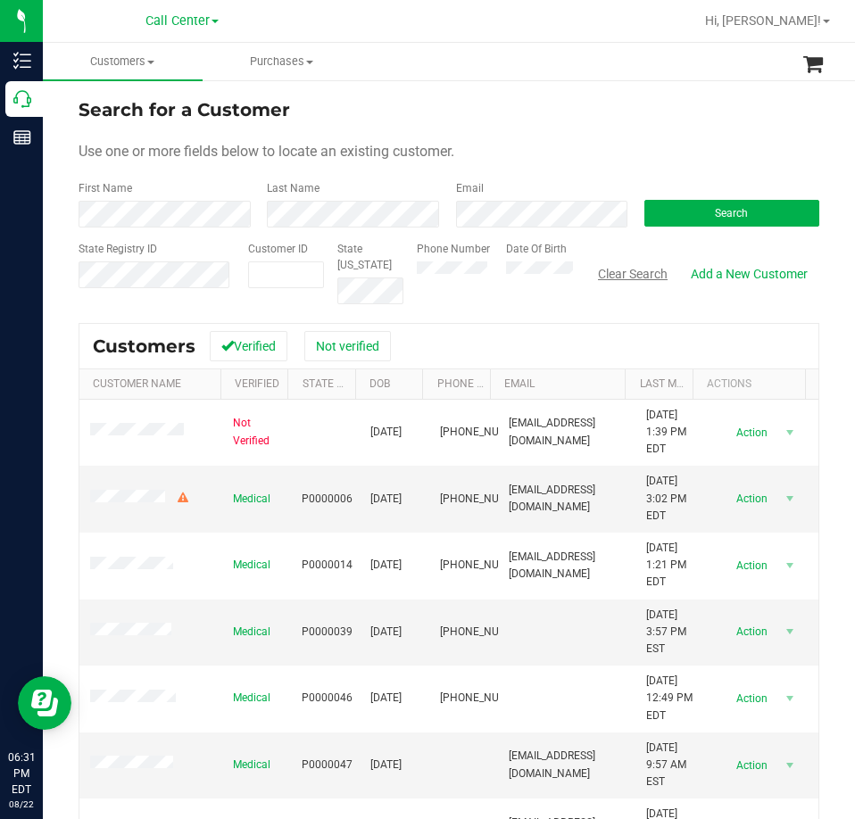
click at [618, 277] on button "Clear Search" at bounding box center [632, 274] width 93 height 30
click at [695, 206] on button "Search" at bounding box center [731, 213] width 175 height 27
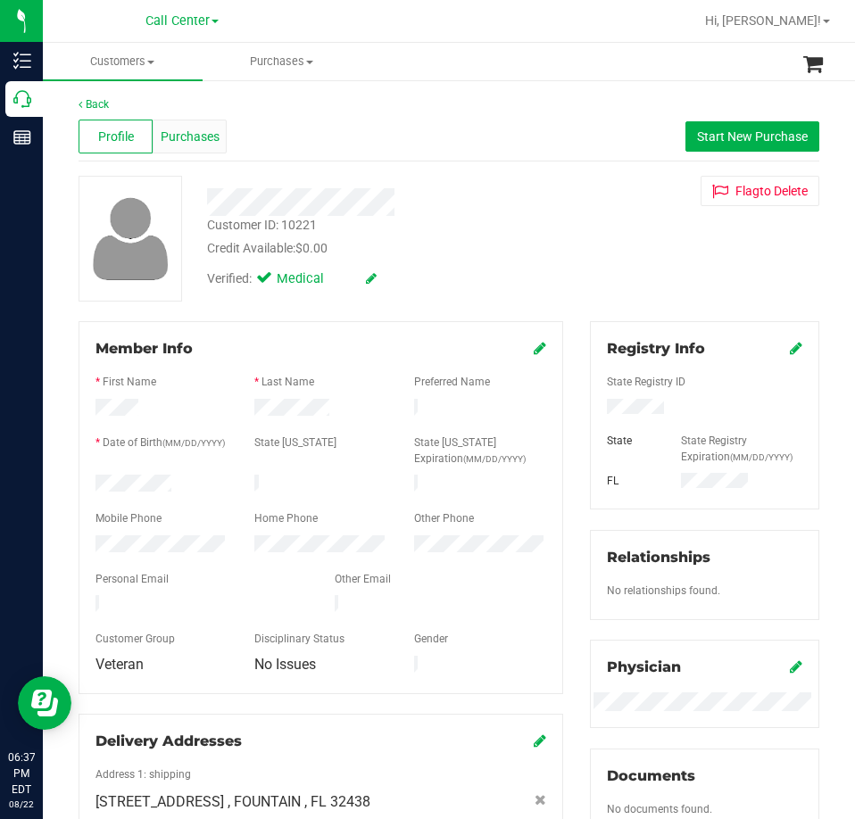
click at [198, 146] on div "Purchases" at bounding box center [190, 137] width 74 height 34
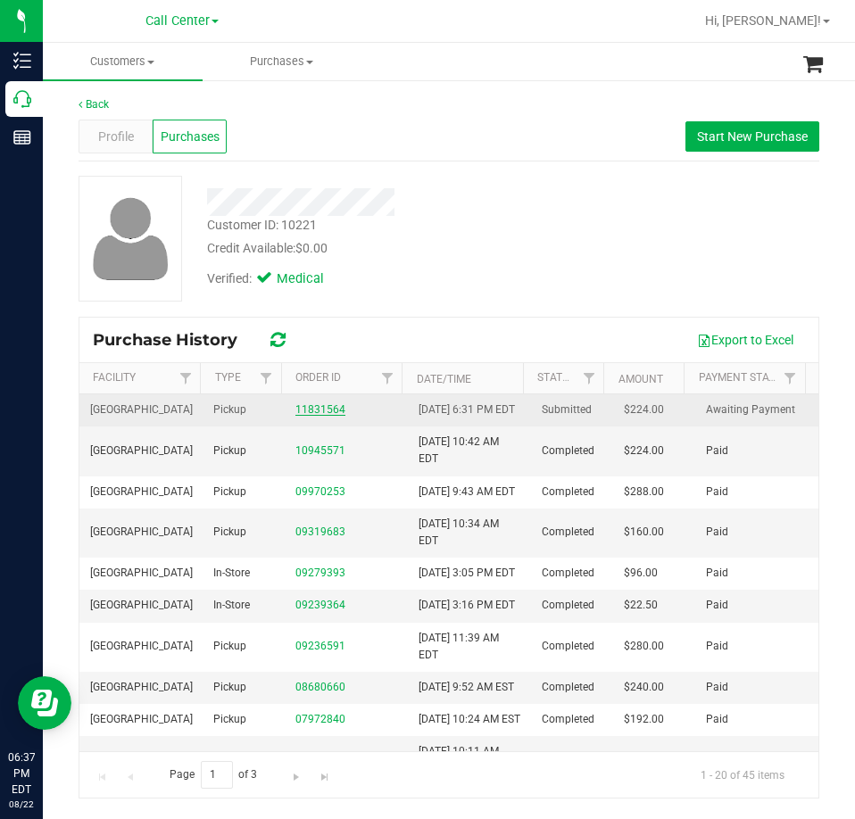
click at [320, 416] on link "11831564" at bounding box center [320, 409] width 50 height 12
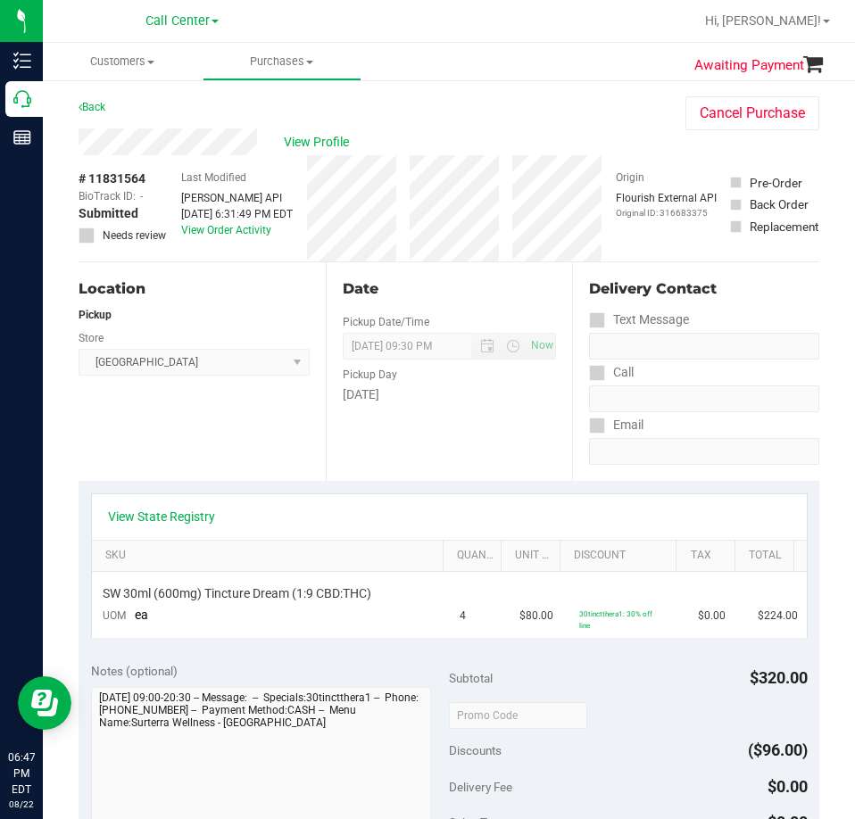
click at [45, 103] on div "Awaiting Payment Back Cancel Purchase View Profile # 11831564 BioTrack ID: - Su…" at bounding box center [449, 743] width 812 height 1328
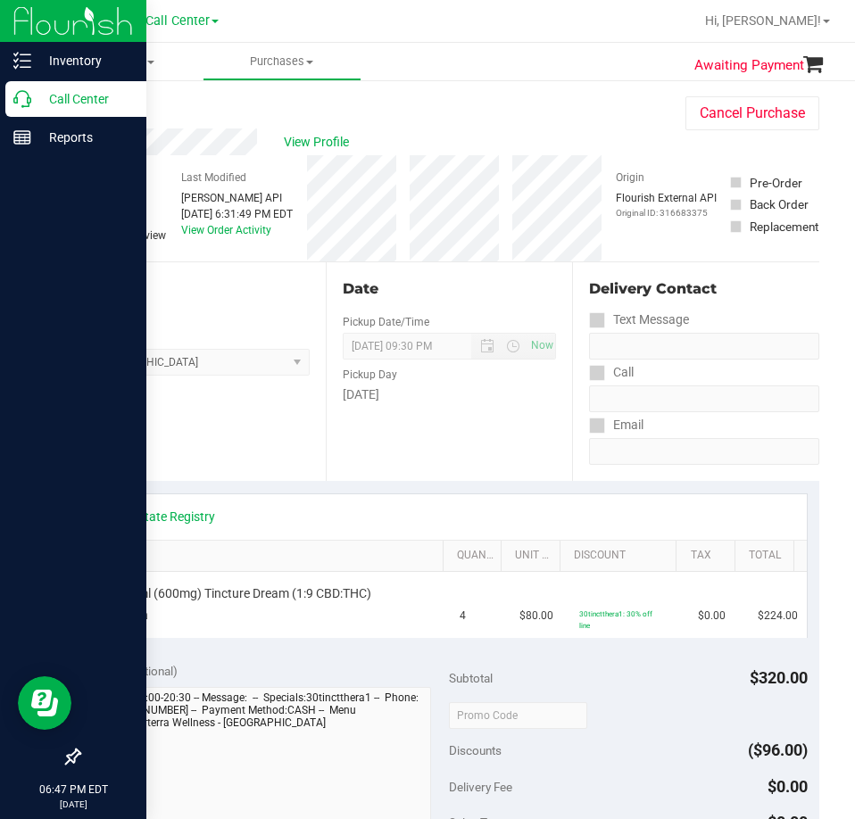
click at [37, 101] on p "Call Center" at bounding box center [84, 98] width 107 height 21
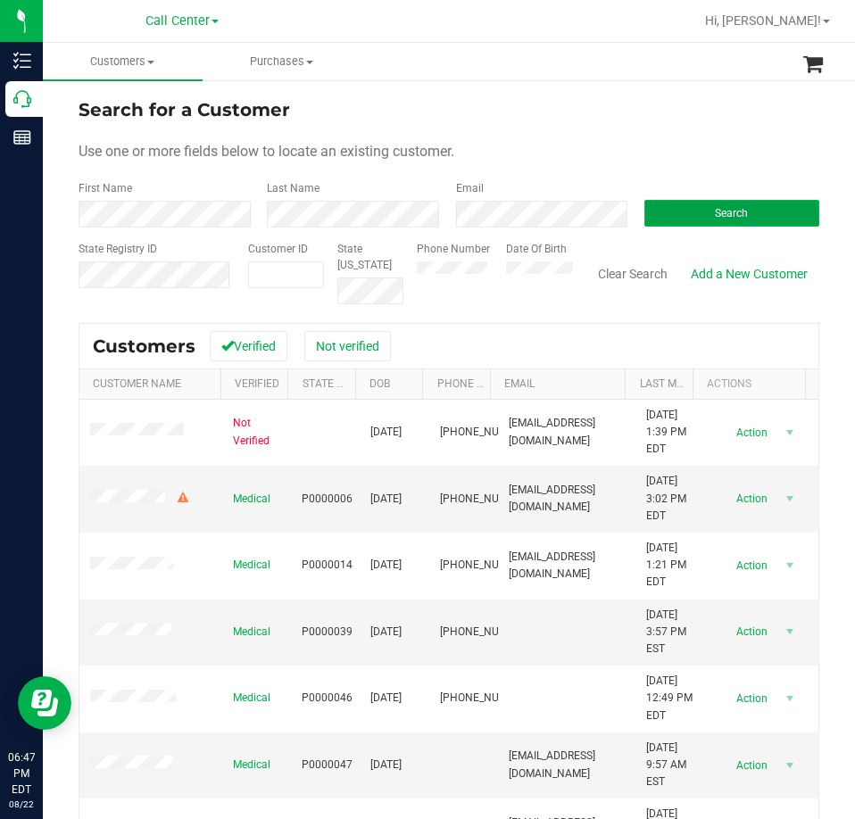
click at [719, 211] on span "Search" at bounding box center [731, 213] width 33 height 12
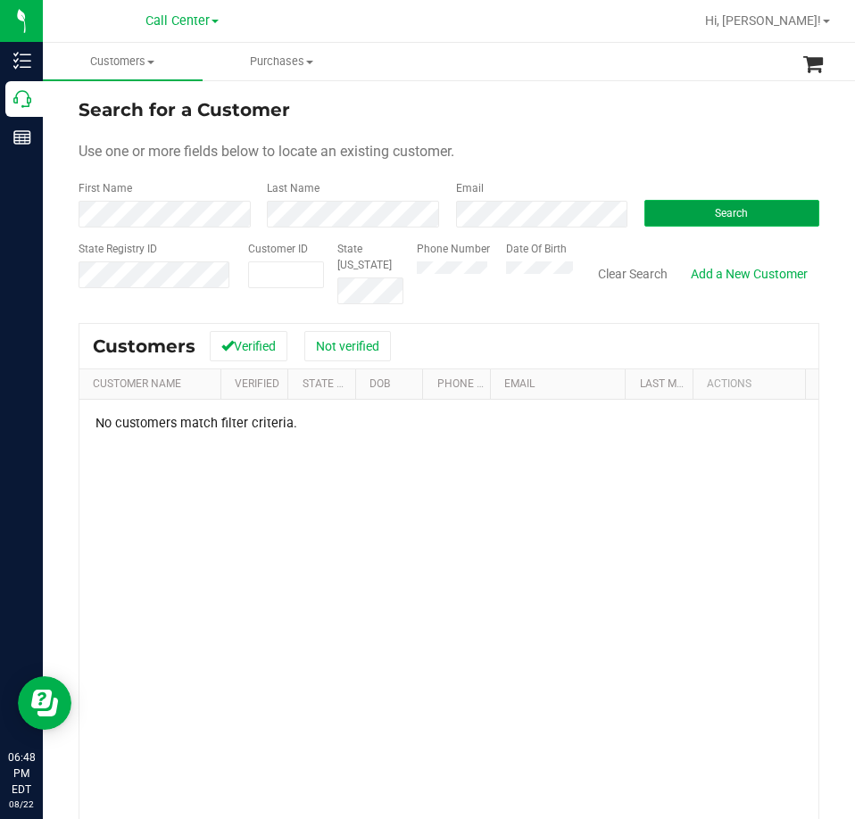
click at [702, 219] on button "Search" at bounding box center [731, 213] width 175 height 27
click at [592, 274] on button "Clear Search" at bounding box center [632, 274] width 93 height 30
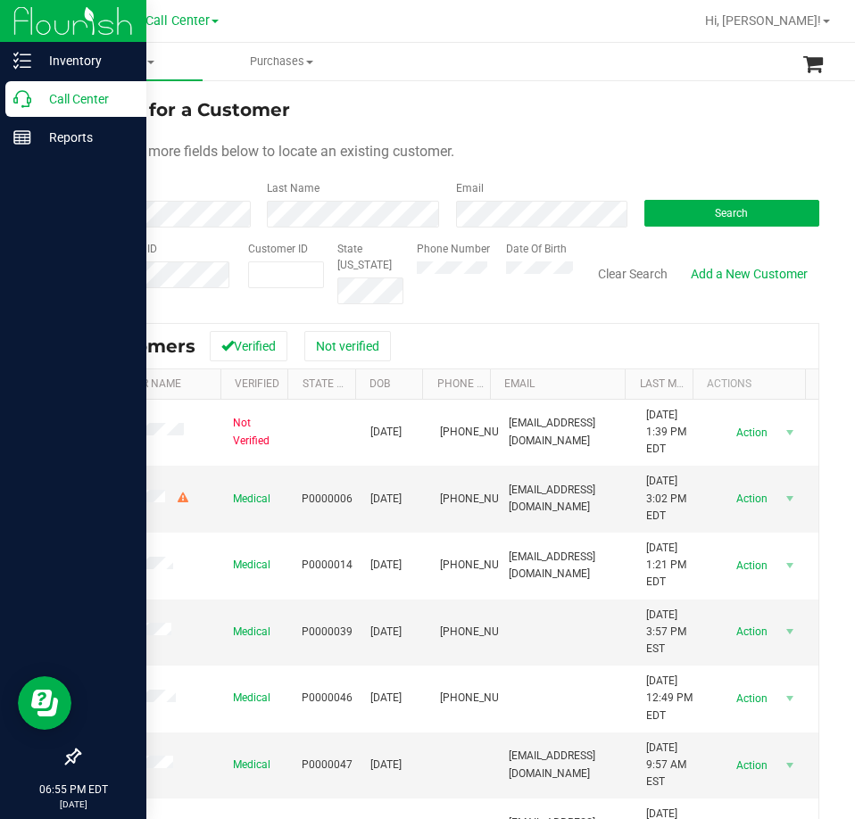
click at [43, 93] on p "Call Center" at bounding box center [84, 98] width 107 height 21
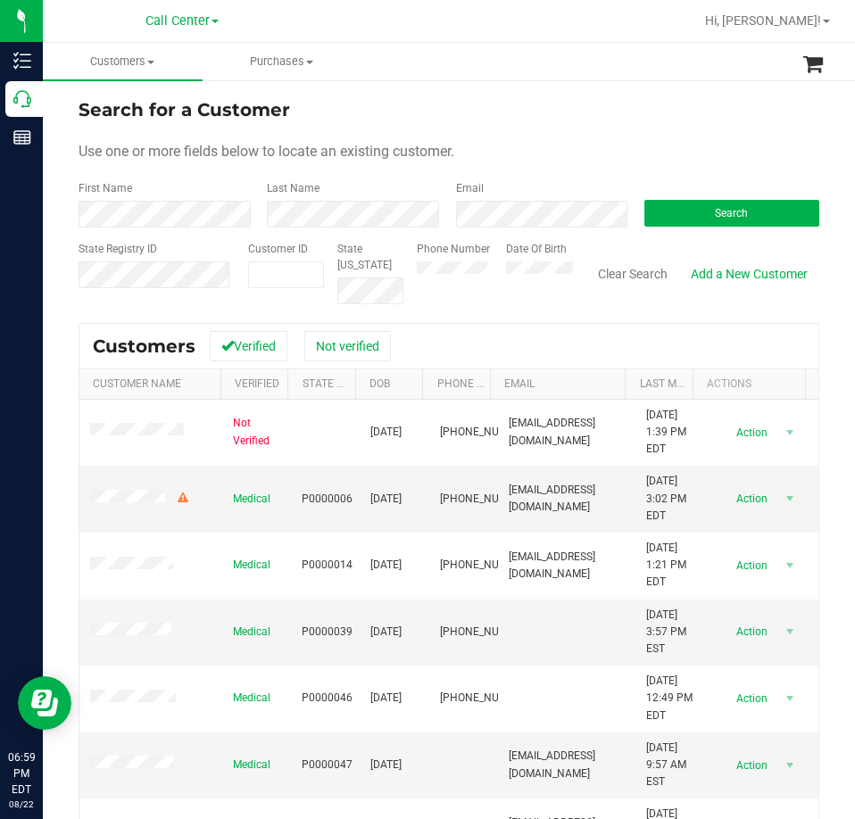
click at [811, 40] on nav "Call Center Hi, Christina!" at bounding box center [449, 21] width 812 height 43
click at [798, 25] on span "Hi, [PERSON_NAME]!" at bounding box center [763, 20] width 116 height 14
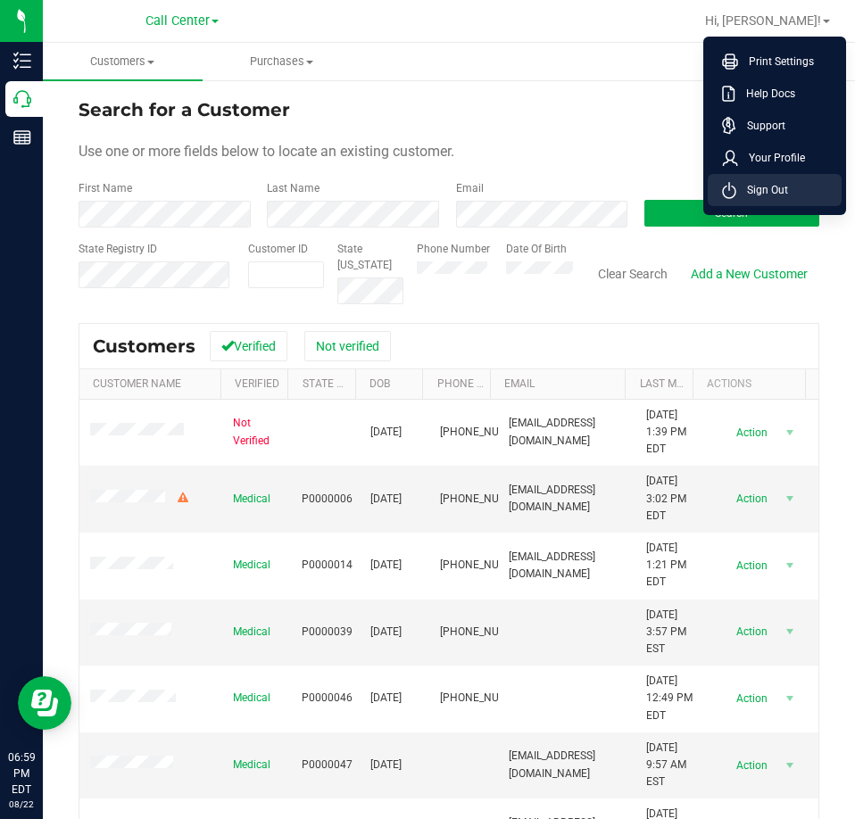
click at [782, 187] on span "Sign Out" at bounding box center [762, 190] width 52 height 18
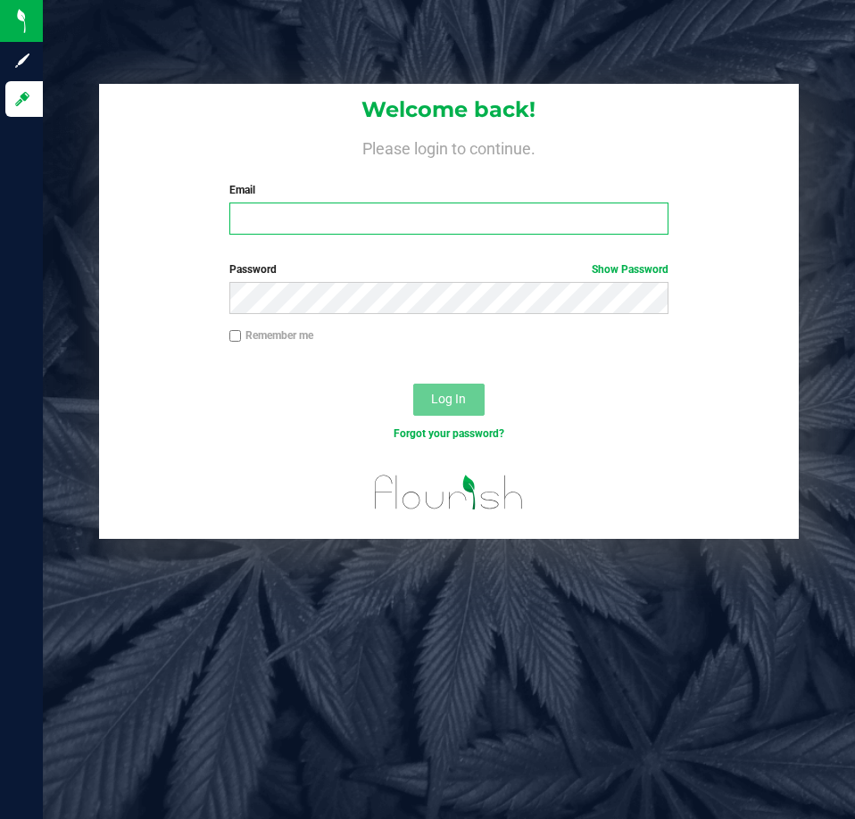
type input "[EMAIL_ADDRESS][DOMAIN_NAME]"
